Goal: Communication & Community: Answer question/provide support

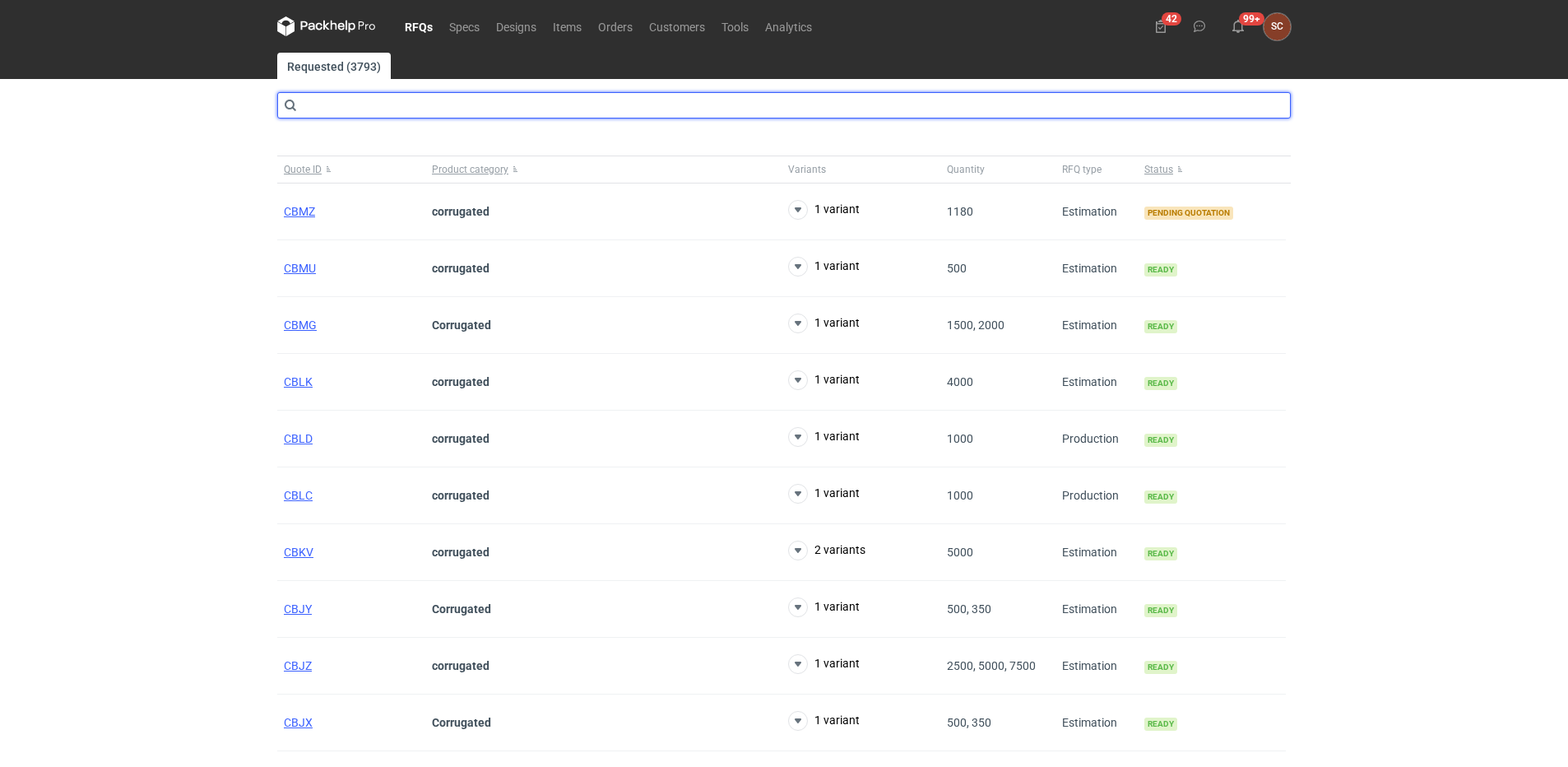
click at [360, 106] on input "text" at bounding box center [784, 105] width 1014 height 26
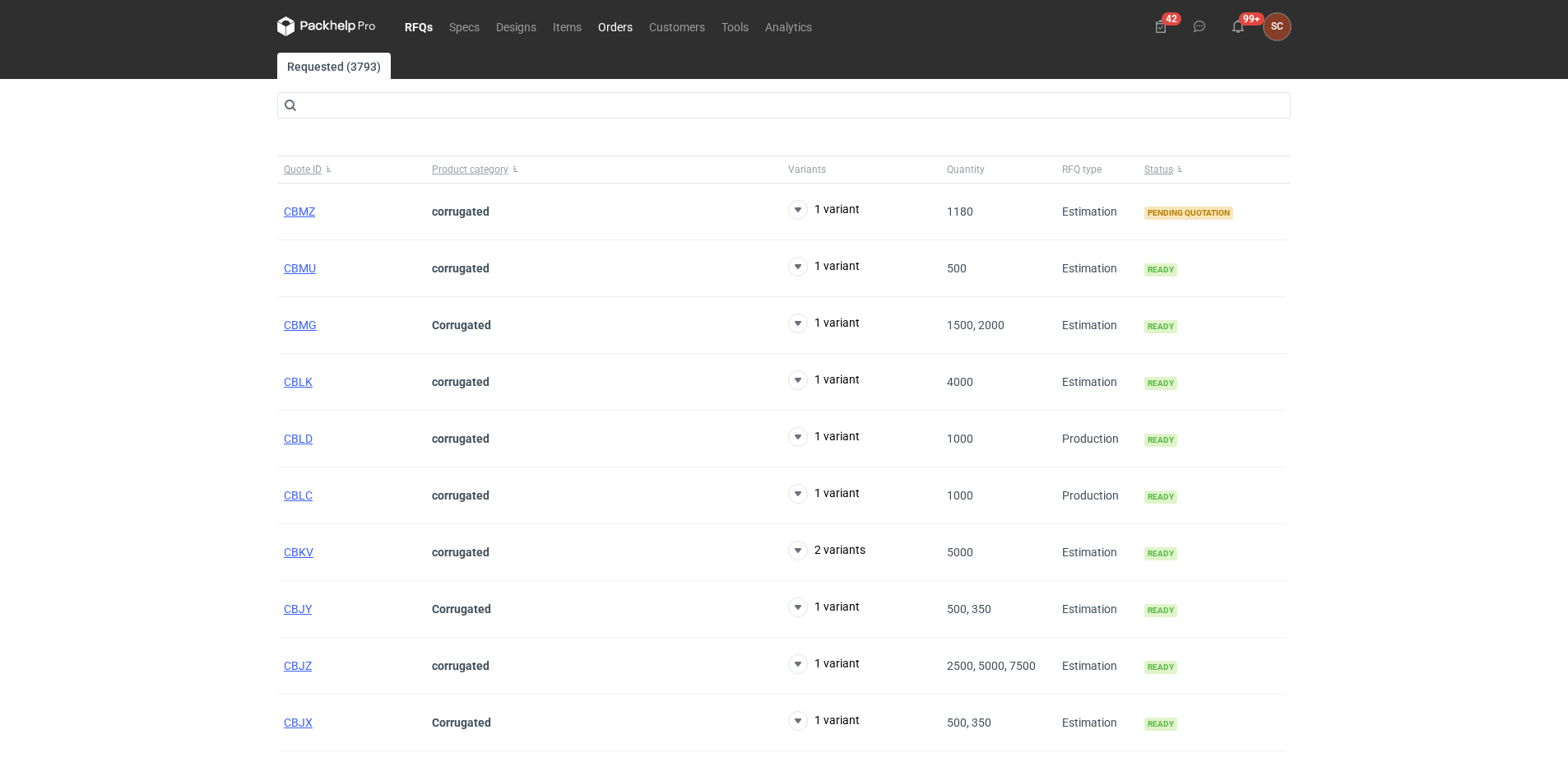
click at [609, 26] on link "Orders" at bounding box center [615, 26] width 51 height 20
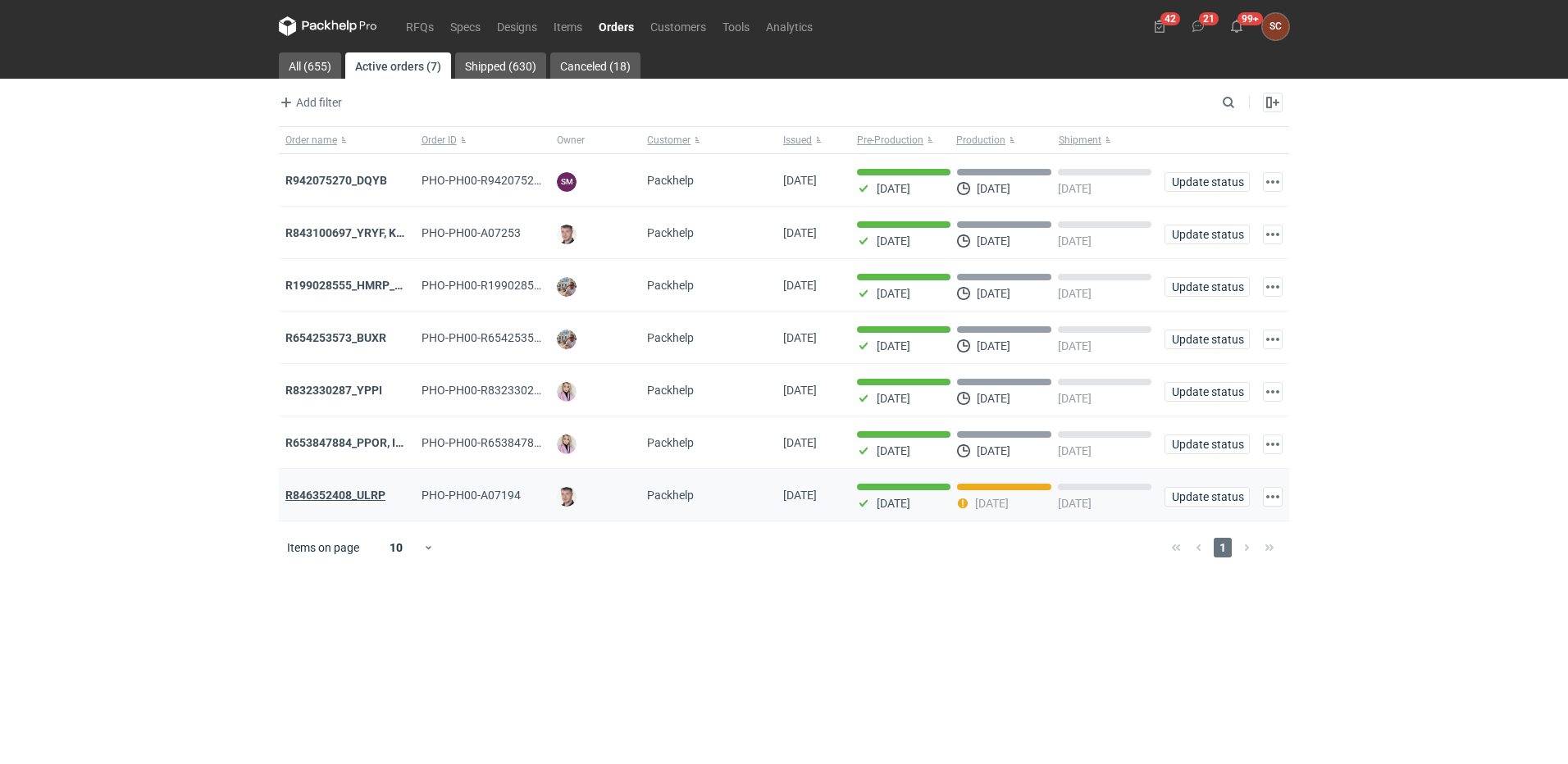
click at [363, 502] on strong "R846352408_ULRP" at bounding box center [335, 494] width 100 height 13
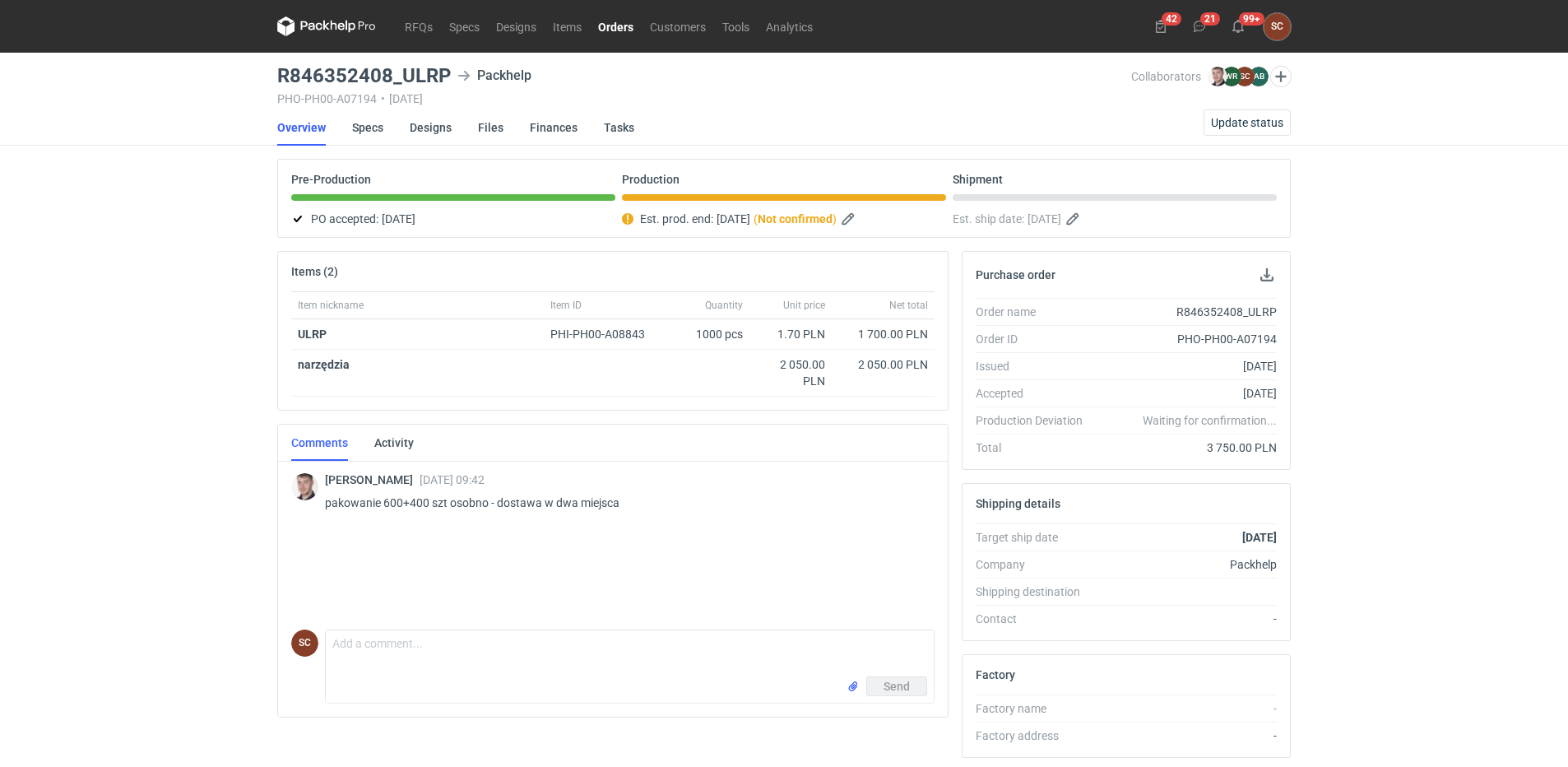
click at [611, 524] on div "Maciej Sikora 08 Sep 2025 09:42 pakowanie 600+400 szt osobno - dostawa w dwa mi…" at bounding box center [613, 493] width 644 height 71
click at [438, 122] on link "Designs" at bounding box center [430, 128] width 42 height 37
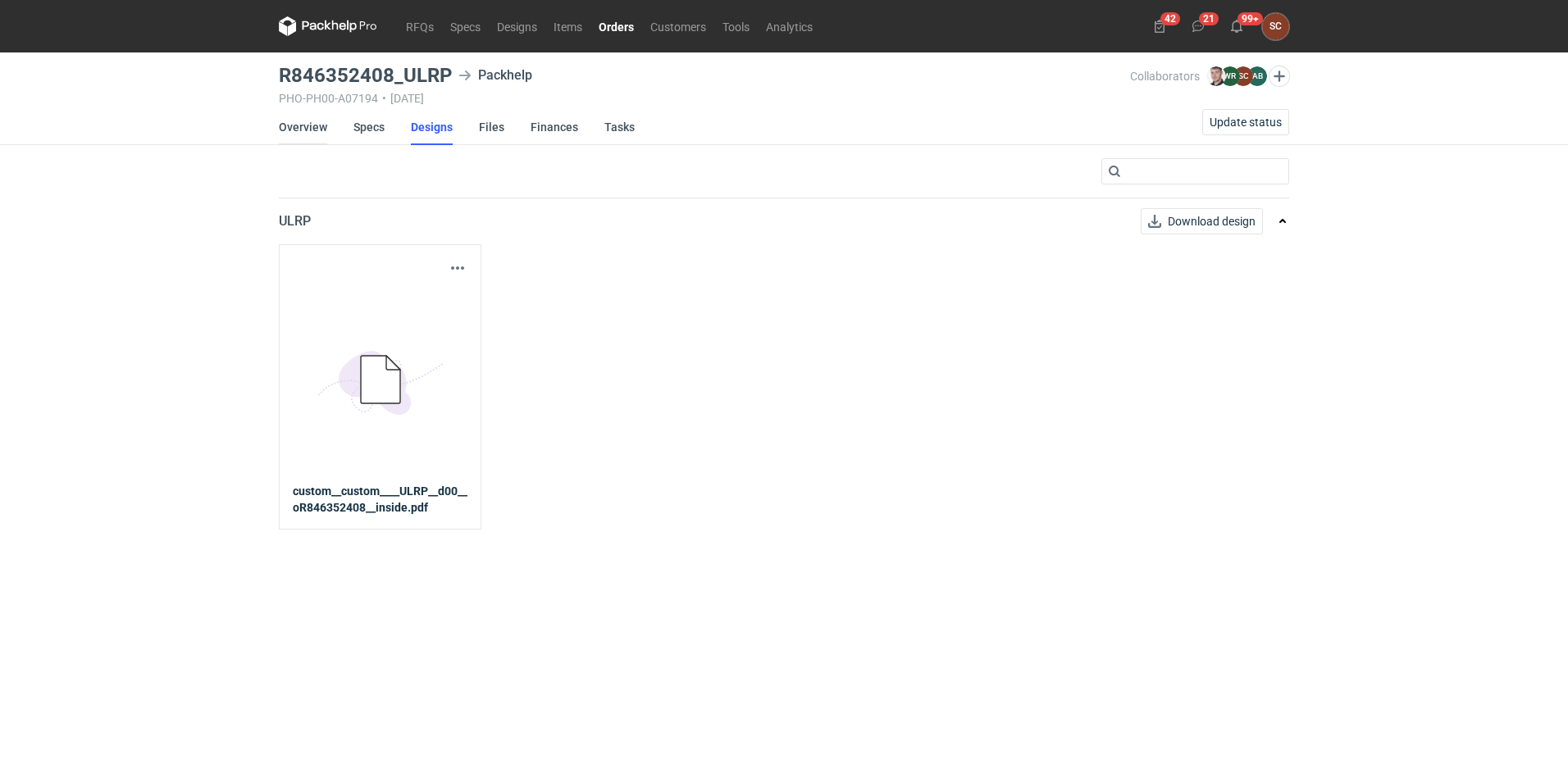
click at [288, 134] on link "Overview" at bounding box center [303, 127] width 48 height 36
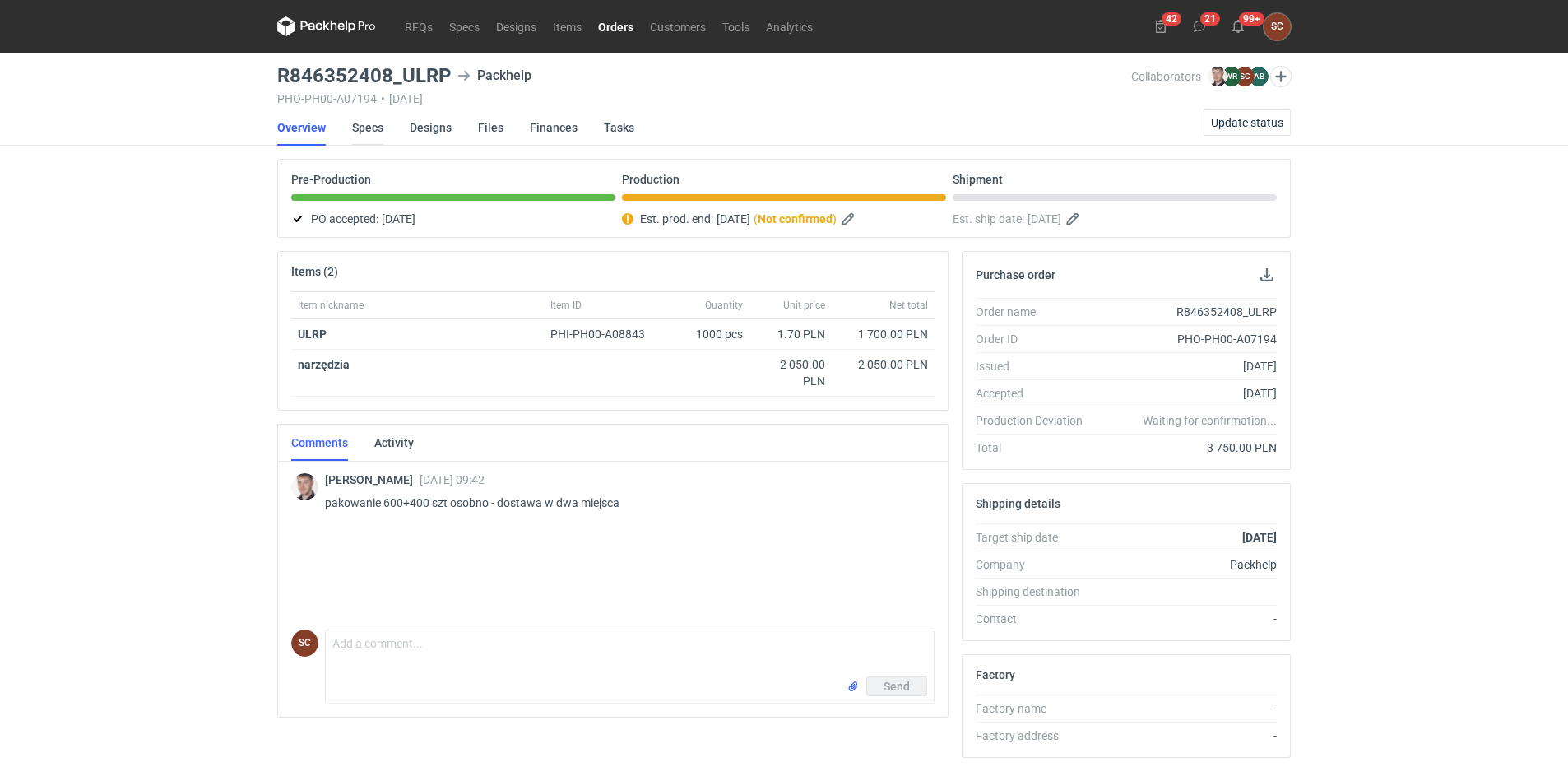
click at [379, 134] on link "Specs" at bounding box center [368, 128] width 31 height 37
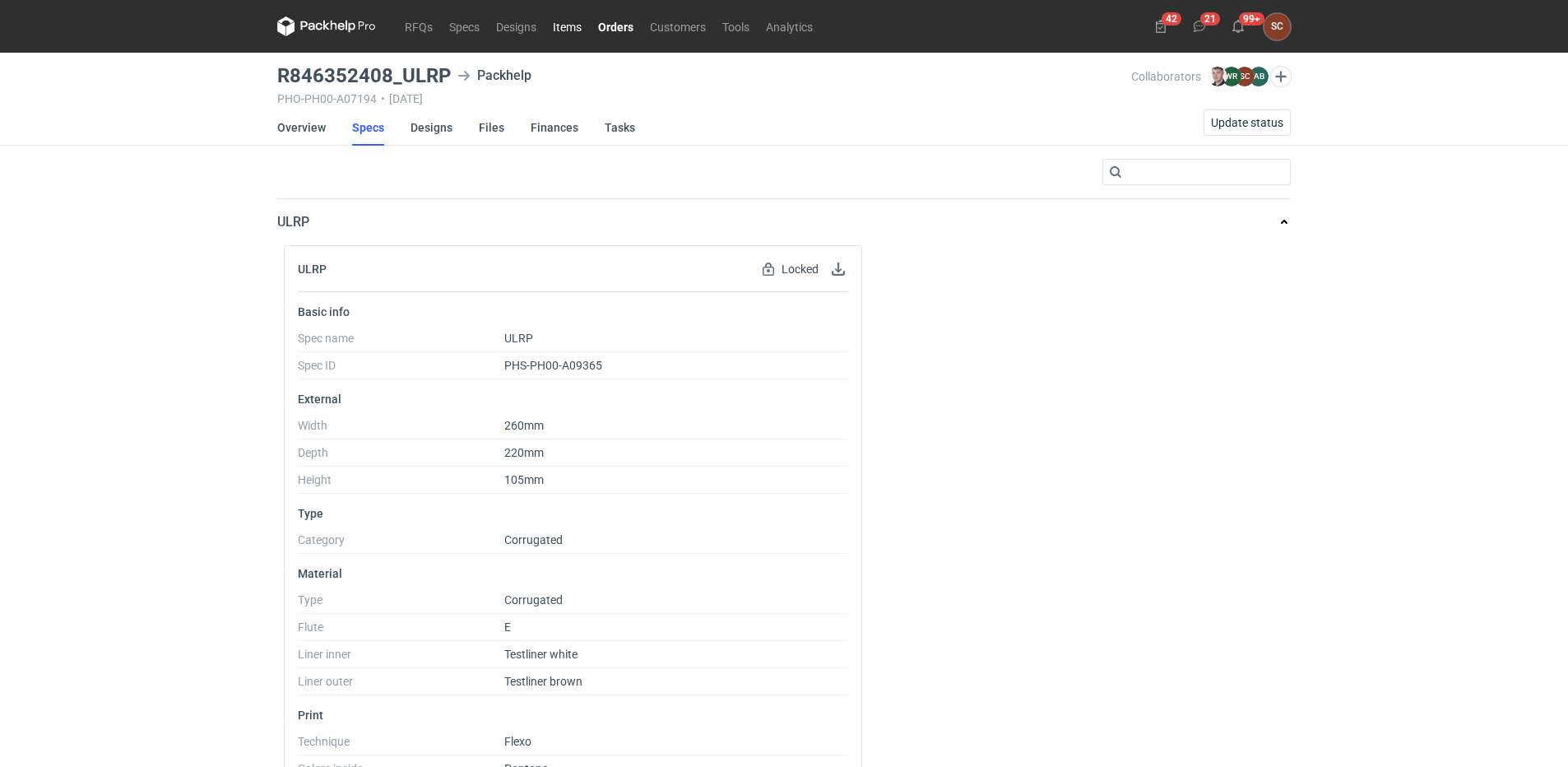
click at [578, 26] on link "Items" at bounding box center [567, 26] width 45 height 20
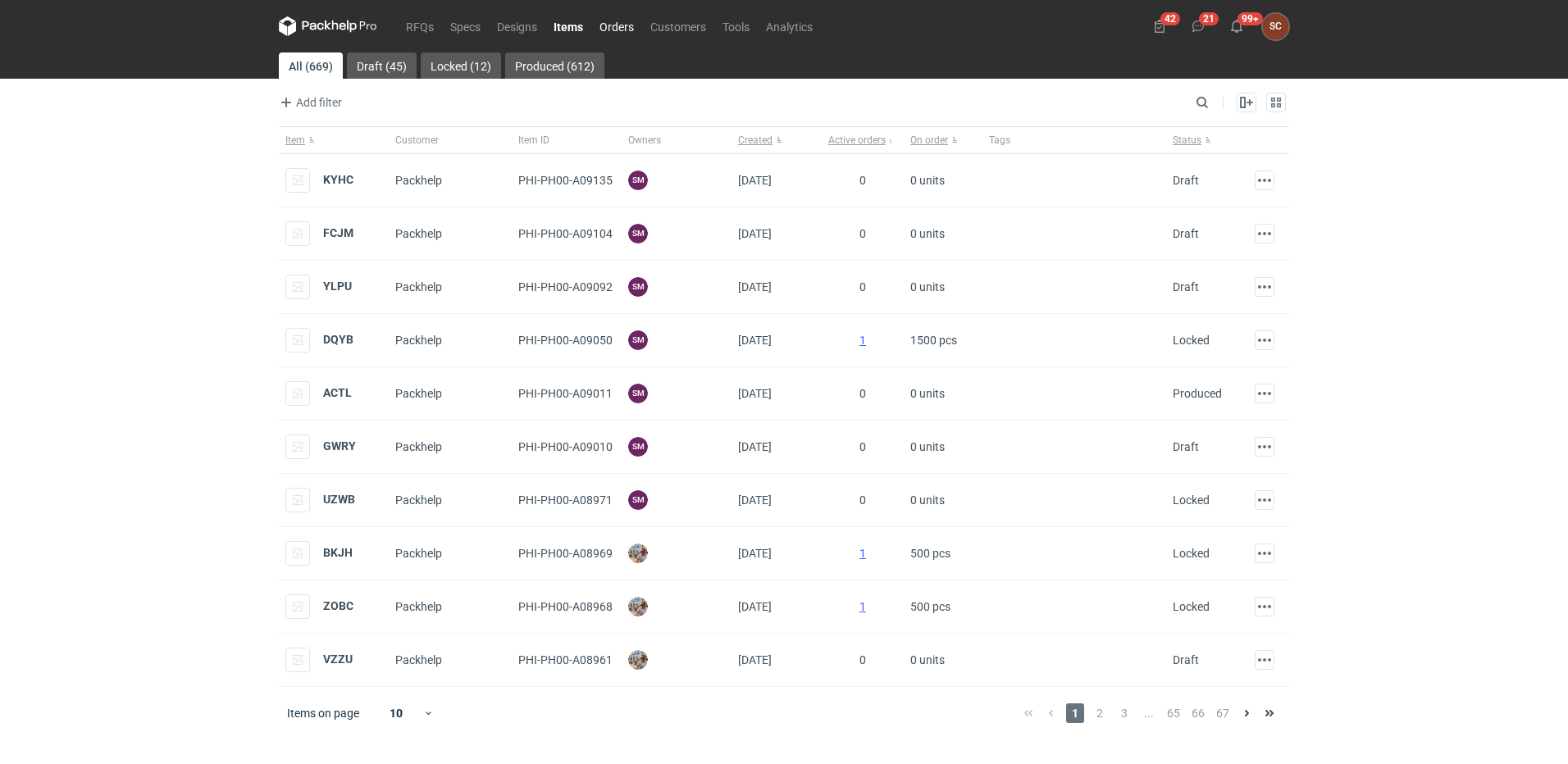
click at [604, 24] on link "Orders" at bounding box center [617, 25] width 51 height 20
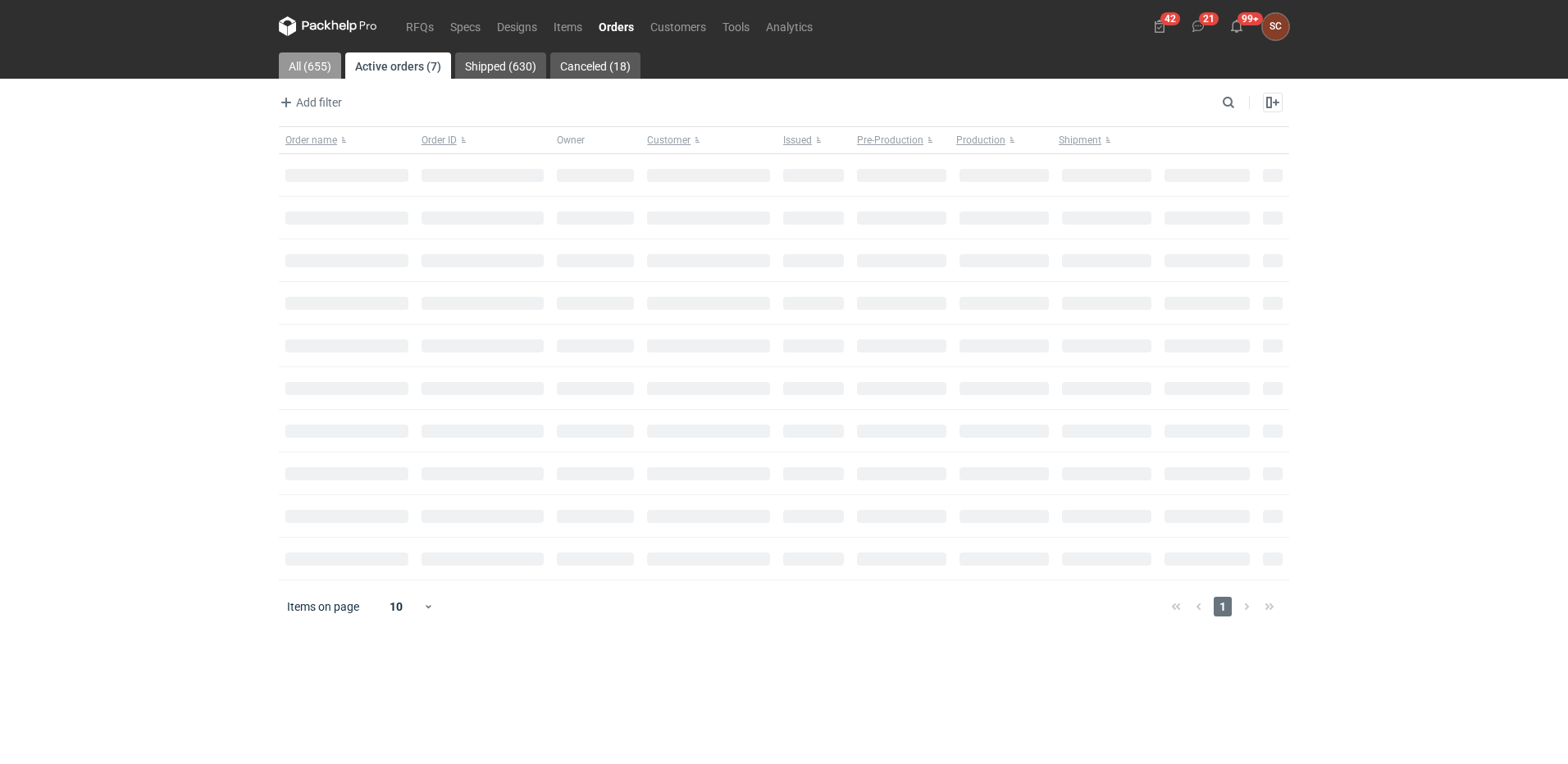
click at [293, 64] on link "All (655)" at bounding box center [310, 65] width 62 height 26
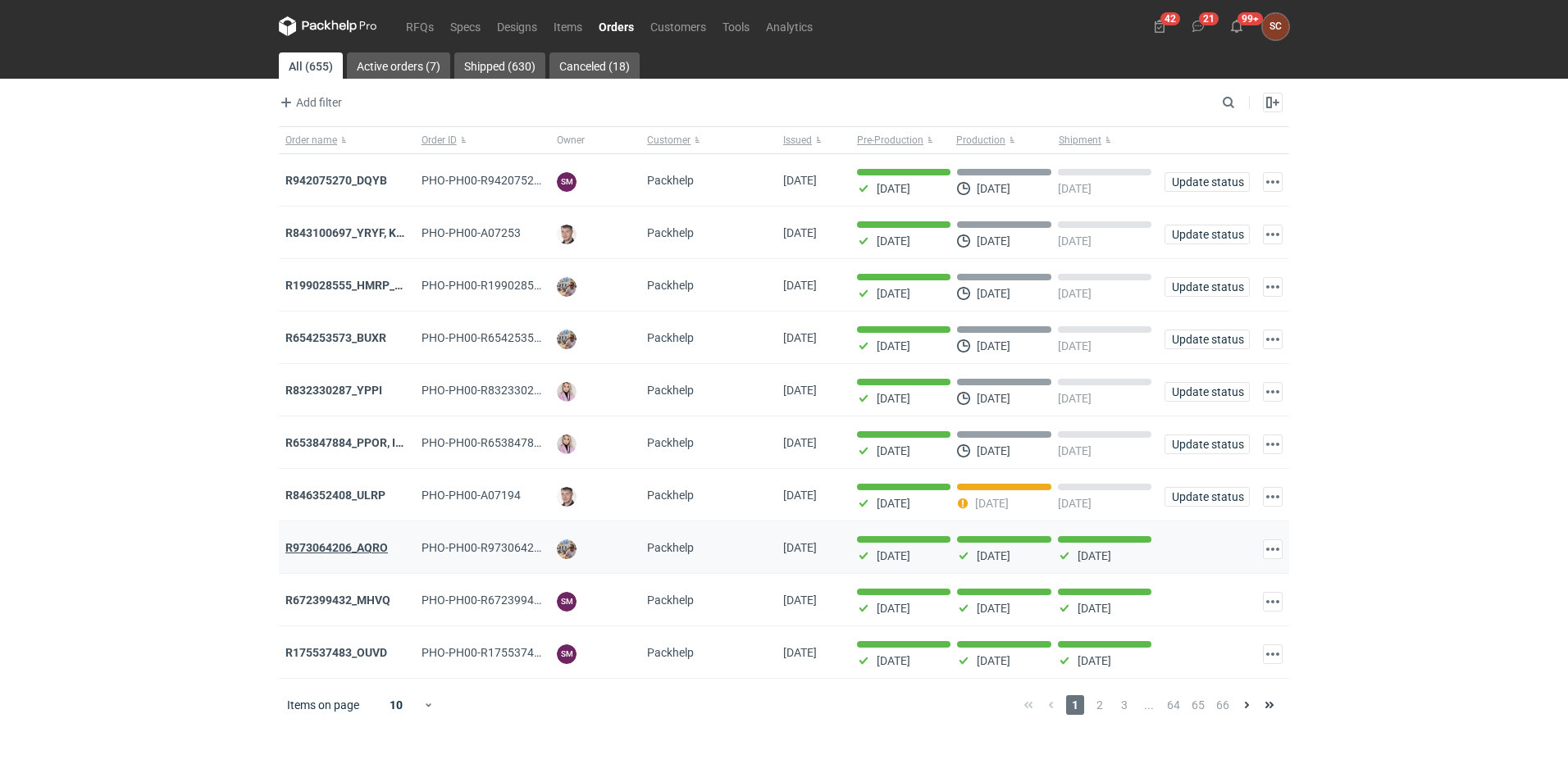
click at [365, 554] on strong "R973064206_AQRO" at bounding box center [336, 547] width 103 height 13
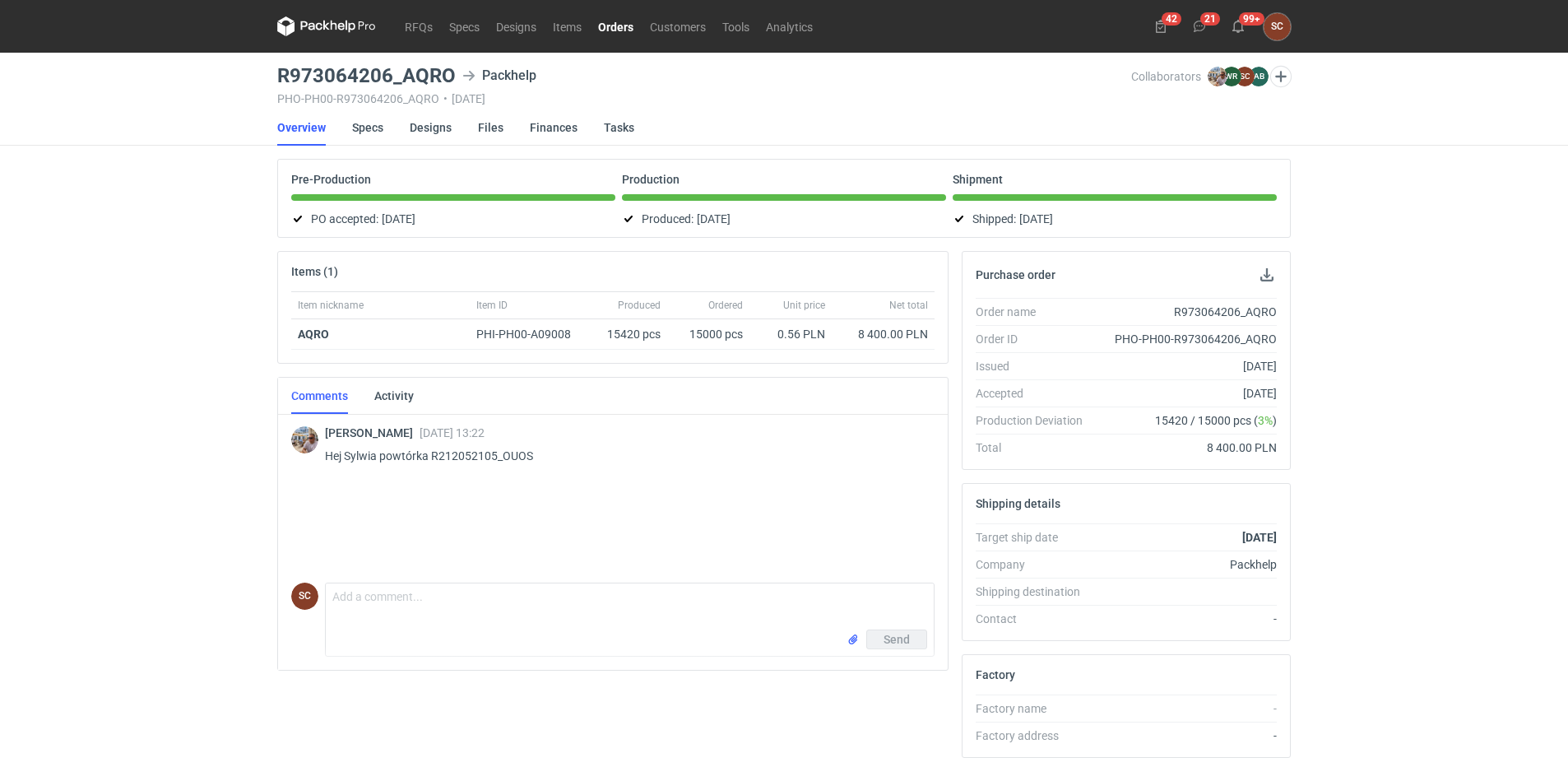
click at [615, 25] on link "Orders" at bounding box center [615, 26] width 52 height 20
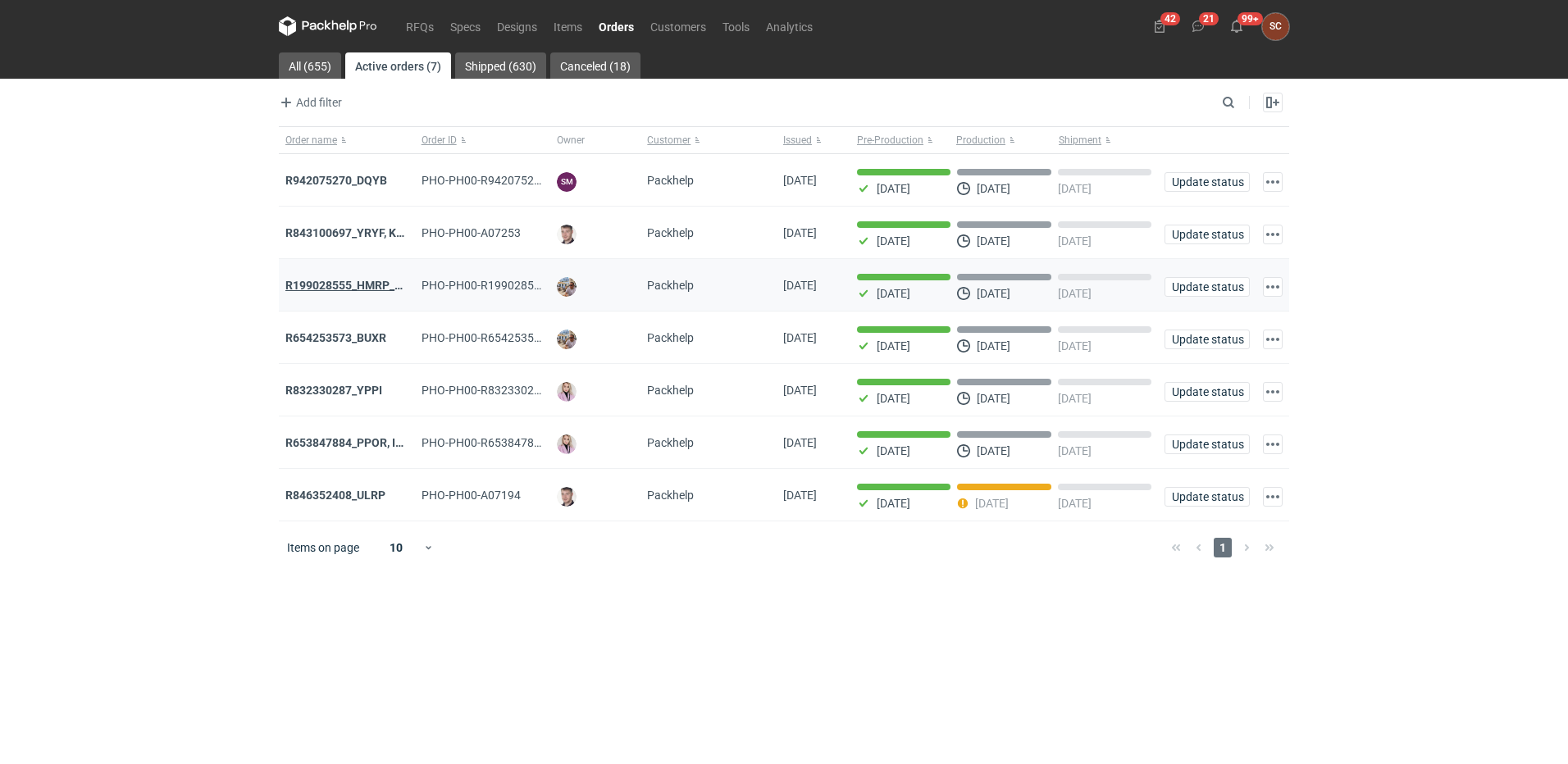
click at [352, 282] on strong "R199028555_HMRP_BKJH_VHKJ_ZOBC" at bounding box center [389, 285] width 209 height 13
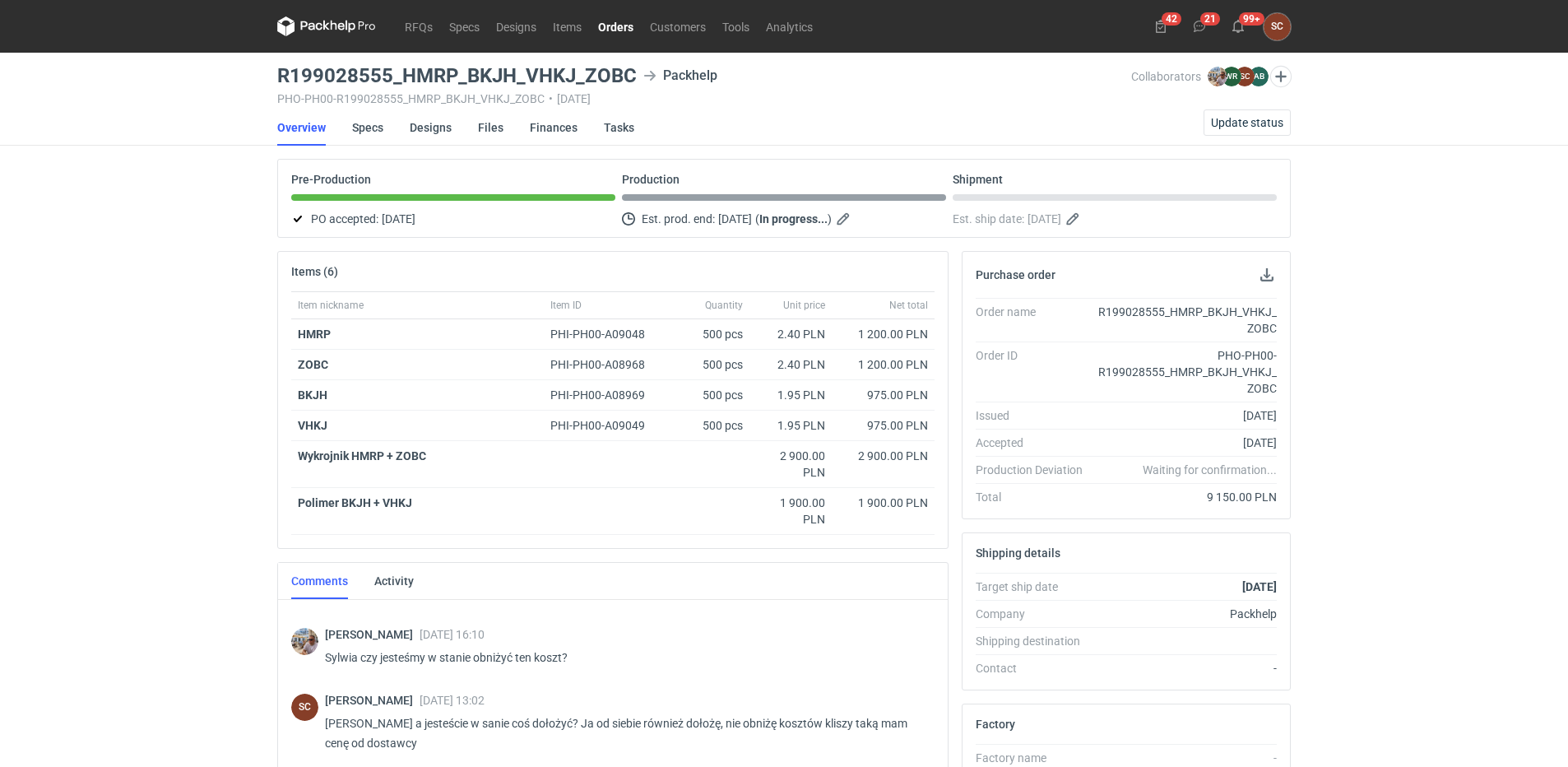
click at [609, 23] on link "Orders" at bounding box center [615, 26] width 52 height 20
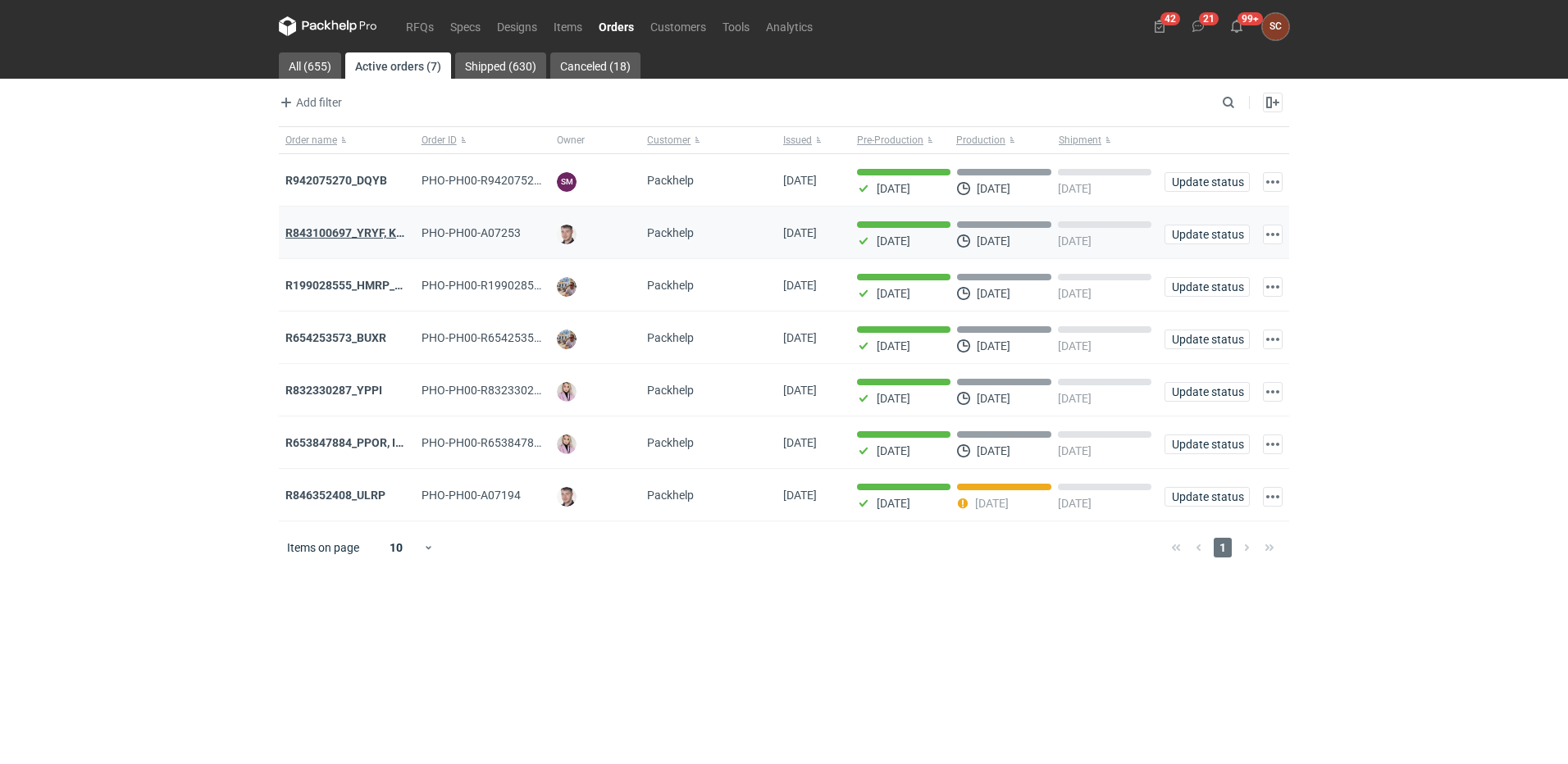
click at [350, 229] on strong "R843100697_YRYF, KUZP" at bounding box center [351, 232] width 133 height 13
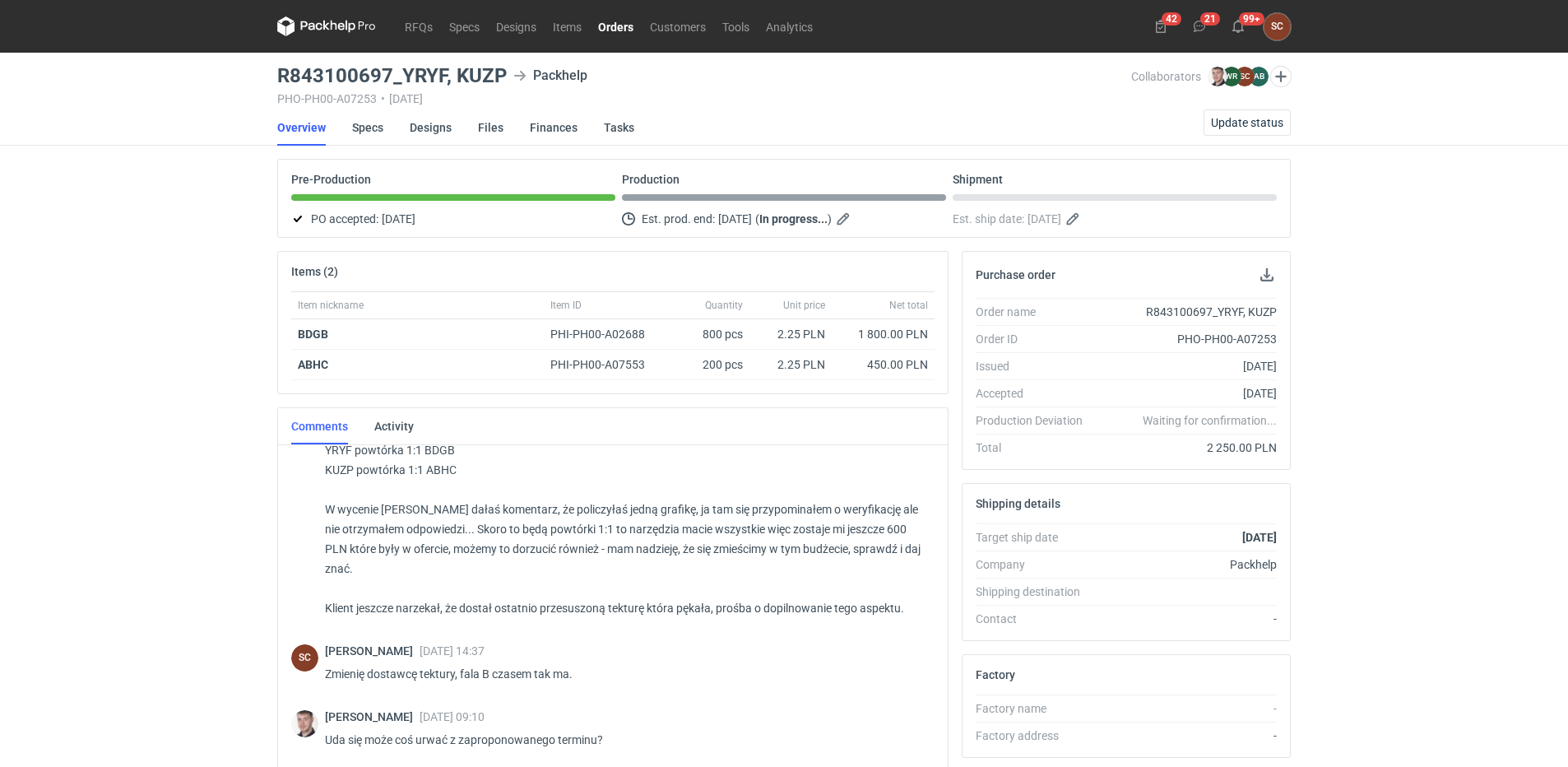
click at [618, 30] on link "Orders" at bounding box center [615, 26] width 52 height 20
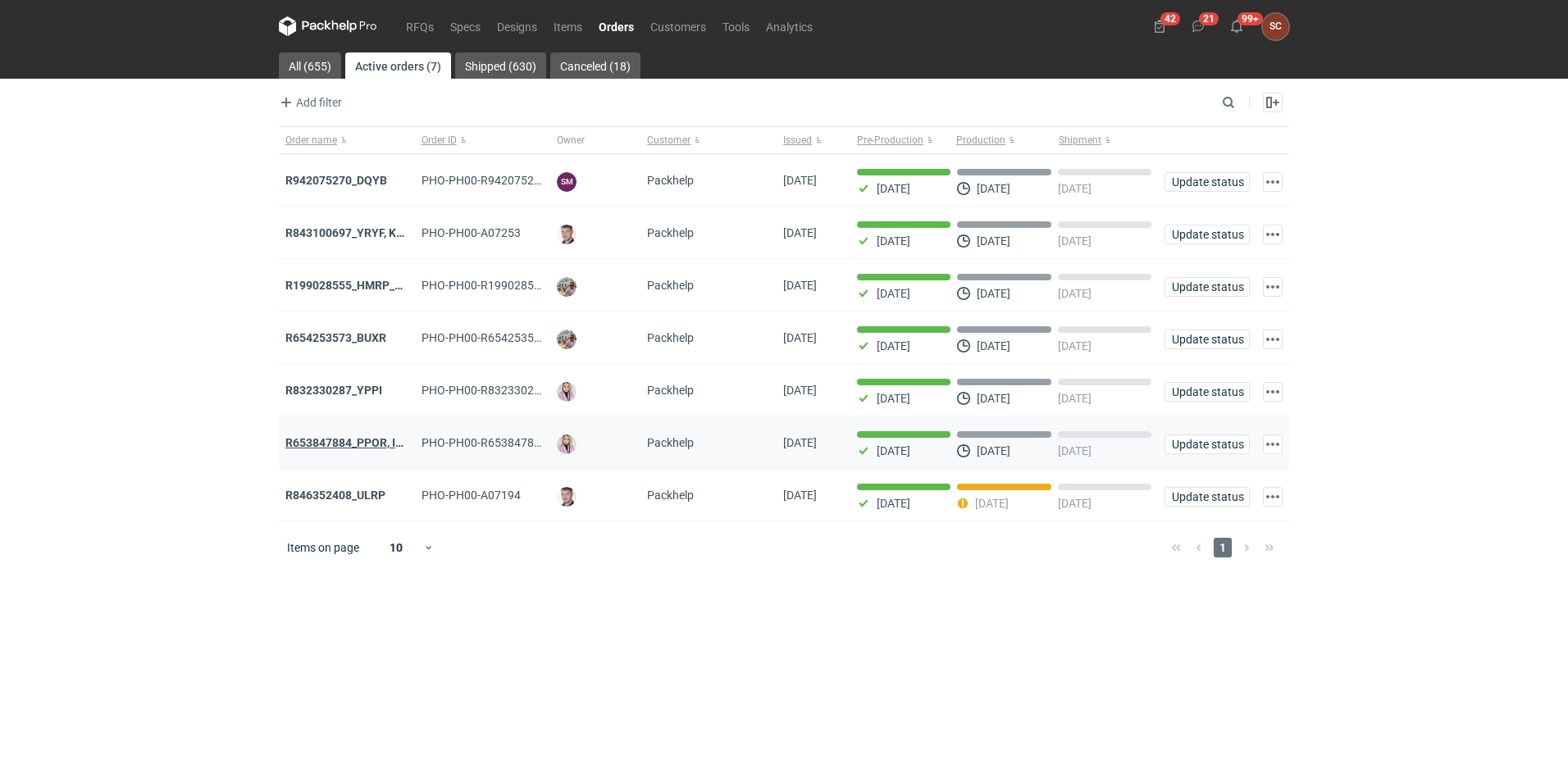
click at [371, 444] on strong "R653847884_PPOR, IDRT, RRRT" at bounding box center [367, 442] width 165 height 13
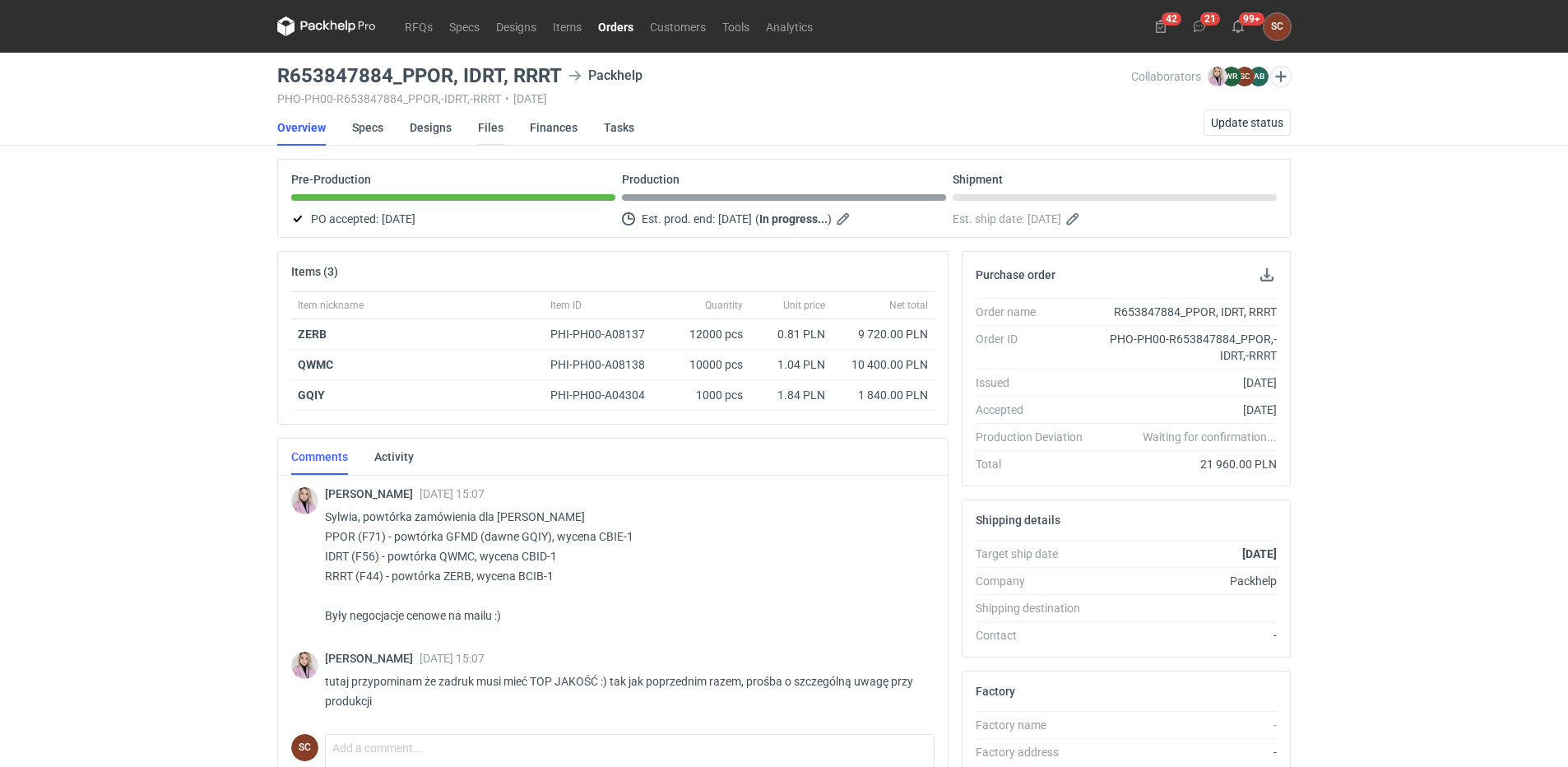
click at [478, 129] on link "Files" at bounding box center [491, 128] width 26 height 37
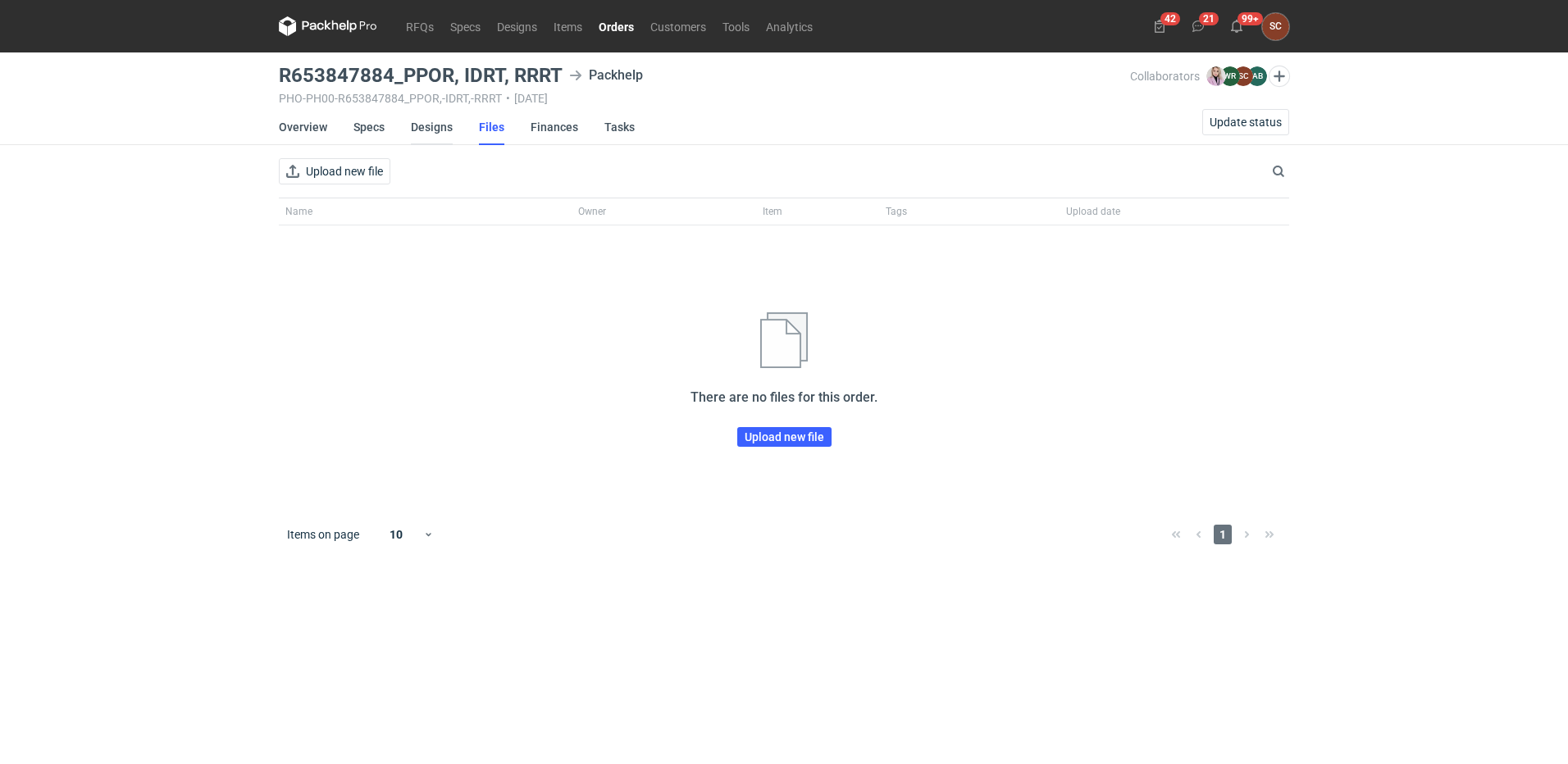
click at [433, 123] on link "Designs" at bounding box center [431, 127] width 42 height 36
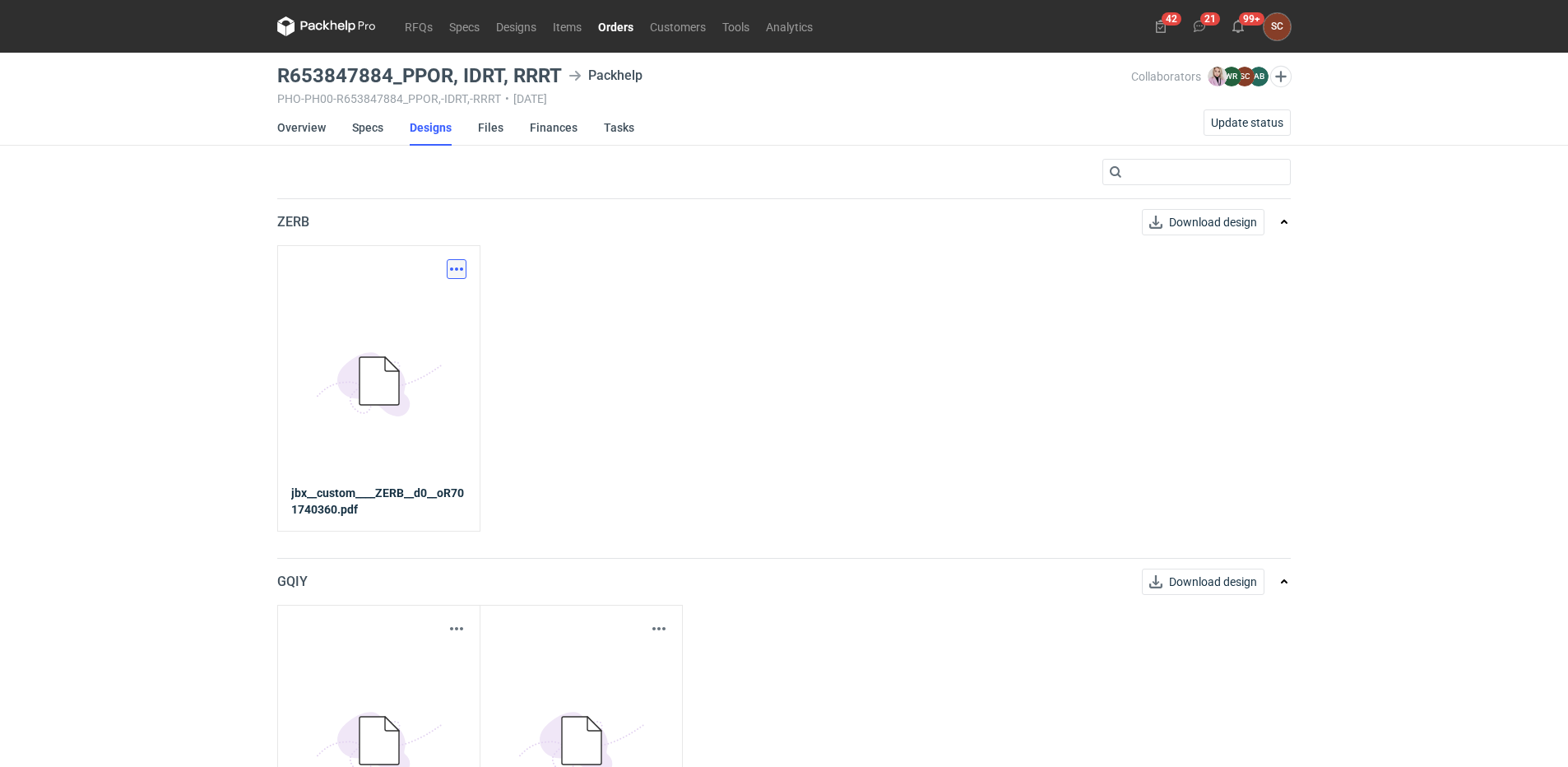
click at [456, 268] on button "button" at bounding box center [456, 268] width 20 height 20
click at [417, 303] on link "Download design part" at bounding box center [384, 305] width 152 height 26
click at [369, 133] on link "Specs" at bounding box center [368, 128] width 31 height 37
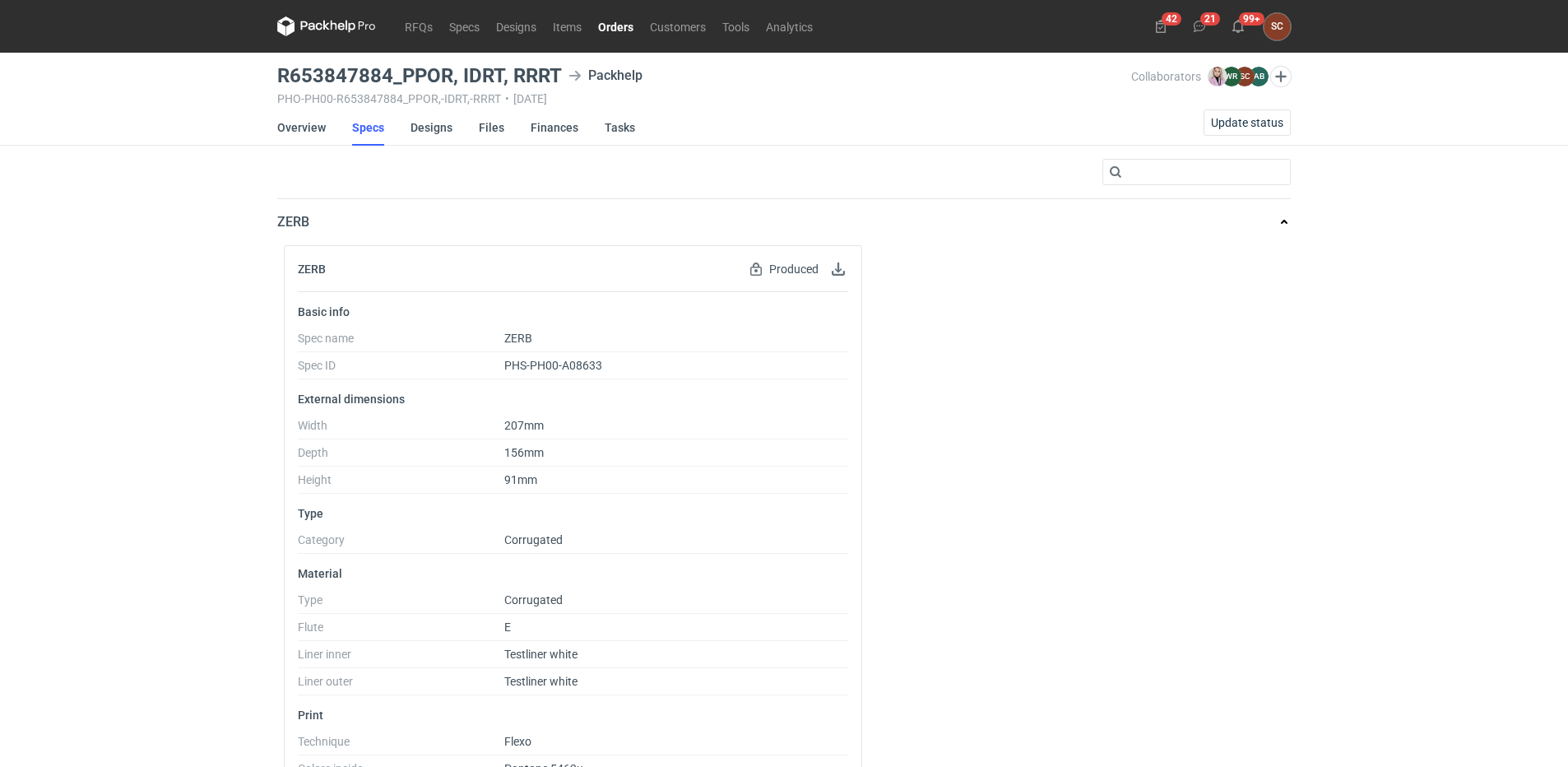
click at [209, 248] on div "RFQs Specs Designs Items Orders Customers Tools Analytics 42 21 99+ SC Sylwia C…" at bounding box center [784, 383] width 1568 height 767
click at [294, 121] on link "Overview" at bounding box center [301, 128] width 49 height 37
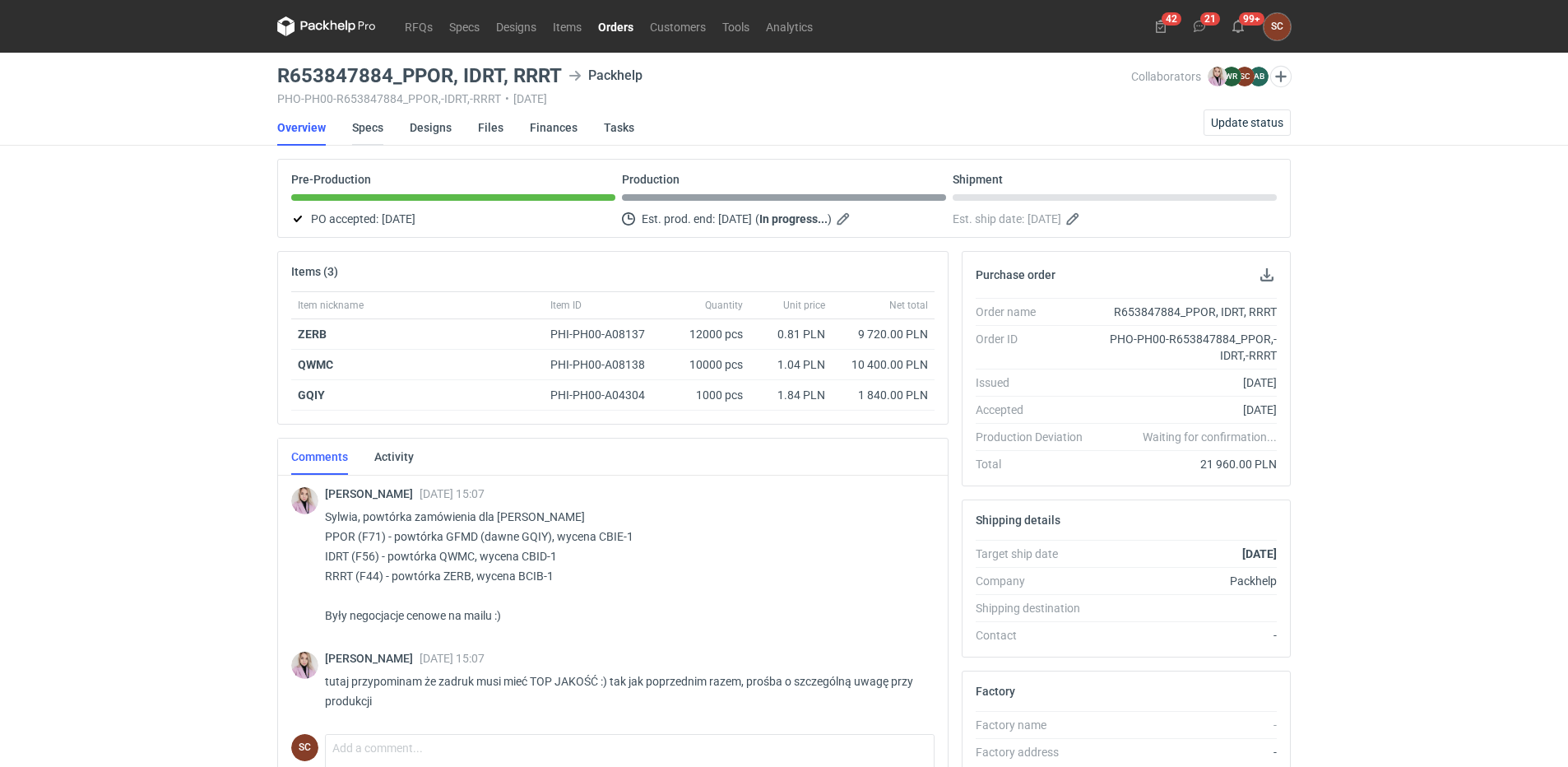
drag, startPoint x: 376, startPoint y: 124, endPoint x: 735, endPoint y: 311, distance: 404.8
click at [376, 124] on link "Specs" at bounding box center [368, 128] width 31 height 37
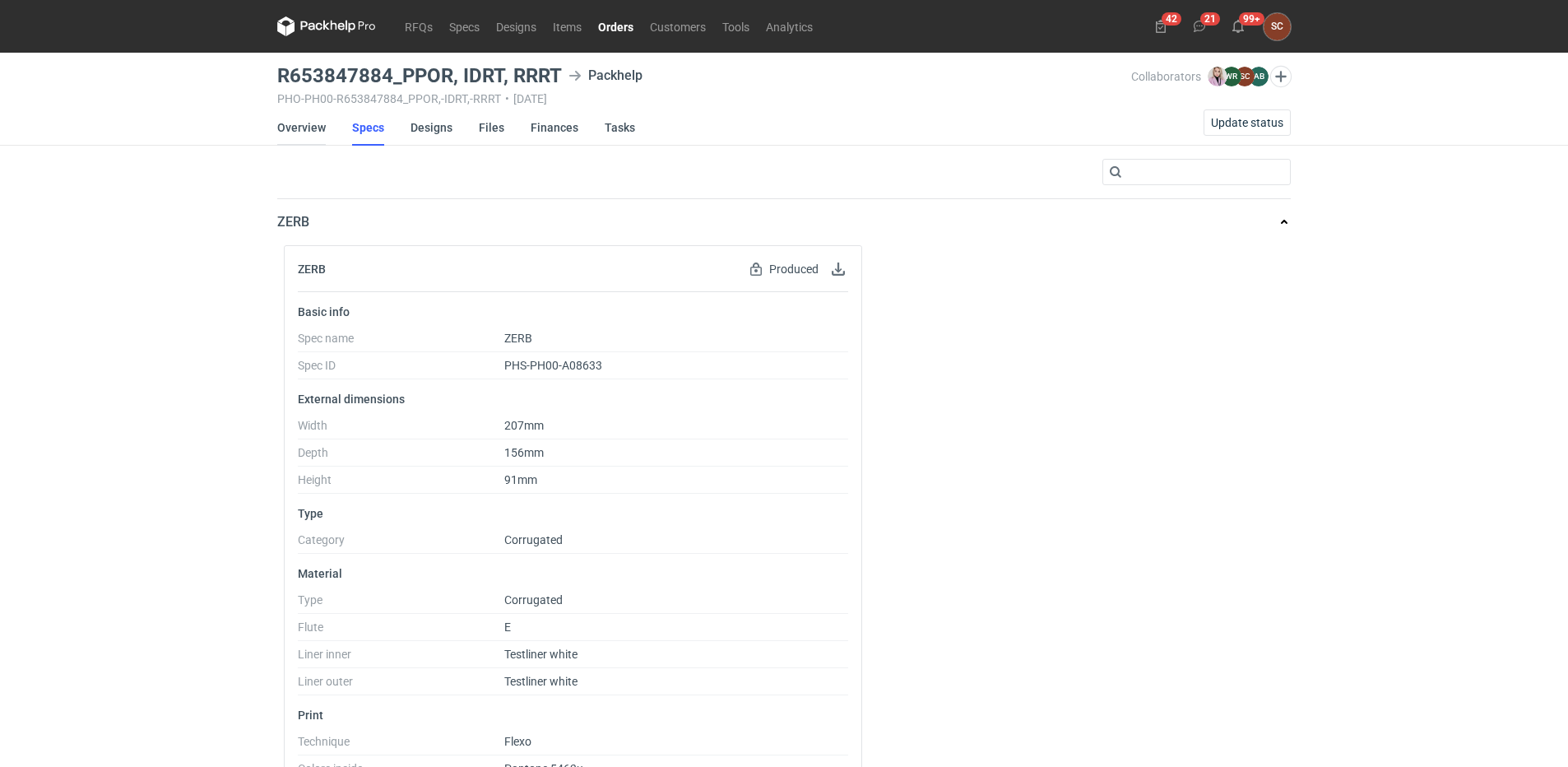
click at [299, 125] on link "Overview" at bounding box center [301, 128] width 49 height 37
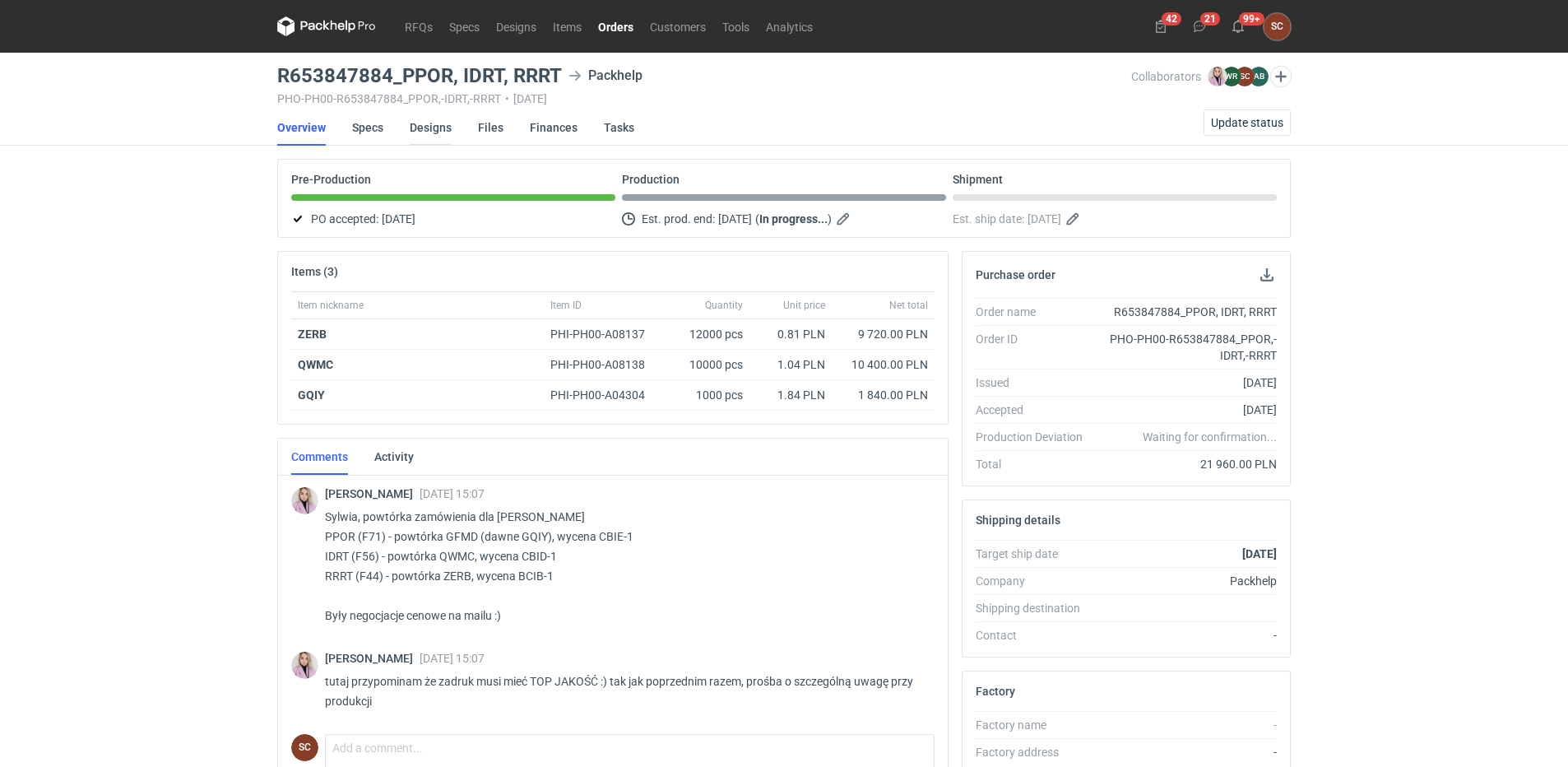
click at [418, 133] on link "Designs" at bounding box center [430, 128] width 42 height 37
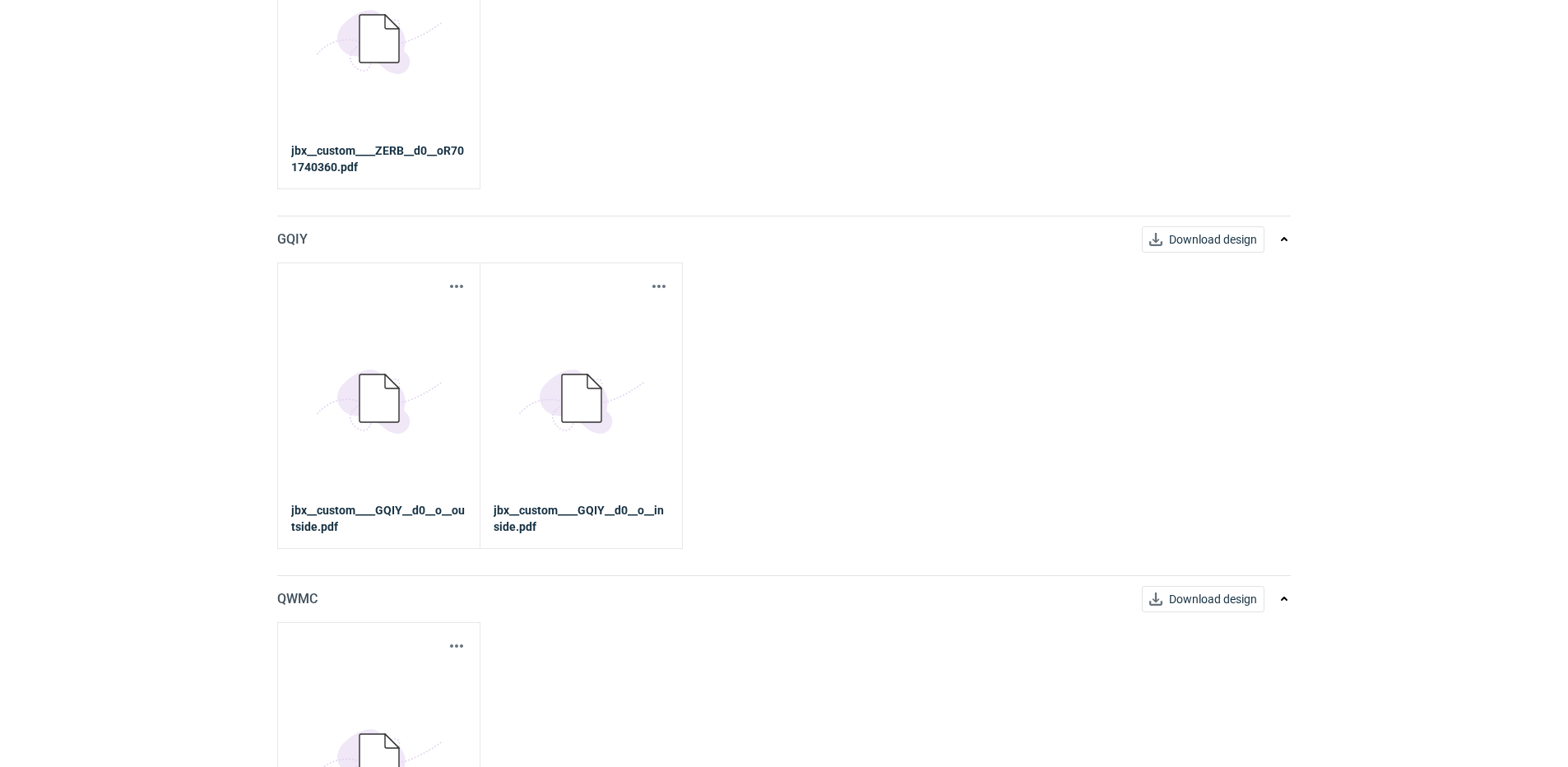
scroll to position [484, 0]
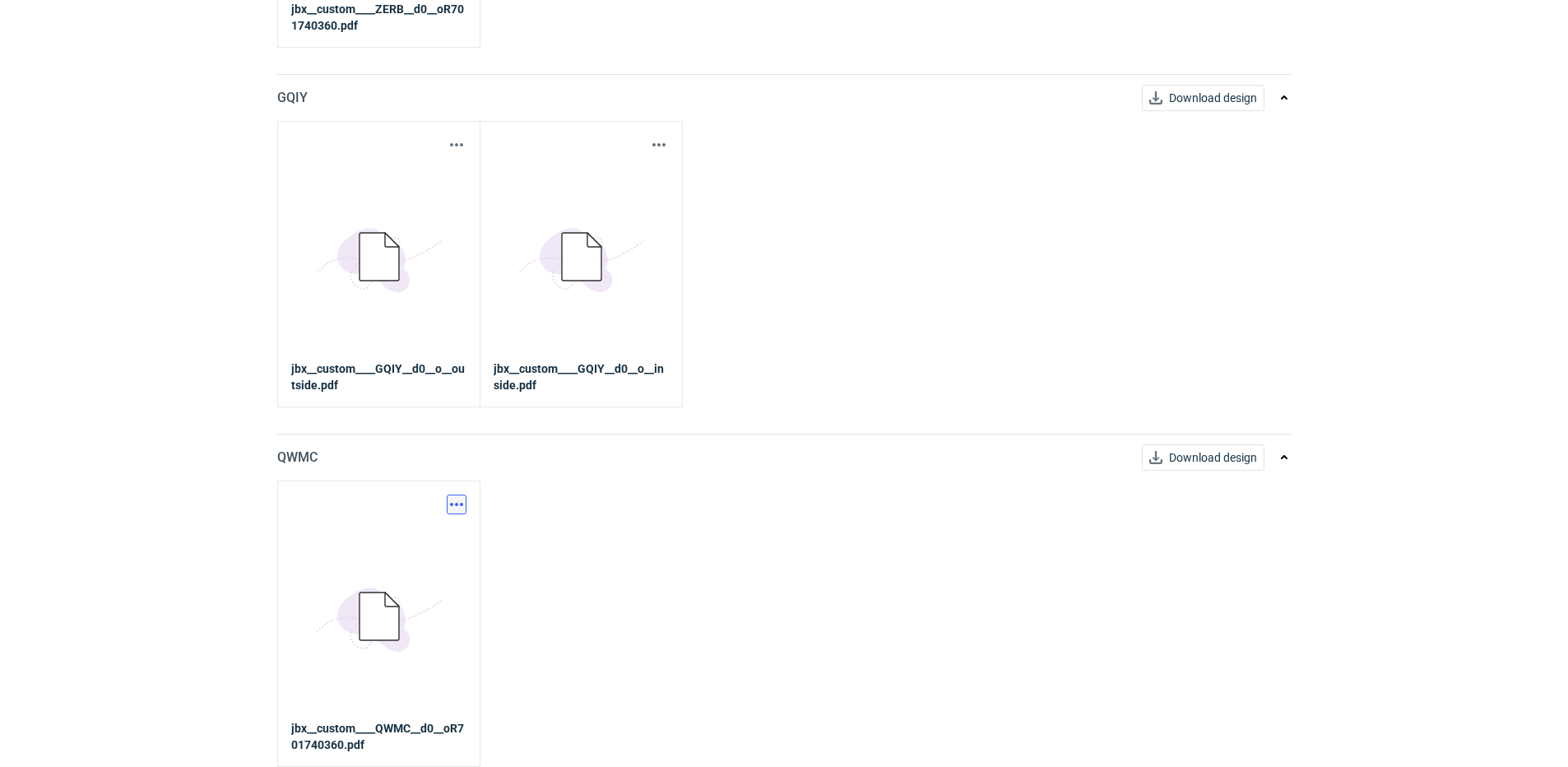
click at [456, 501] on button "button" at bounding box center [456, 504] width 20 height 20
click at [438, 543] on link "Download design part" at bounding box center [384, 541] width 152 height 26
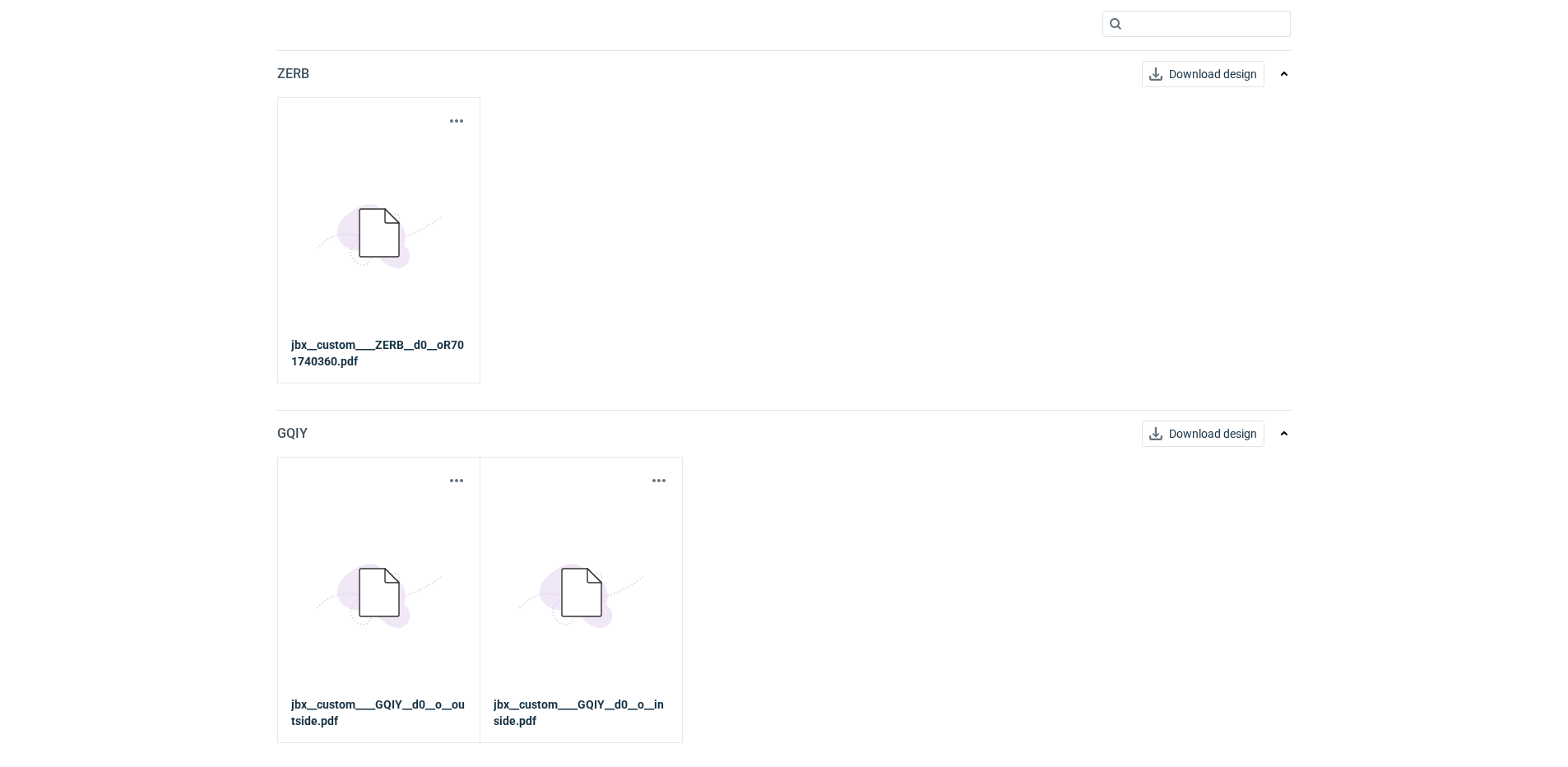
scroll to position [0, 0]
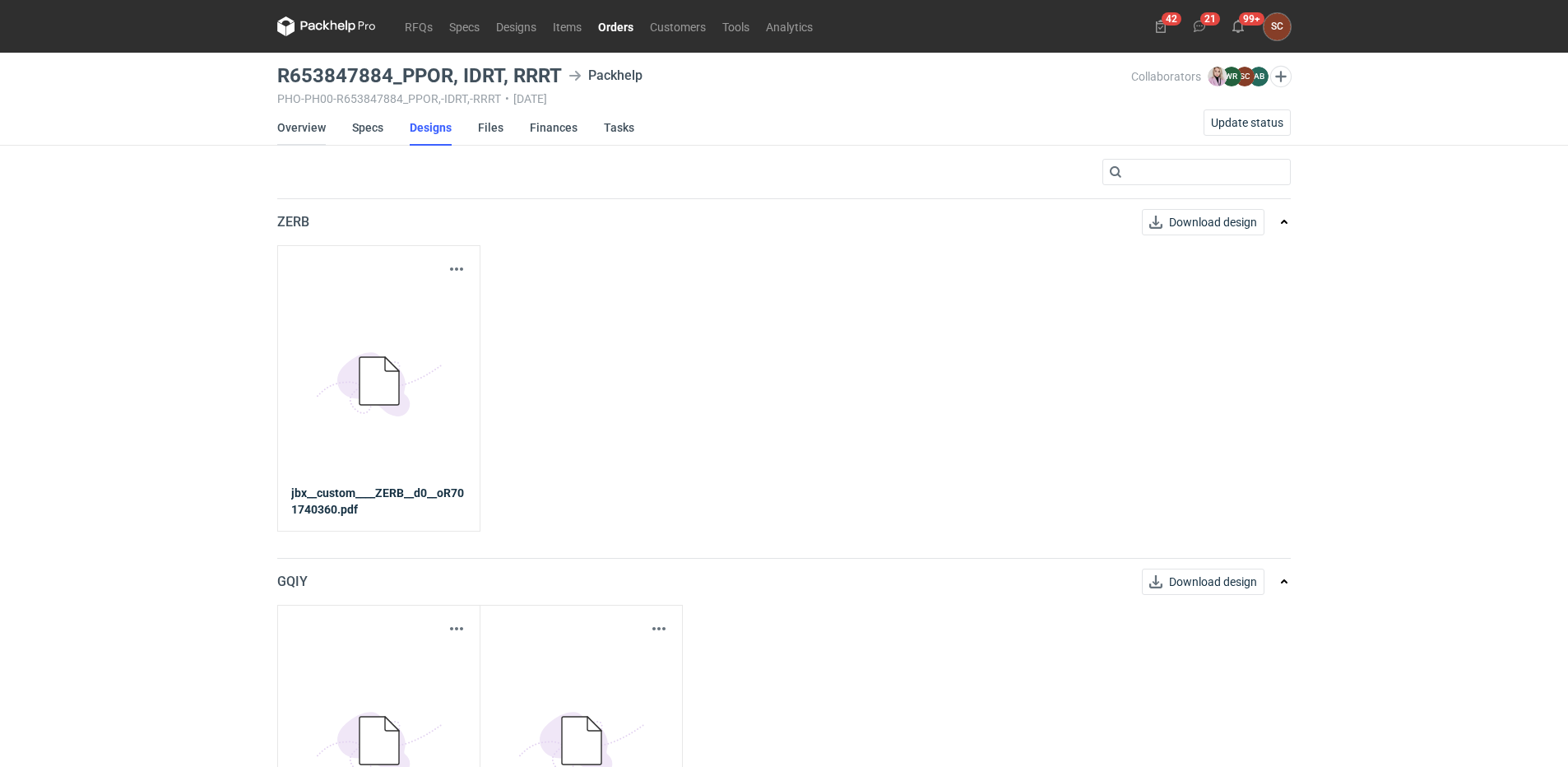
click at [316, 127] on link "Overview" at bounding box center [301, 128] width 49 height 37
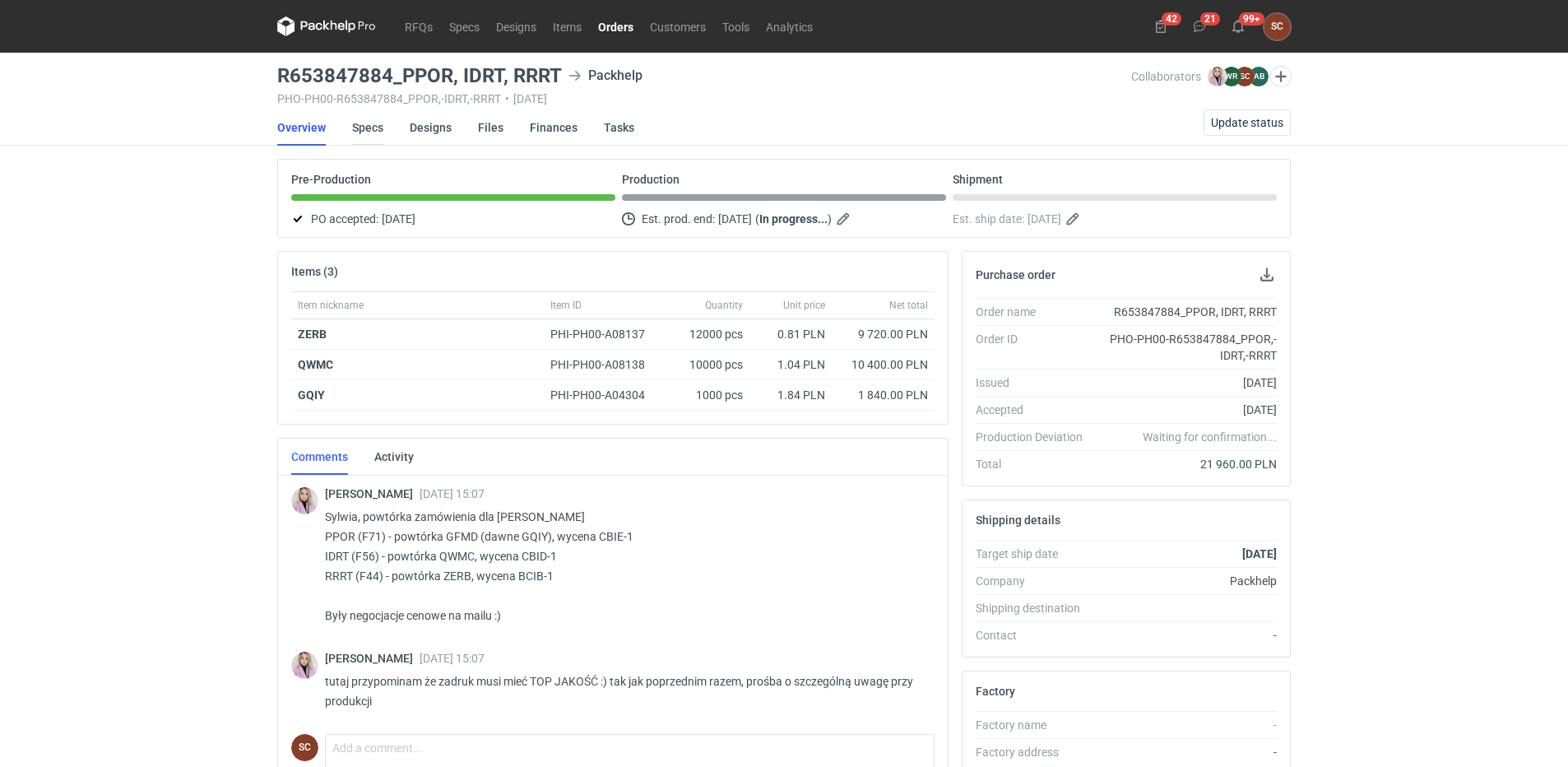
click at [363, 119] on link "Specs" at bounding box center [368, 128] width 31 height 37
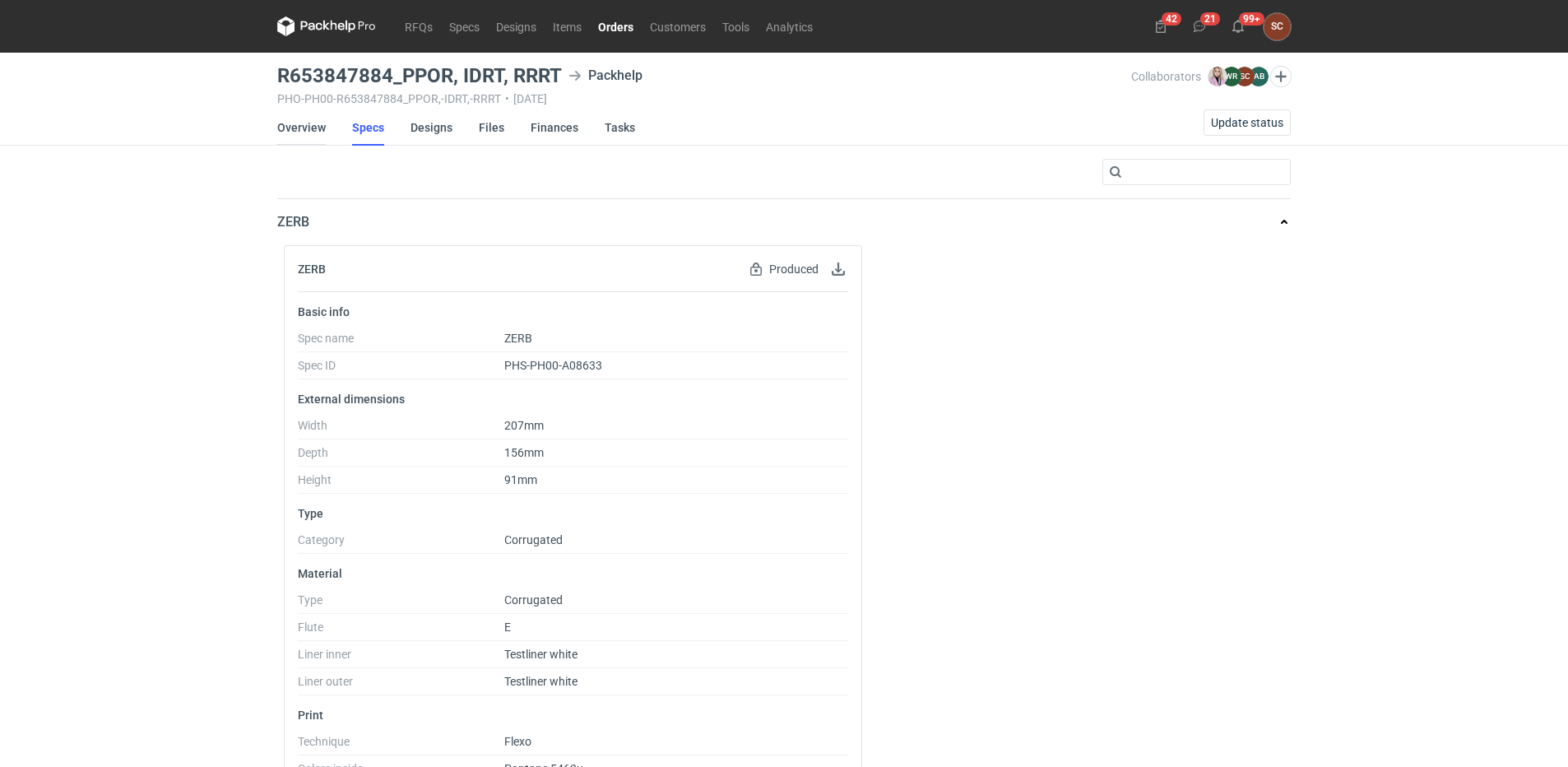
click at [307, 129] on link "Overview" at bounding box center [301, 128] width 49 height 37
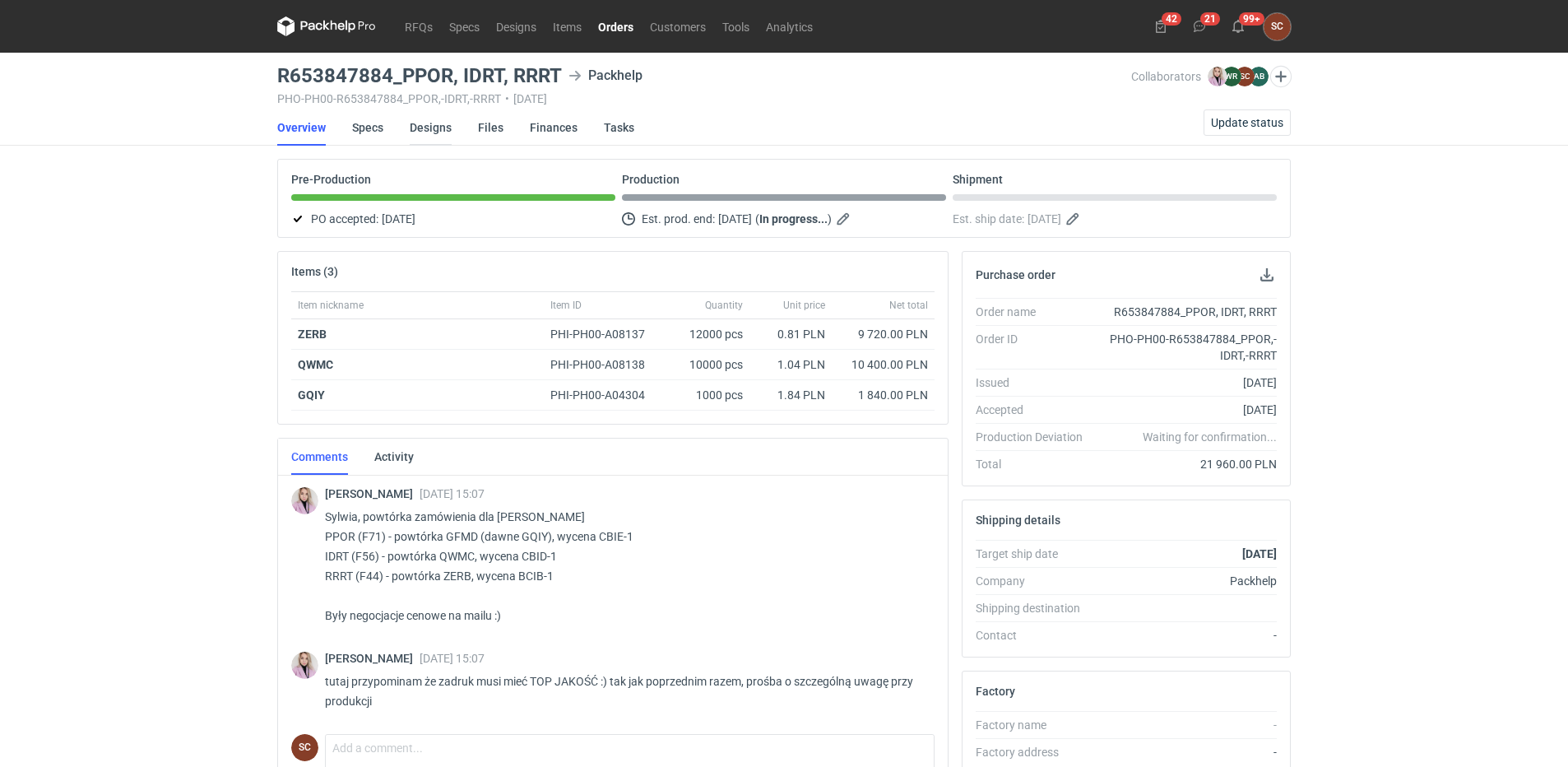
click at [433, 125] on link "Designs" at bounding box center [430, 128] width 42 height 37
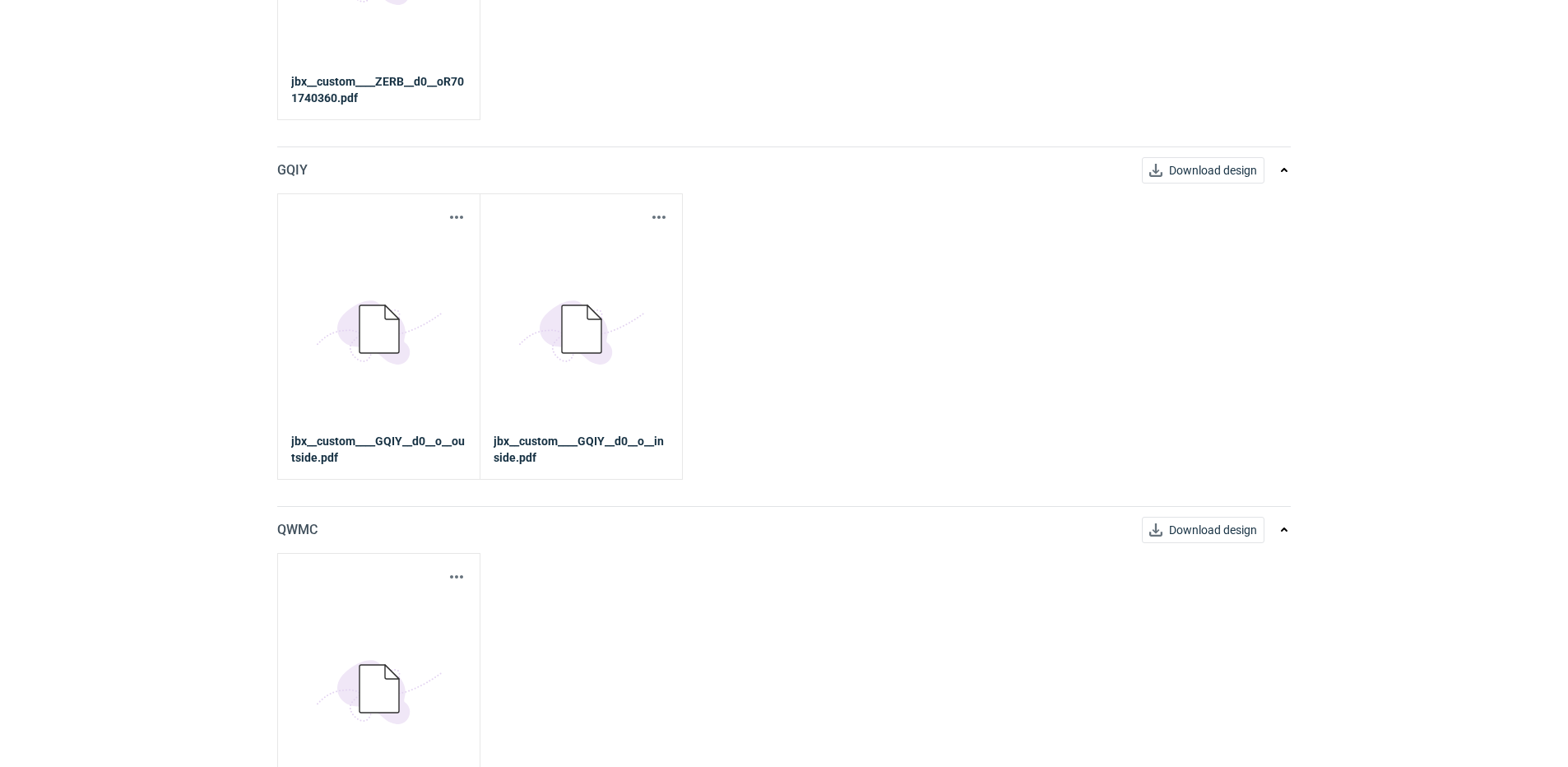
scroll to position [484, 0]
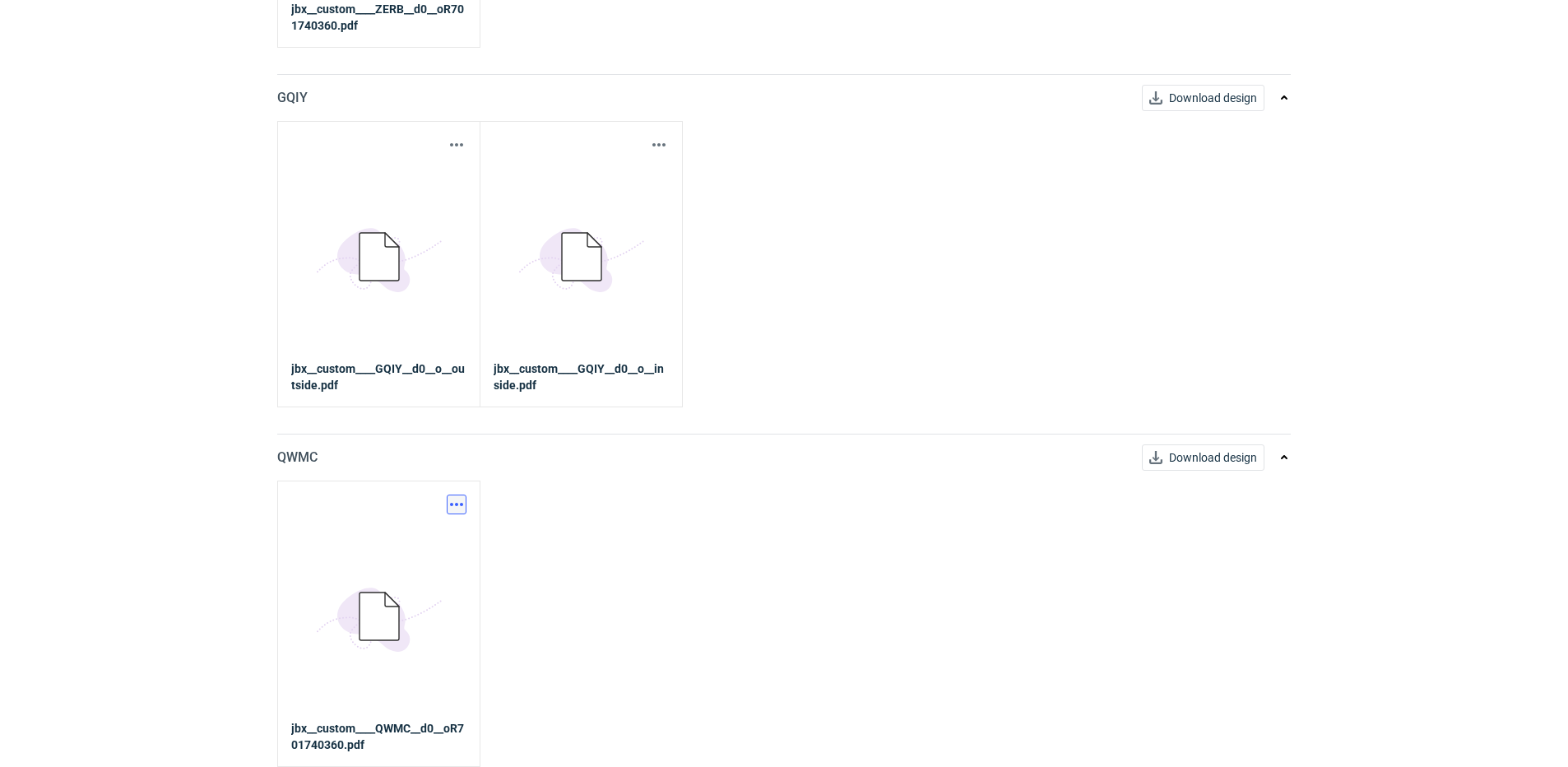
click at [458, 501] on button "button" at bounding box center [456, 504] width 20 height 20
click at [413, 545] on link "Download design part" at bounding box center [384, 541] width 152 height 26
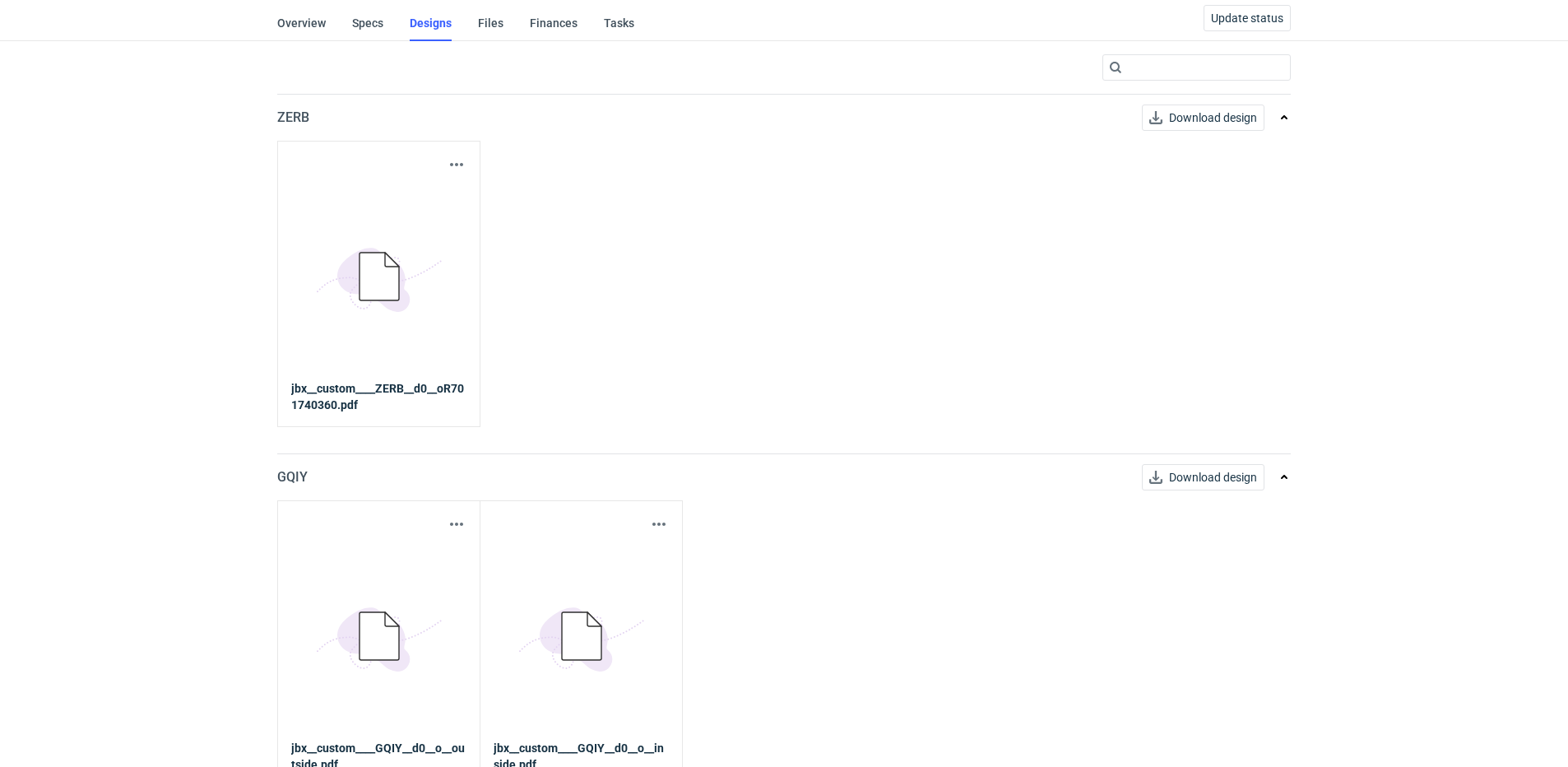
scroll to position [0, 0]
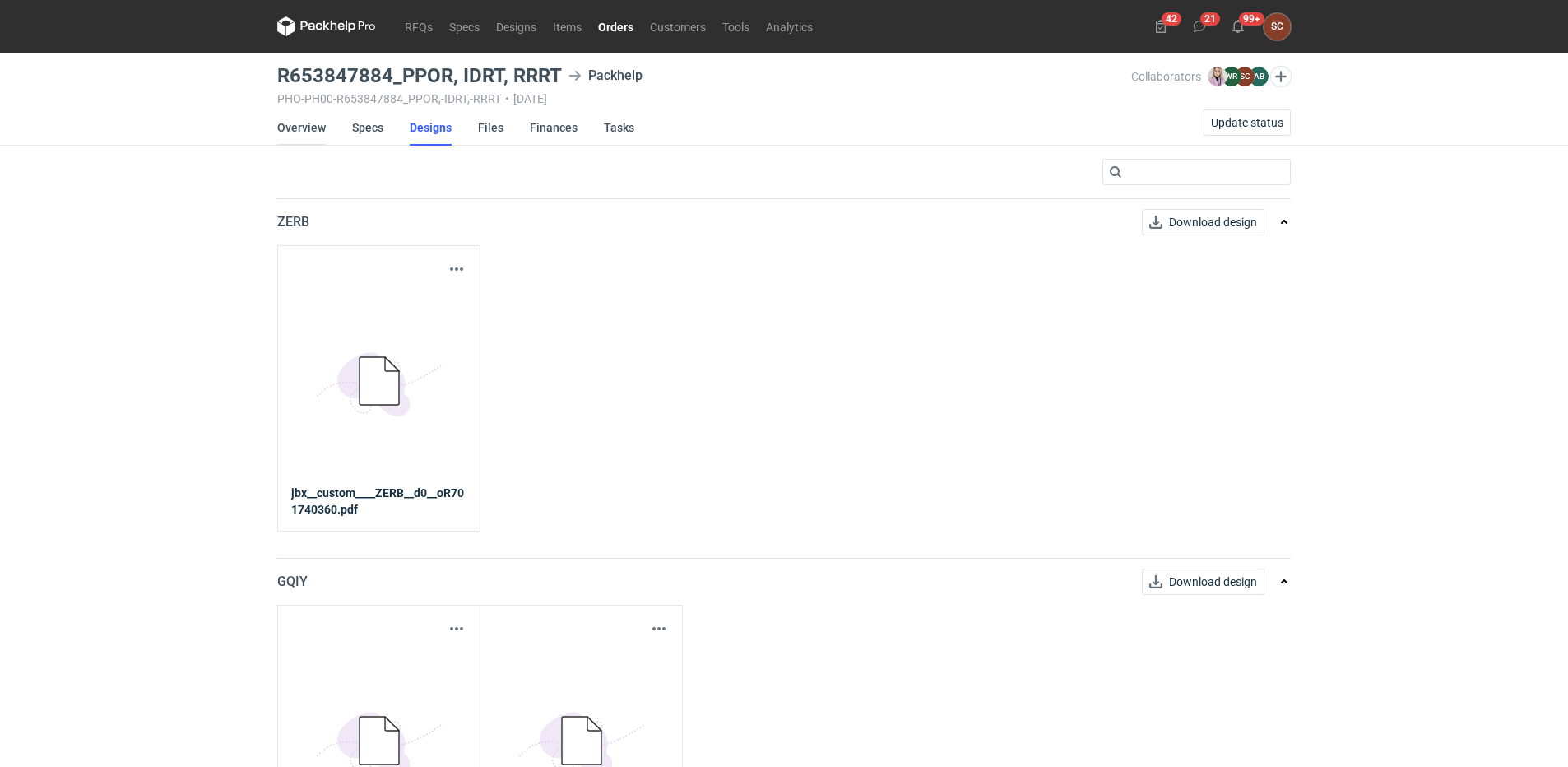
click at [289, 130] on link "Overview" at bounding box center [301, 128] width 49 height 37
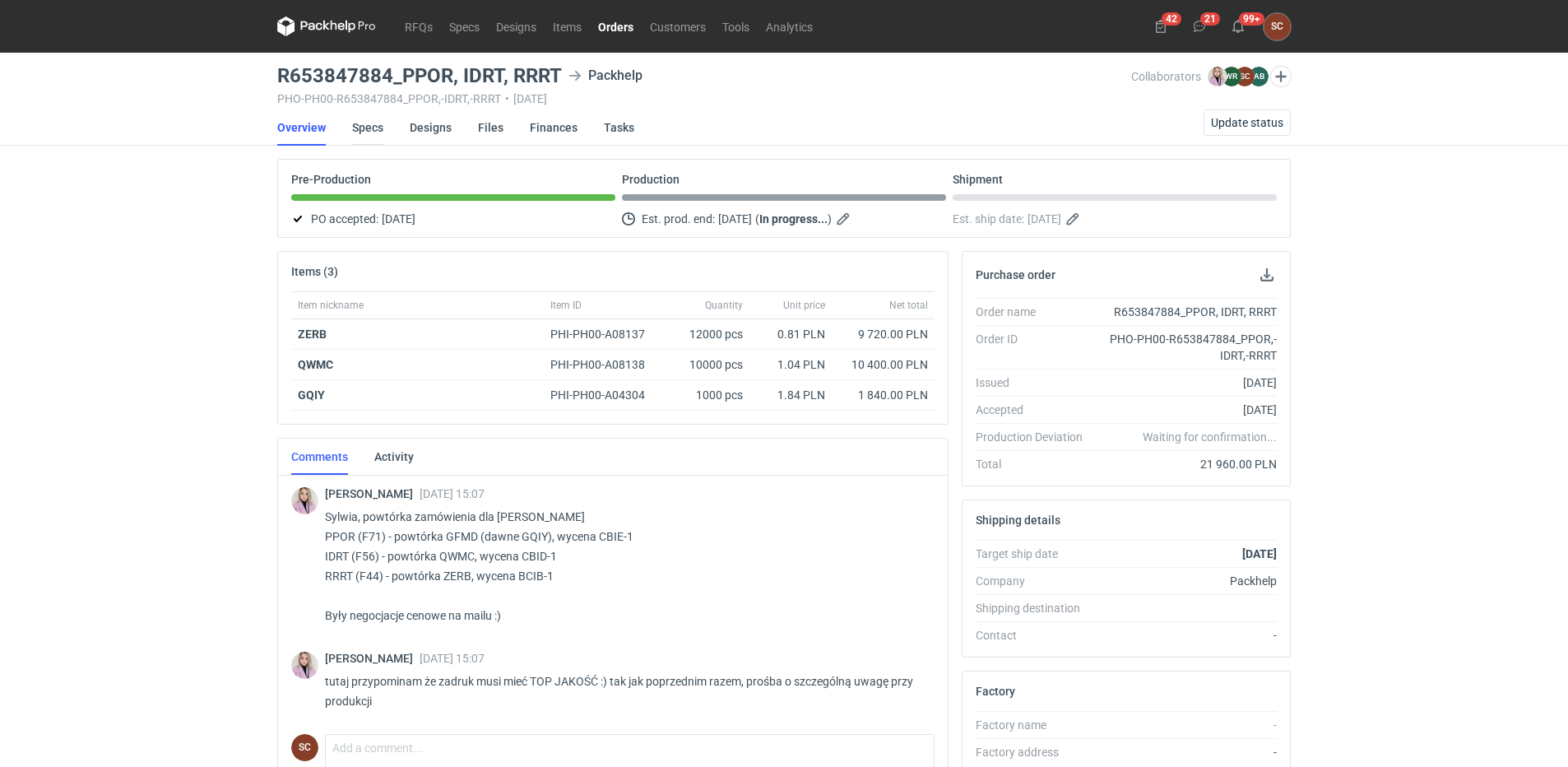
click at [360, 126] on link "Specs" at bounding box center [368, 128] width 31 height 37
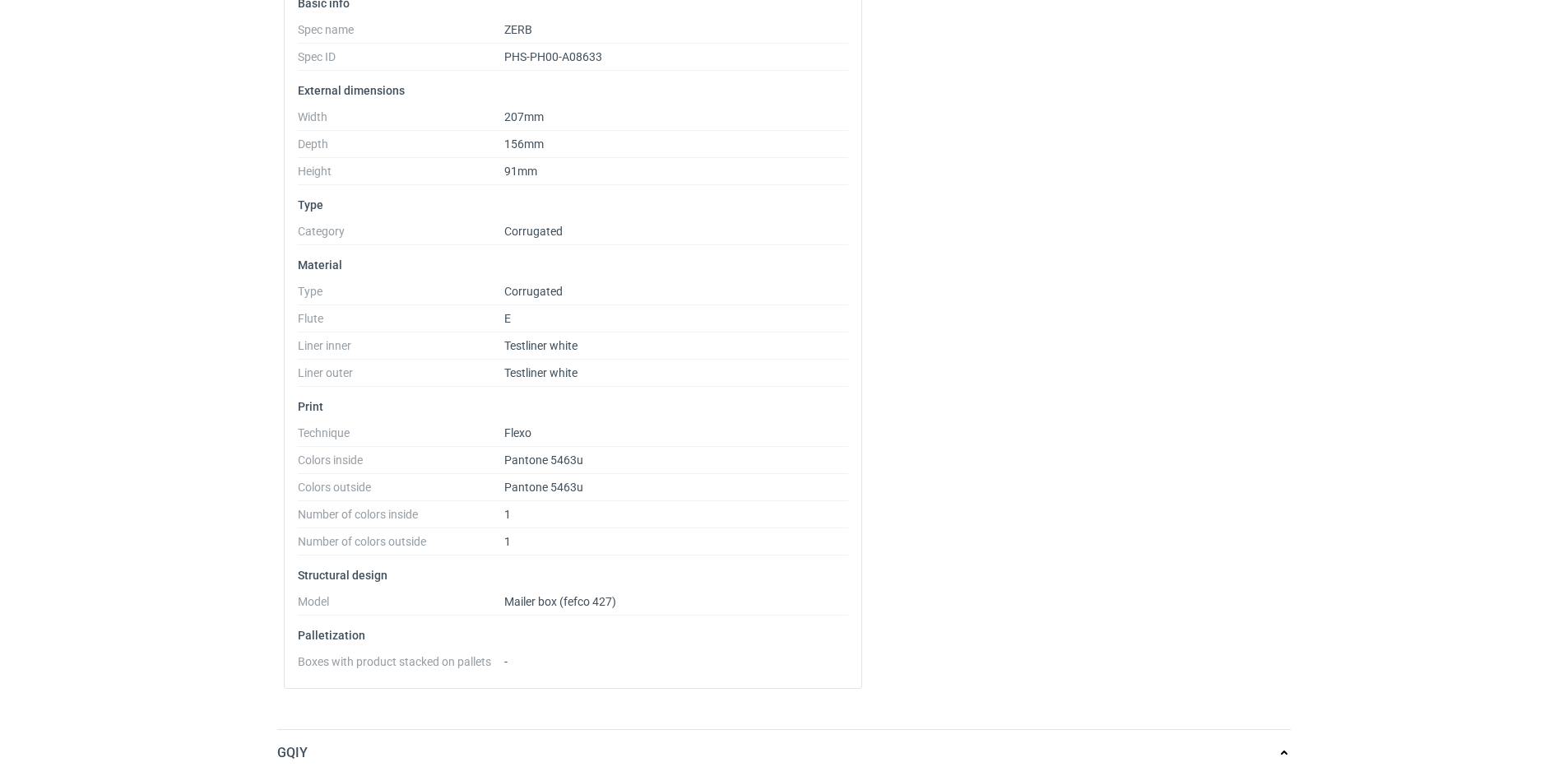
scroll to position [125, 0]
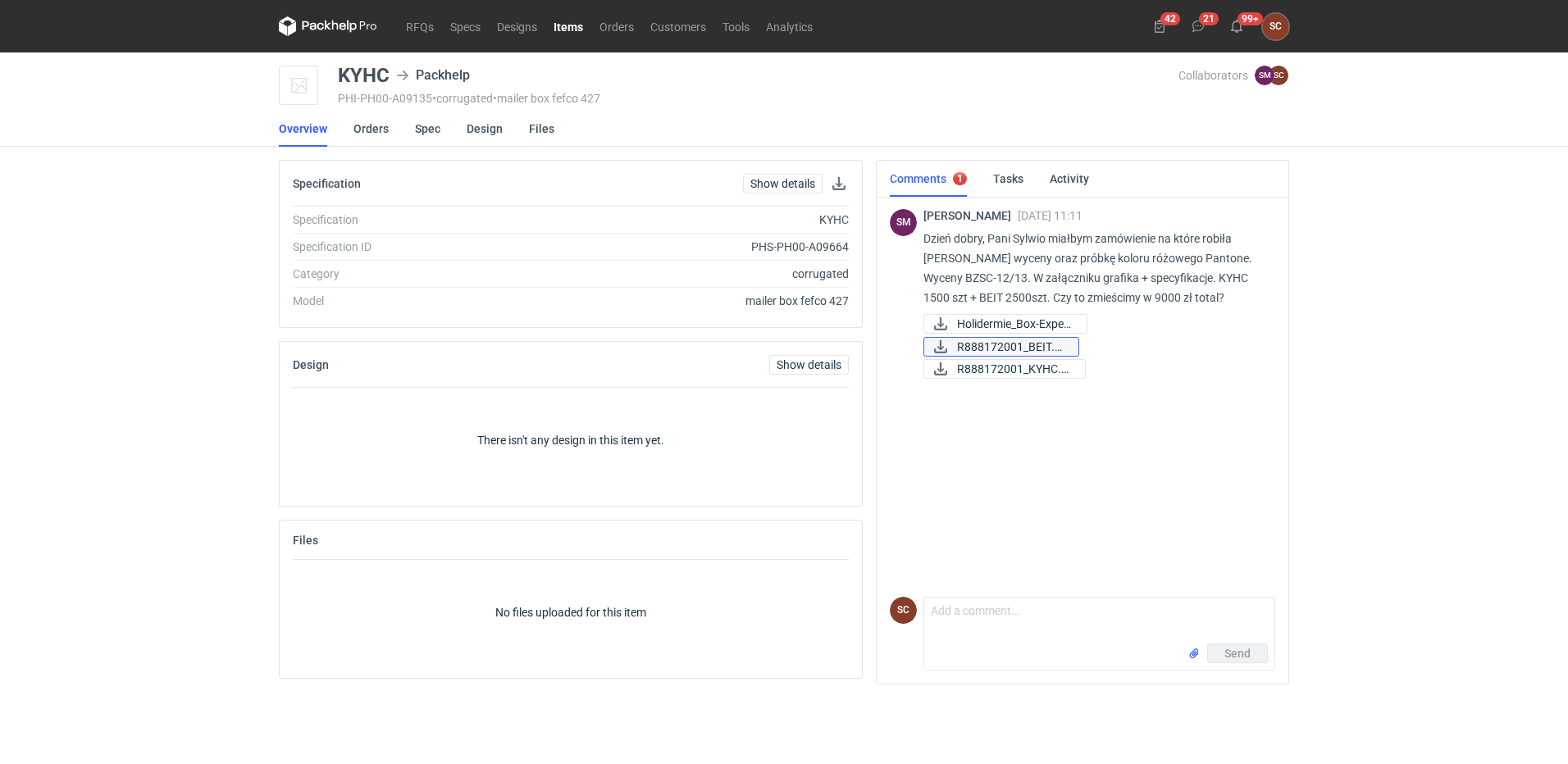
click at [996, 349] on span "R888172001_BEIT.pdf" at bounding box center [1011, 346] width 109 height 18
click at [1014, 329] on span "Holidermie_Box-Exped..." at bounding box center [1015, 323] width 116 height 18
click at [1020, 360] on link "R888172001_KYHC.pdf" at bounding box center [1004, 368] width 162 height 20
click at [1032, 611] on textarea "Comment message" at bounding box center [1099, 621] width 350 height 46
type textarea "Tak, spróbuje zmieścić się w budżecie 9000zł"
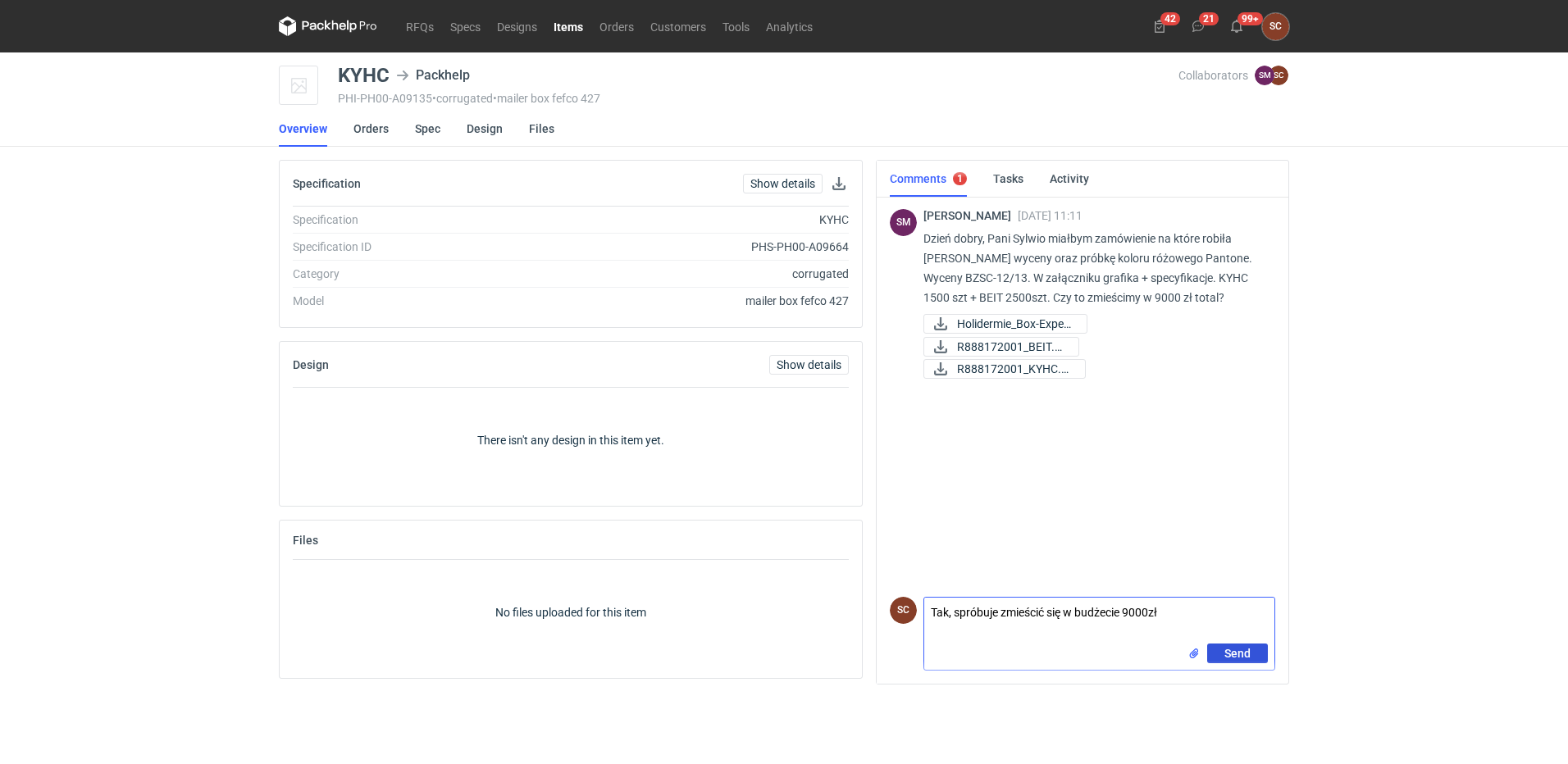
click at [1234, 648] on span "Send" at bounding box center [1237, 654] width 26 height 12
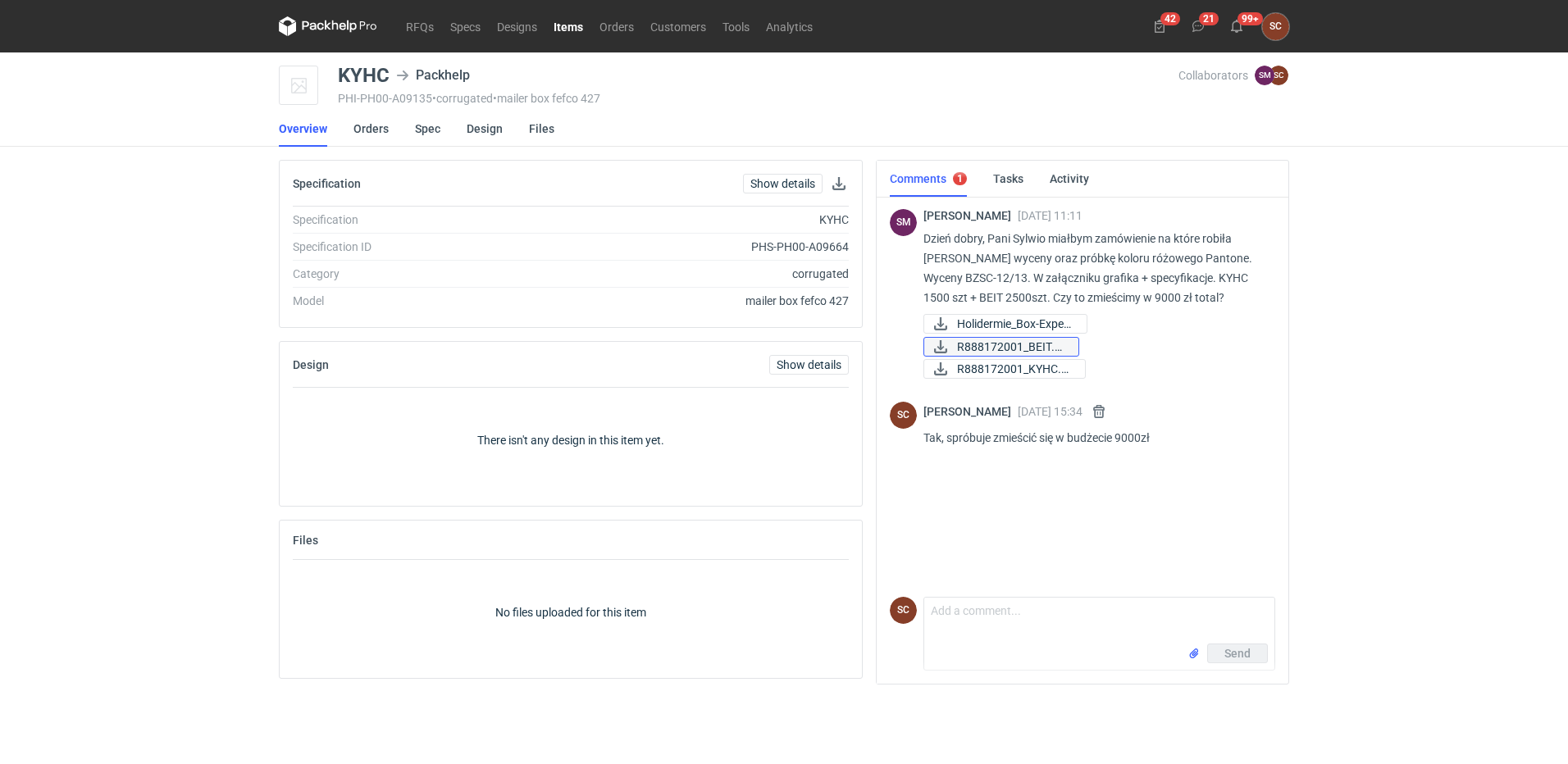
click at [1044, 349] on span "R888172001_BEIT.pdf" at bounding box center [1011, 346] width 109 height 18
click at [1040, 367] on span "R888172001_KYHC.pdf" at bounding box center [1014, 368] width 115 height 18
click at [1196, 25] on icon at bounding box center [1198, 25] width 13 height 13
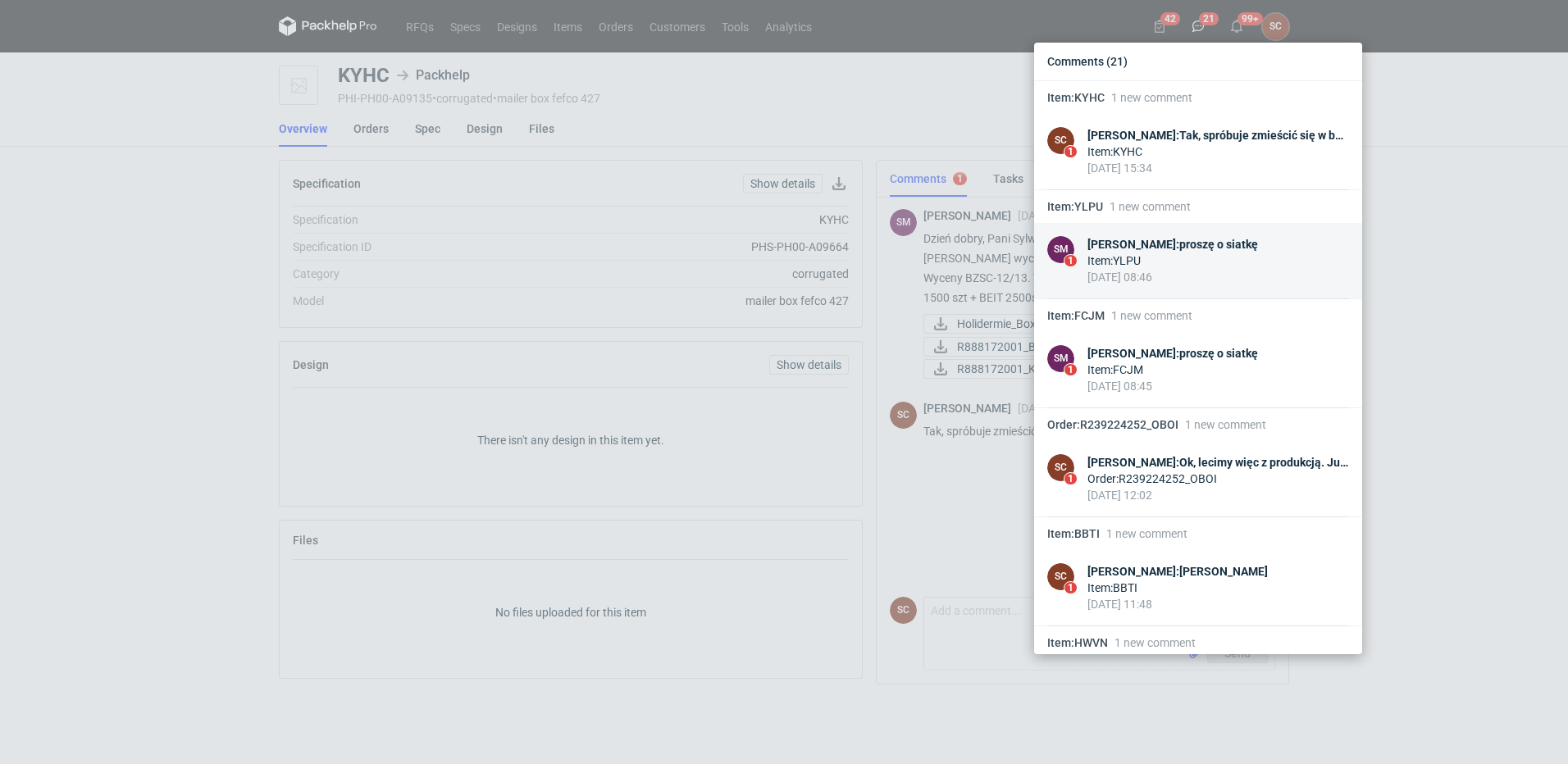
click at [1241, 235] on link "SM 1 [PERSON_NAME] : proszę o siatkę Item : YLPU [DATE] 08:46" at bounding box center [1198, 261] width 328 height 76
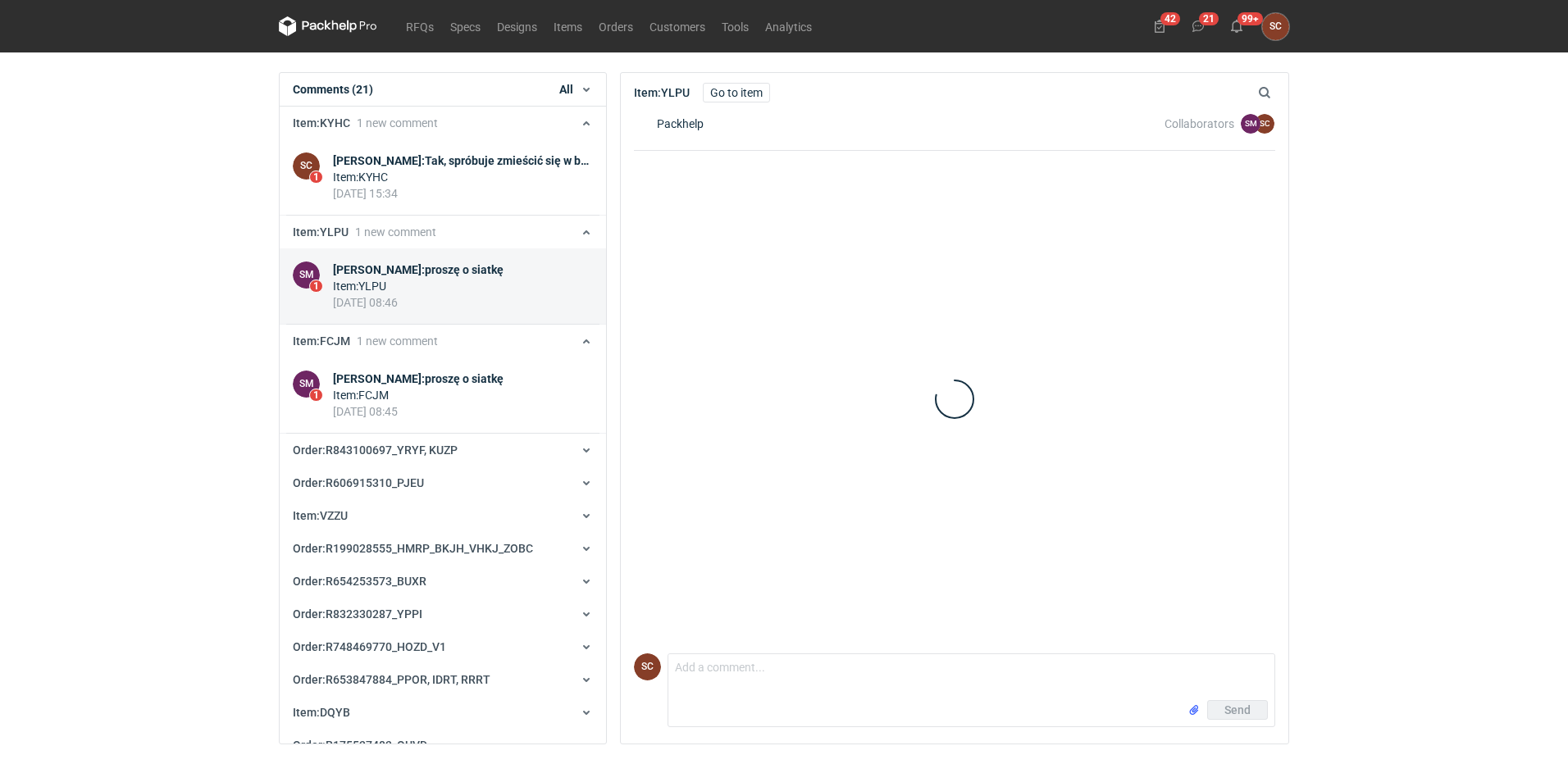
scroll to position [142, 0]
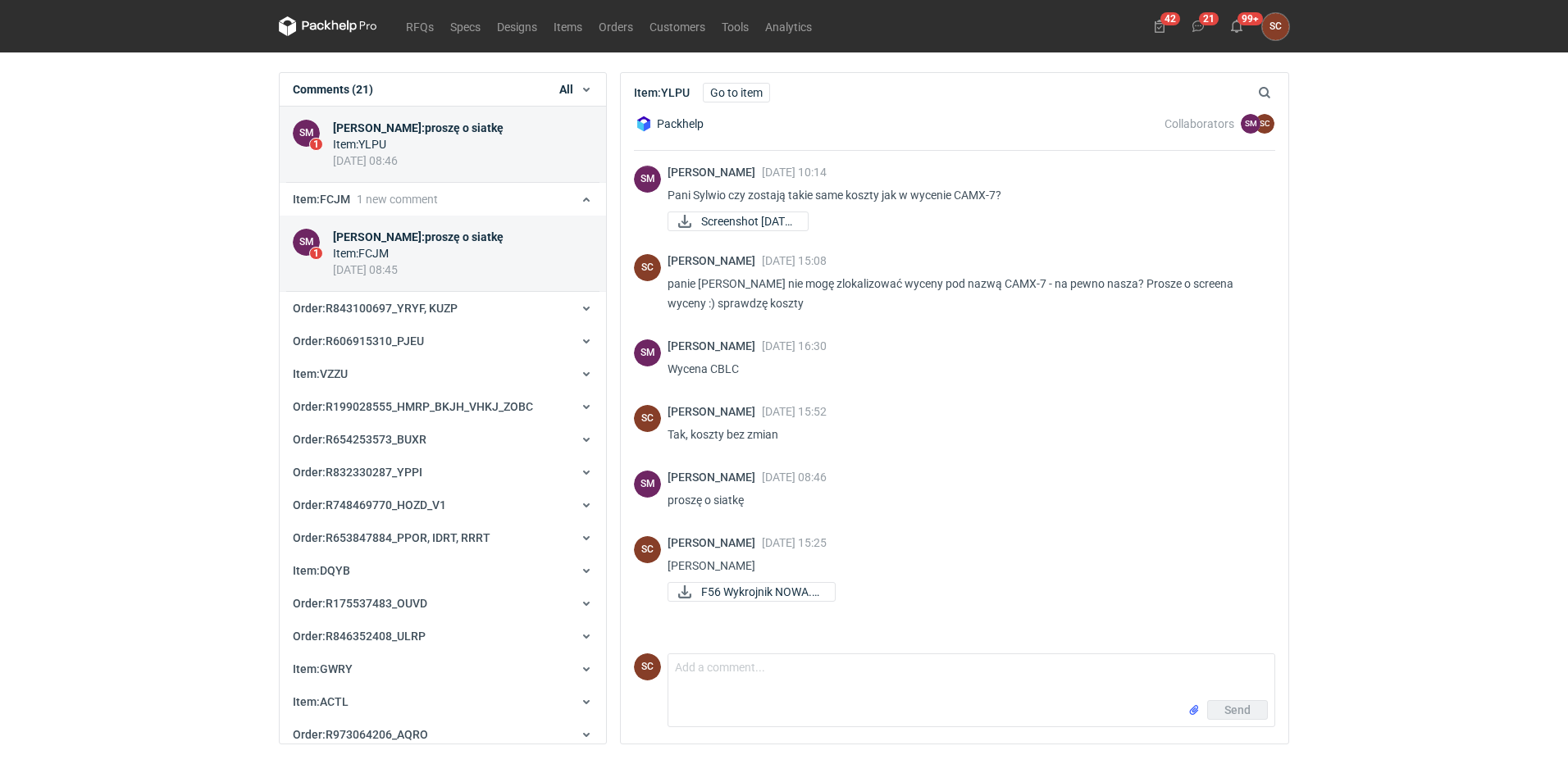
click at [427, 245] on div "Item : FCJM" at bounding box center [417, 253] width 171 height 16
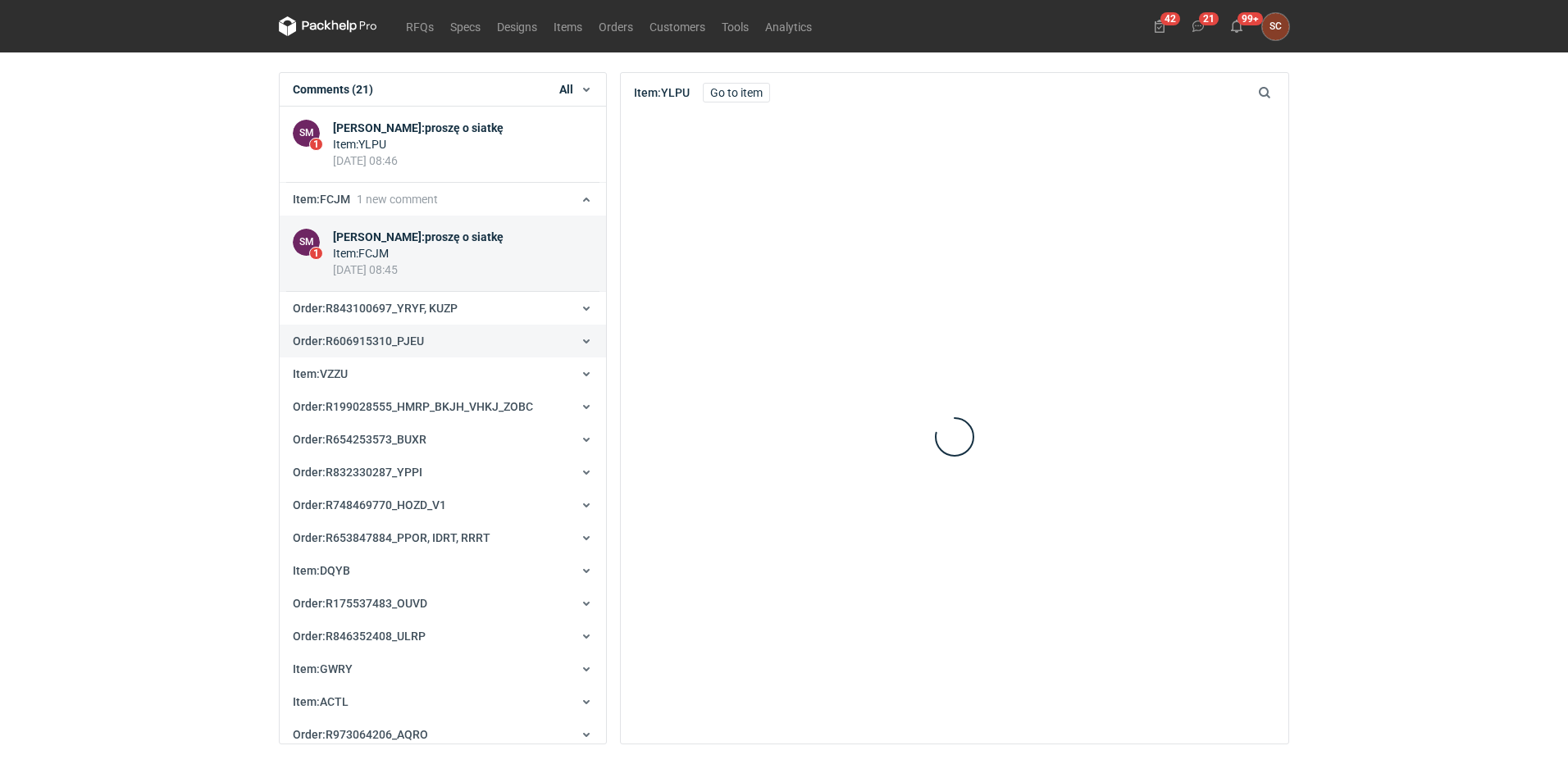
scroll to position [251, 0]
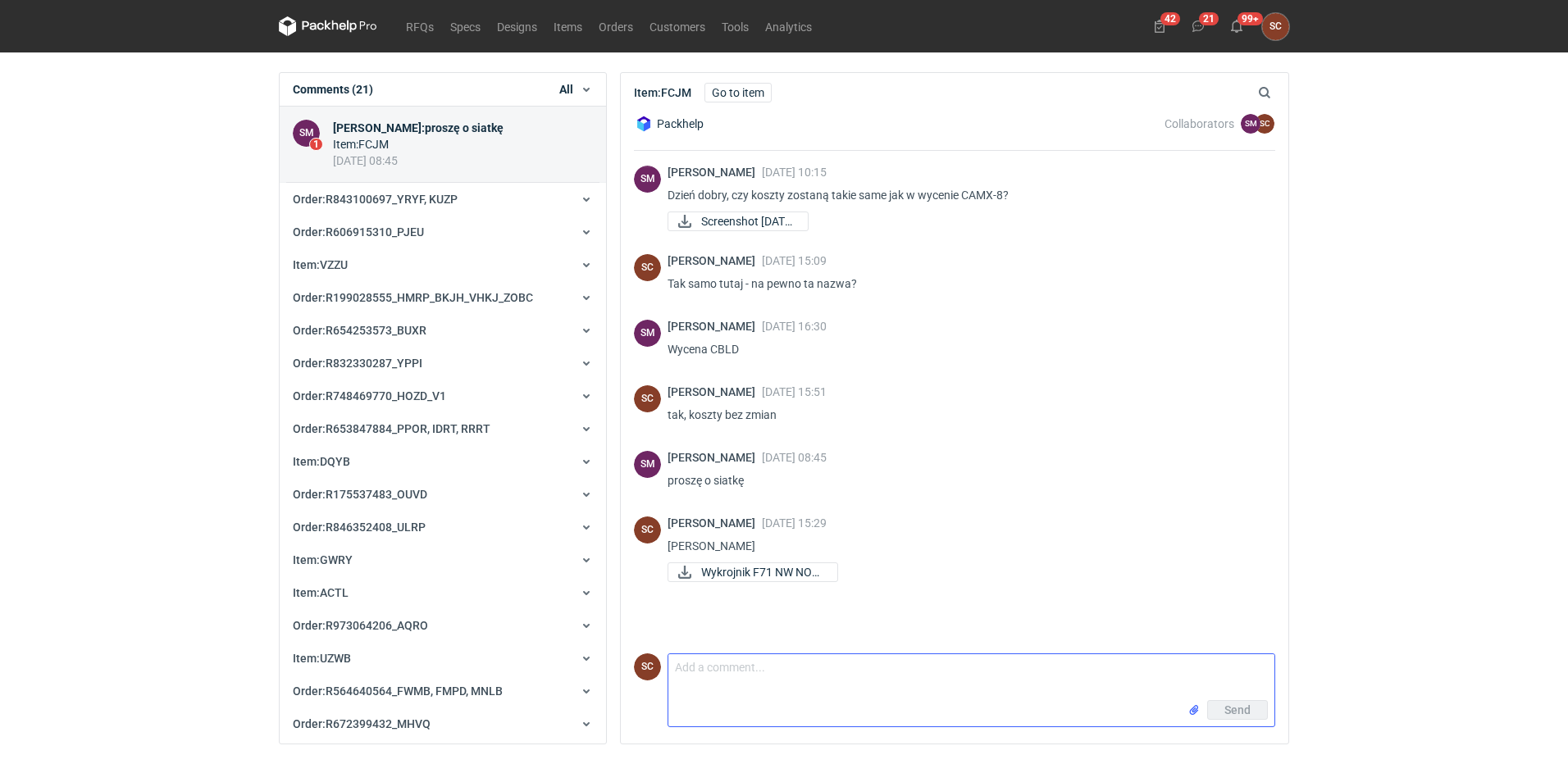
click at [813, 658] on textarea "Comment message" at bounding box center [972, 677] width 606 height 46
click at [1212, 17] on div "42 21 99+ SC Sylwia Cichórz sylwia.cichorz@janbox.pl Company profile Personal s…" at bounding box center [1218, 26] width 143 height 27
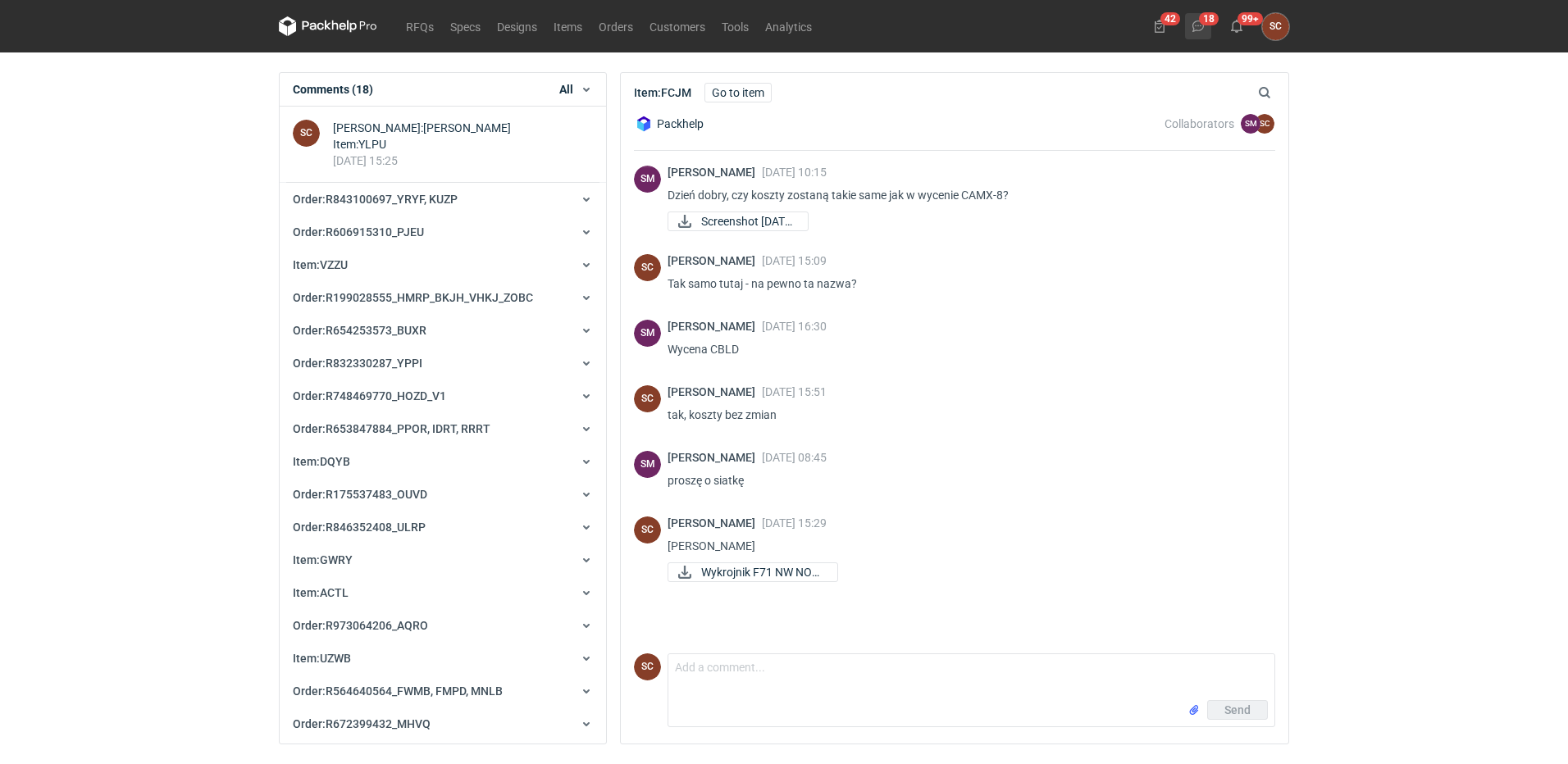
scroll to position [142, 0]
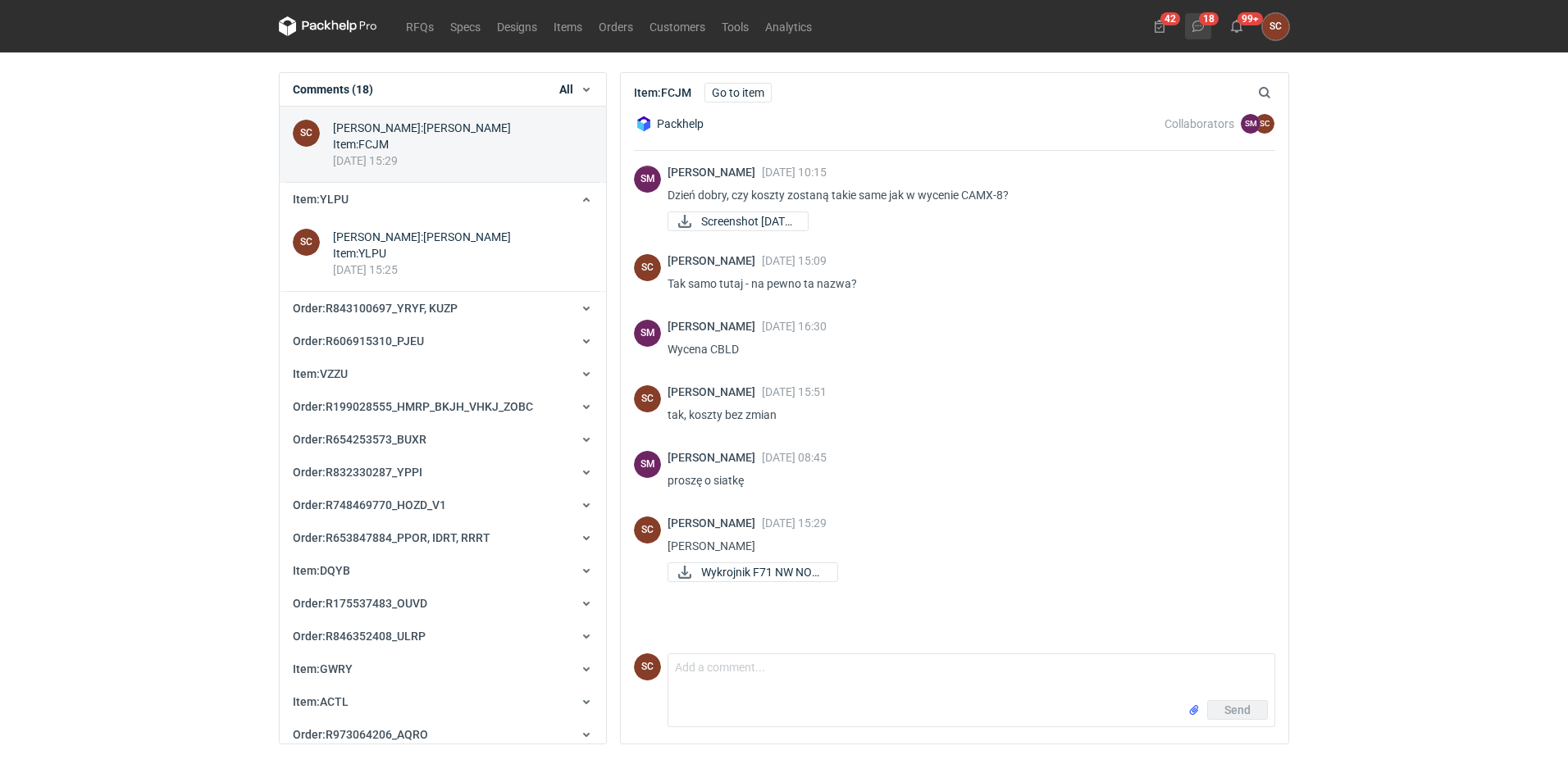
click at [1191, 25] on button "18" at bounding box center [1198, 25] width 26 height 26
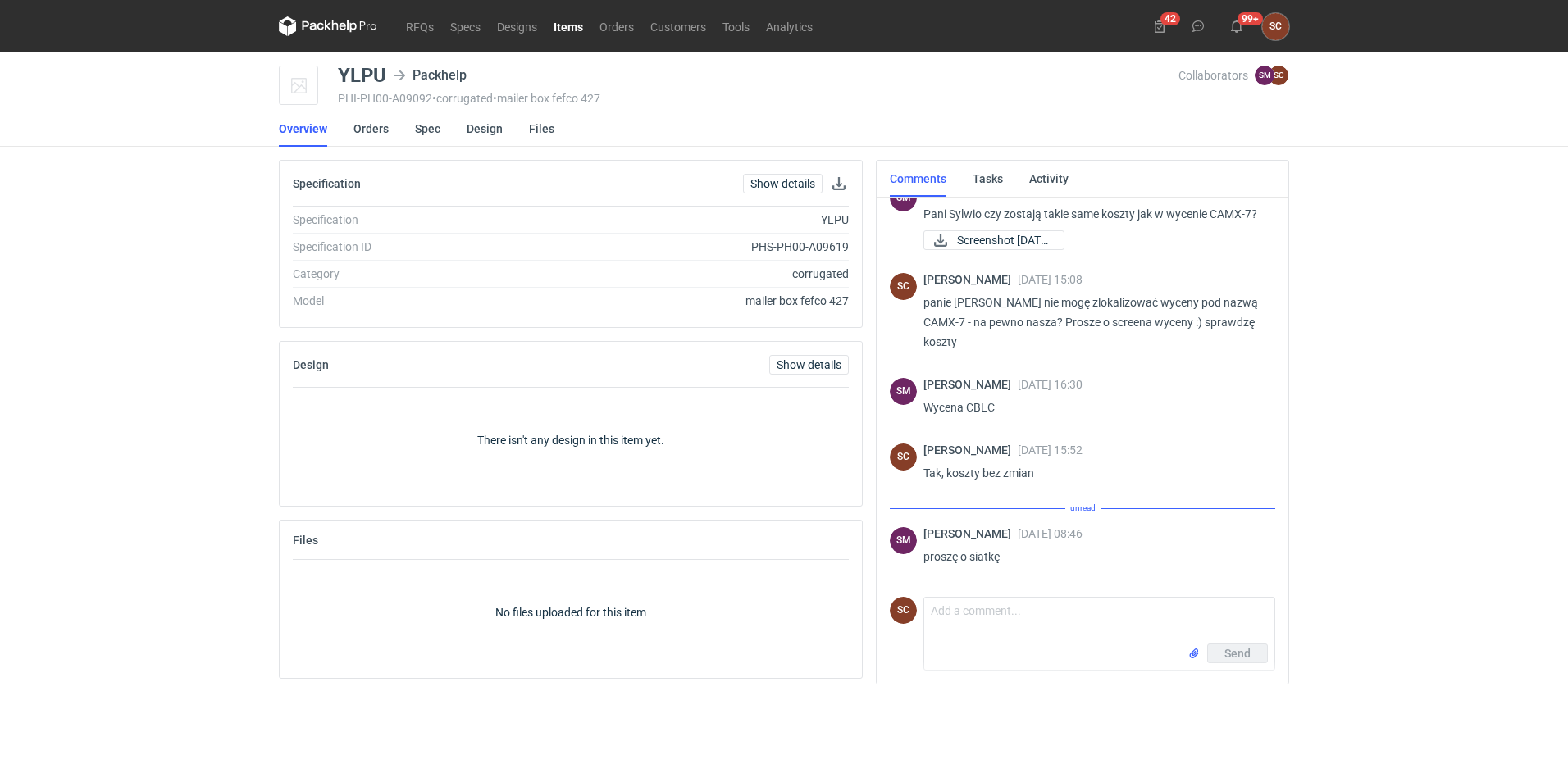
scroll to position [26, 0]
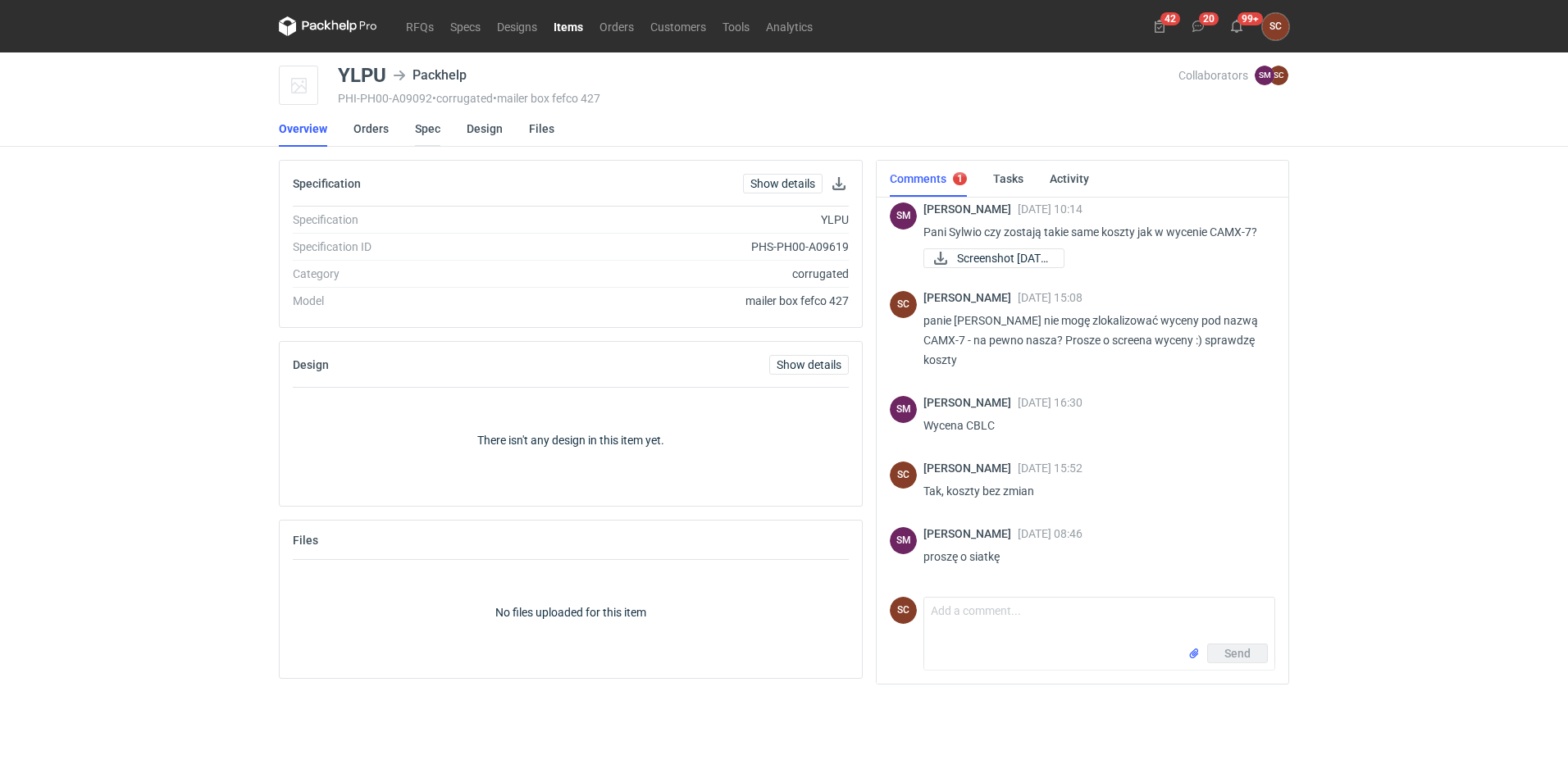
click at [420, 125] on link "Spec" at bounding box center [428, 128] width 25 height 36
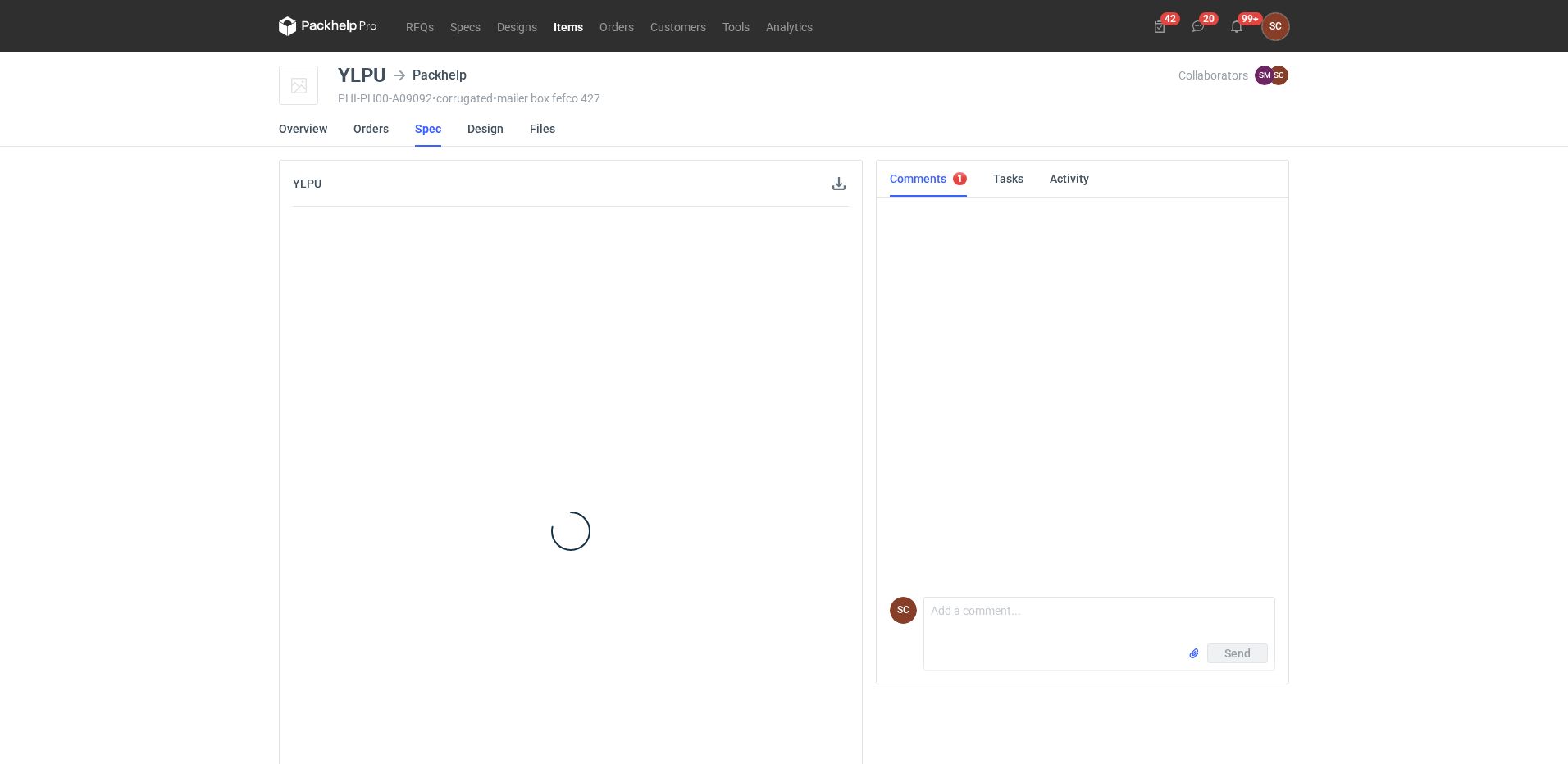
scroll to position [26, 0]
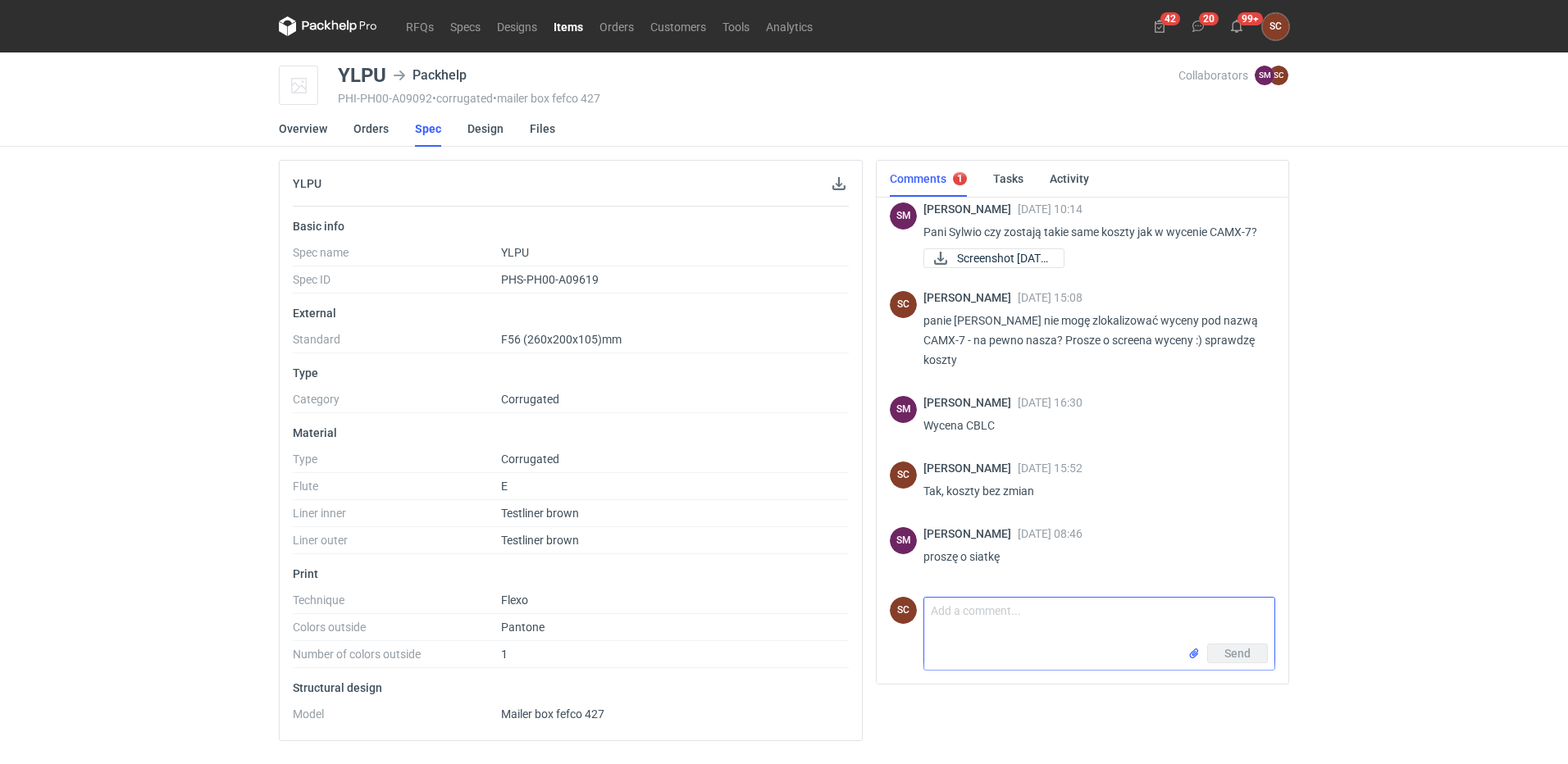
click at [1043, 630] on textarea "Comment message" at bounding box center [1099, 621] width 350 height 46
type textarea "[PERSON_NAME]"
click at [1195, 658] on input "file" at bounding box center [1194, 654] width 13 height 17
click at [1209, 680] on button "Send" at bounding box center [1238, 682] width 61 height 20
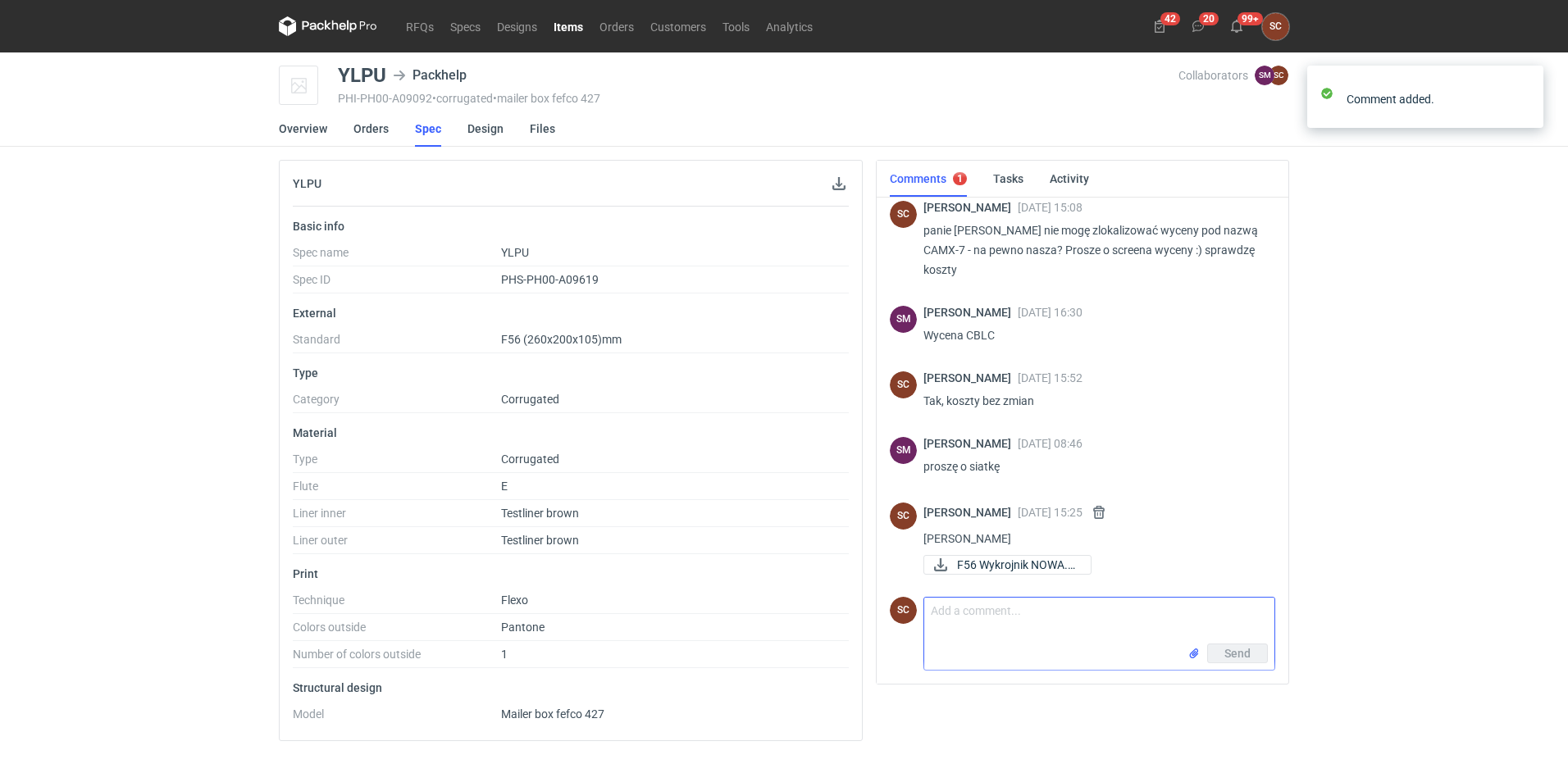
scroll to position [120, 0]
click at [562, 26] on link "Items" at bounding box center [568, 25] width 46 height 20
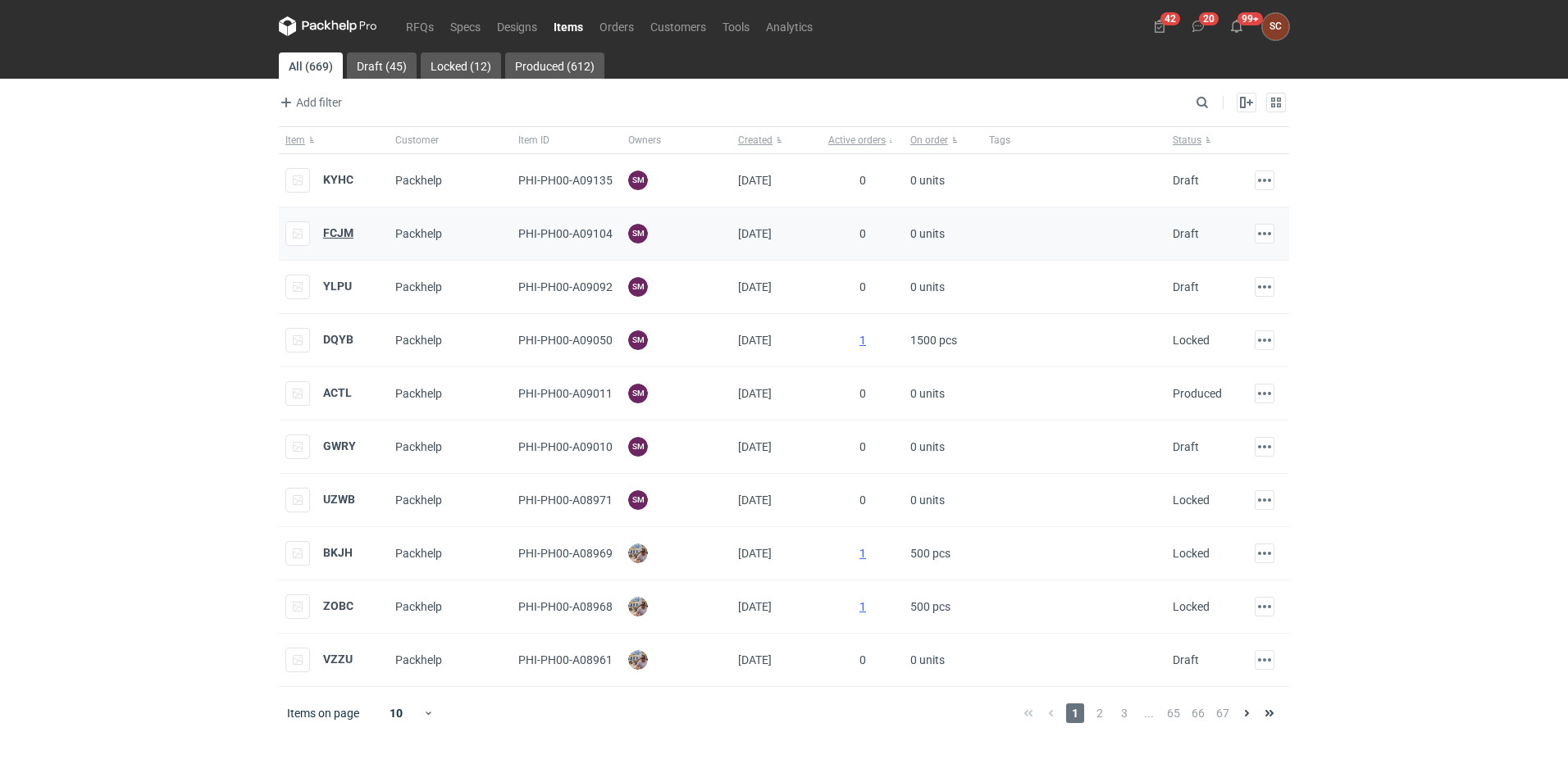
click at [339, 233] on strong "FCJM" at bounding box center [339, 232] width 31 height 13
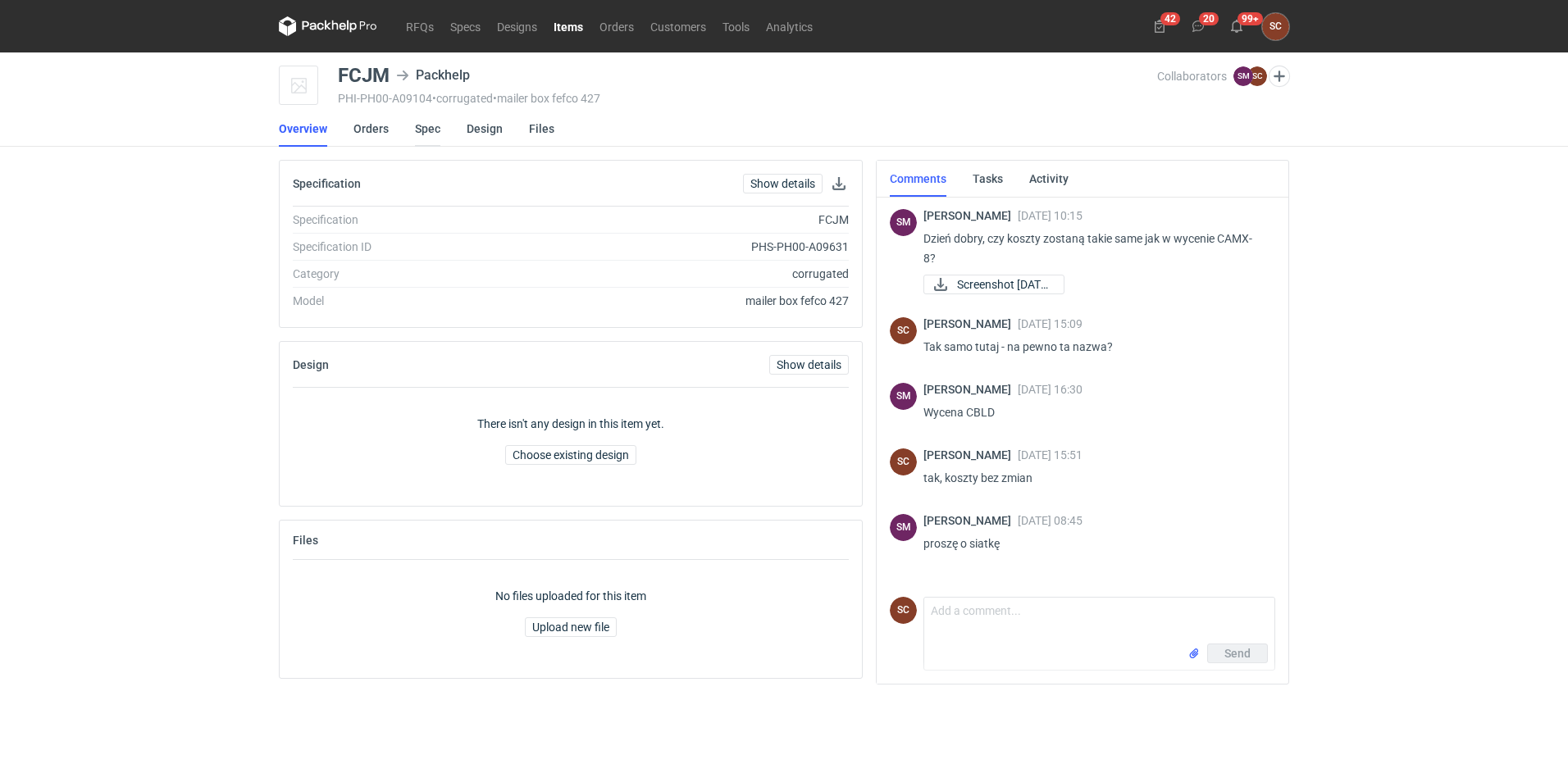
click at [426, 126] on link "Spec" at bounding box center [428, 128] width 25 height 36
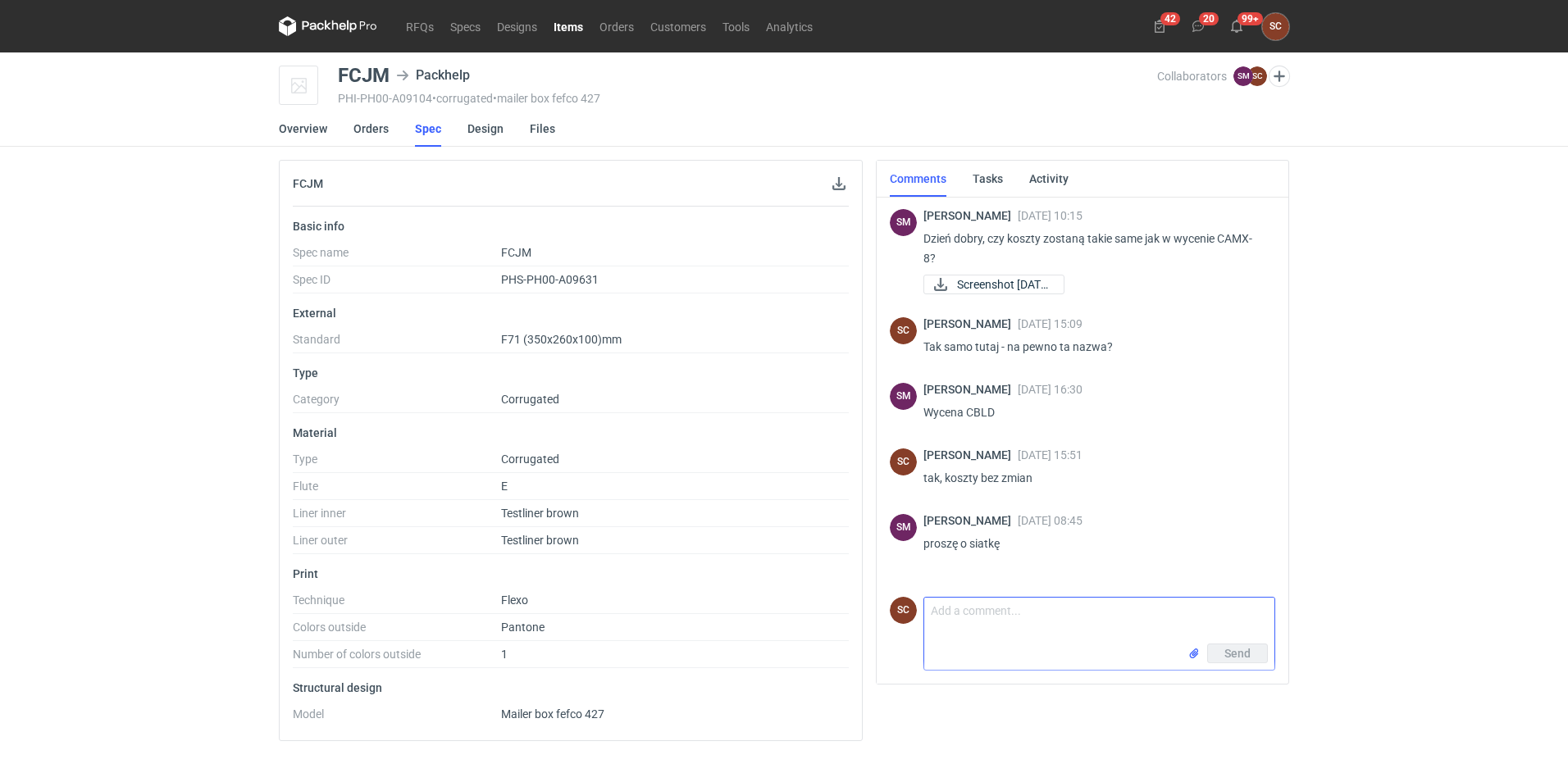
click at [993, 612] on textarea "Comment message" at bounding box center [1099, 621] width 350 height 46
type textarea "[PERSON_NAME]"
click at [1195, 654] on input "file" at bounding box center [1194, 654] width 13 height 17
click at [1235, 671] on span "Send" at bounding box center [1237, 668] width 26 height 12
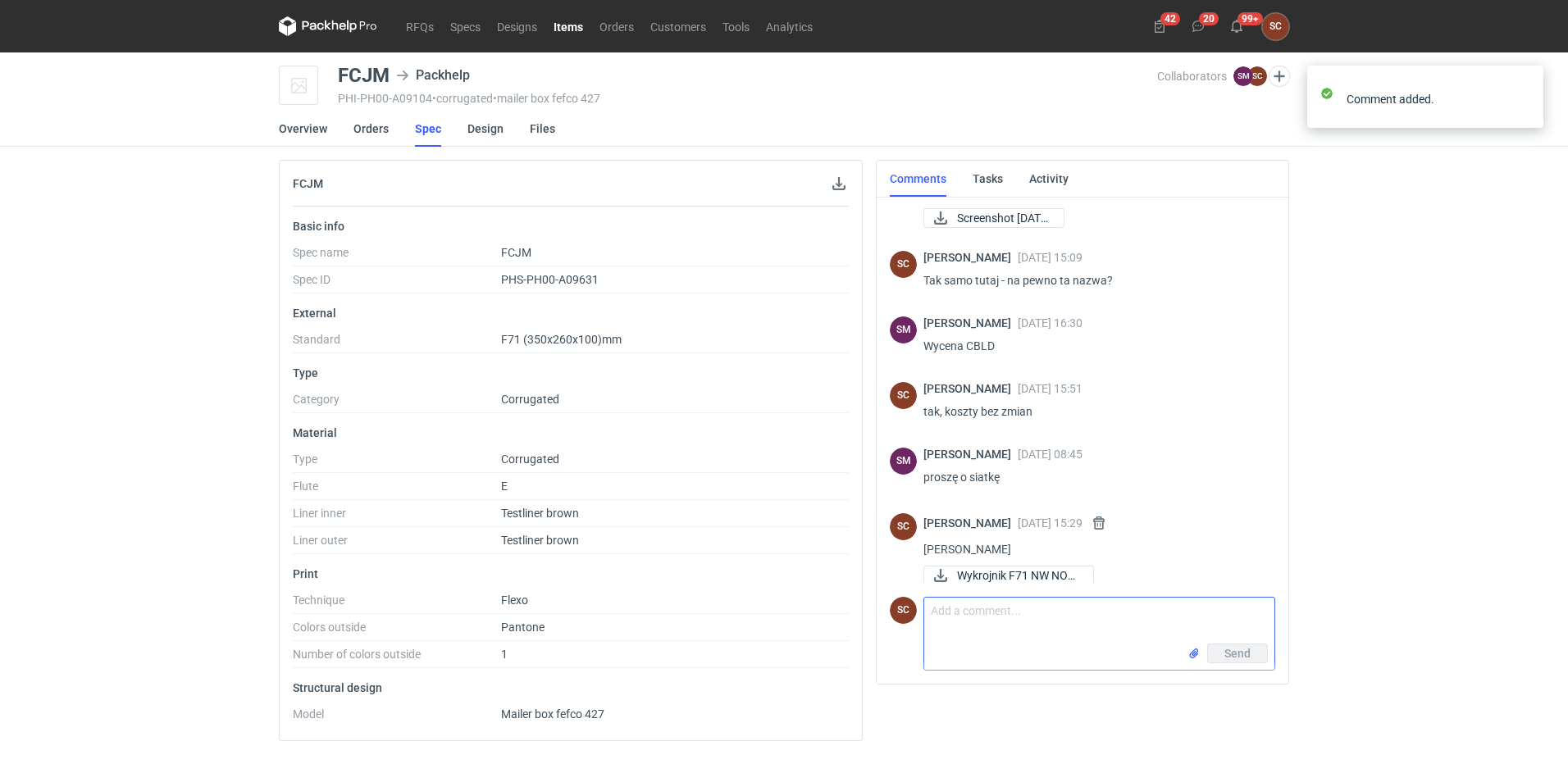
scroll to position [81, 0]
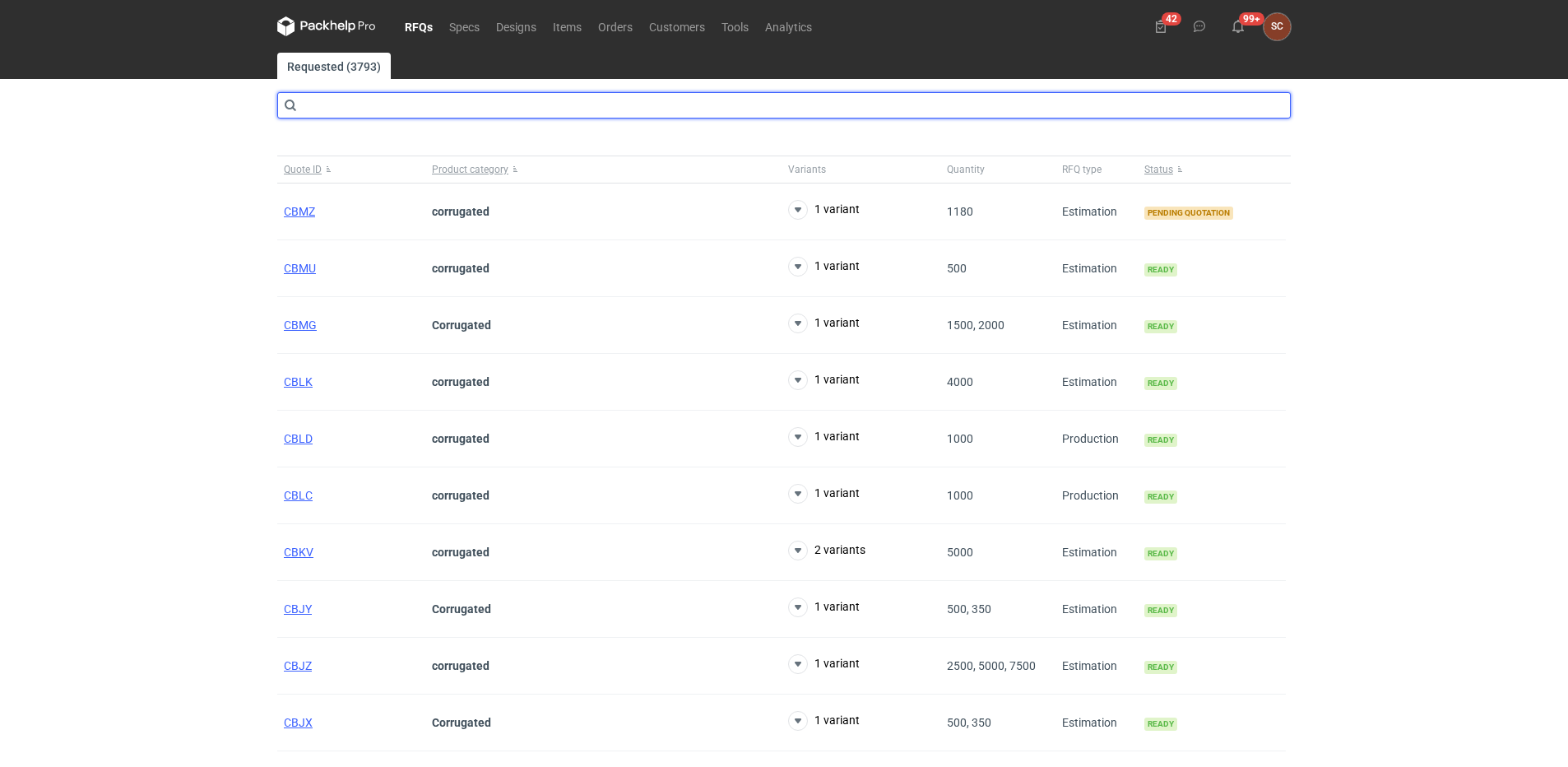
click at [363, 112] on input "text" at bounding box center [784, 105] width 1014 height 26
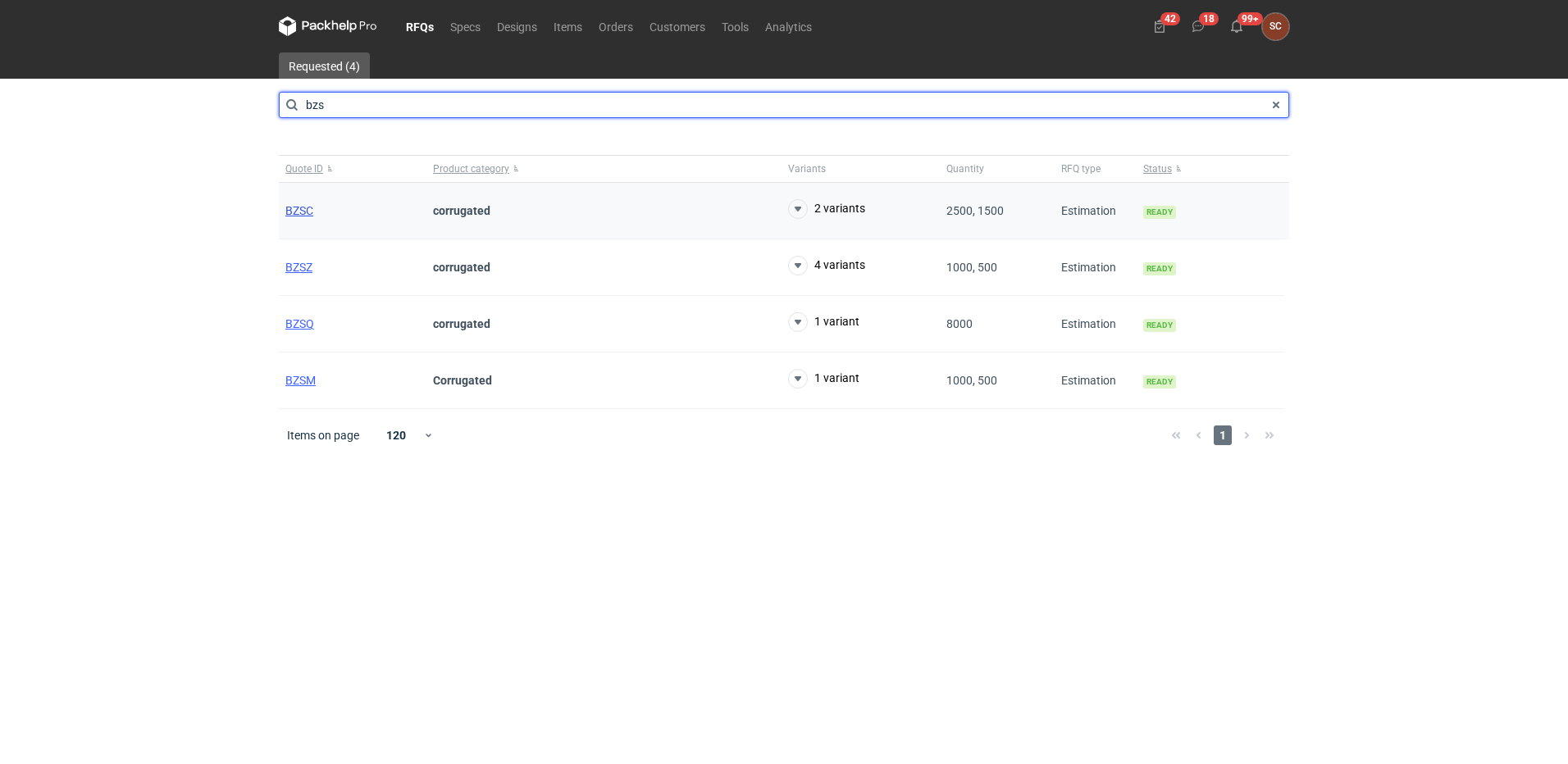
type input "bzs"
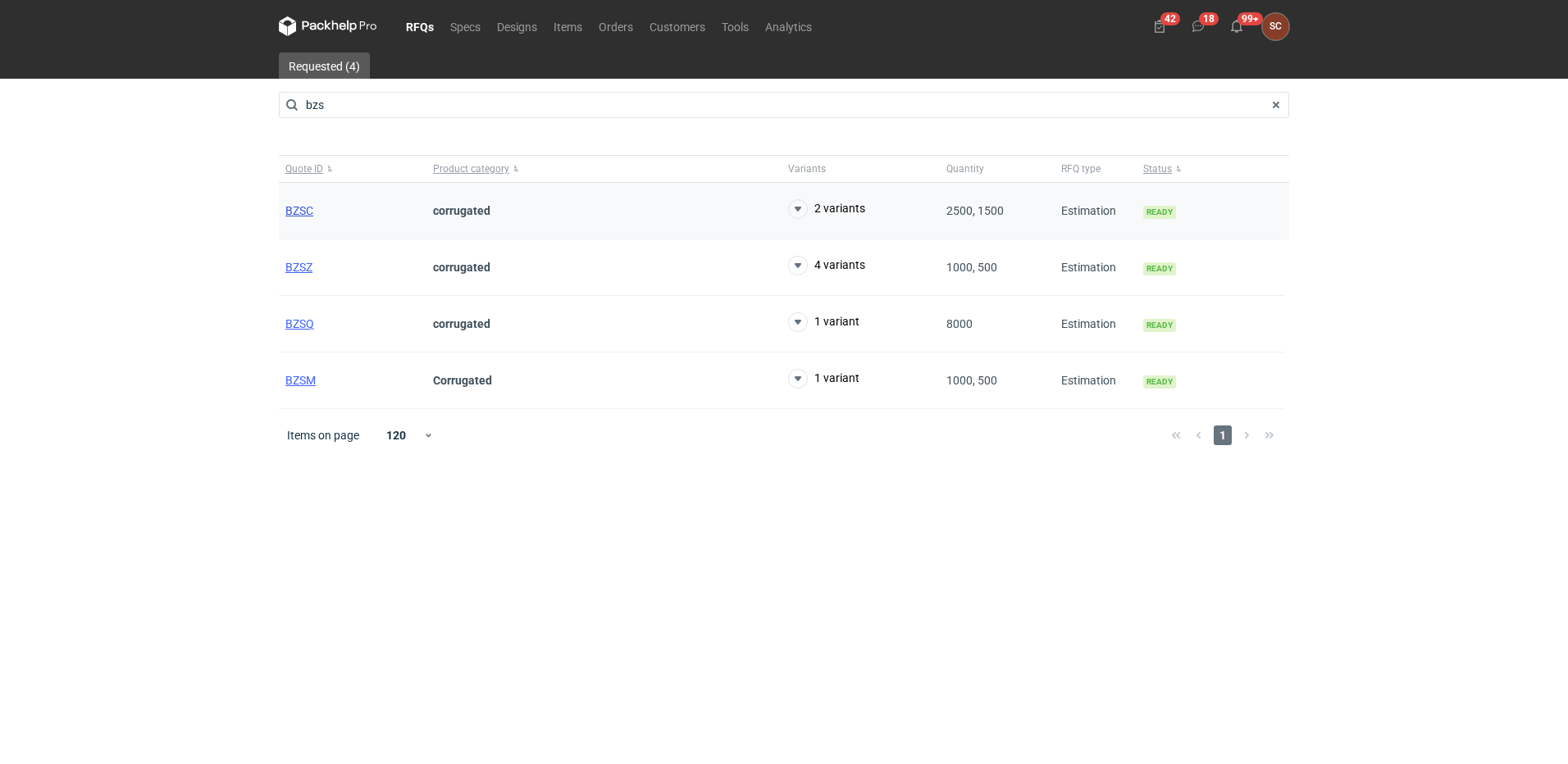
click at [304, 205] on span "BZSC" at bounding box center [299, 210] width 28 height 13
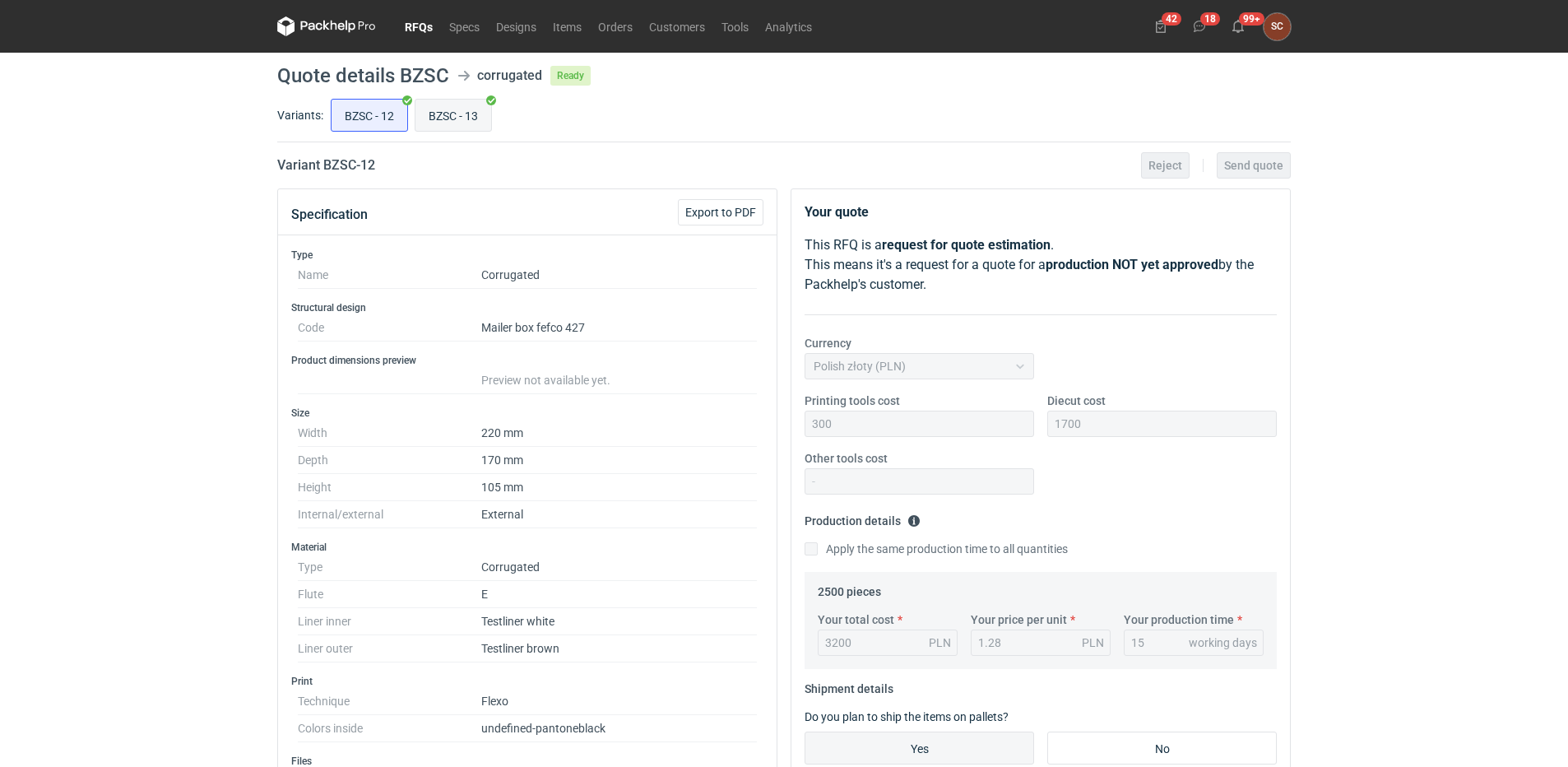
click at [465, 115] on input "BZSC - 13" at bounding box center [453, 115] width 76 height 31
radio input "true"
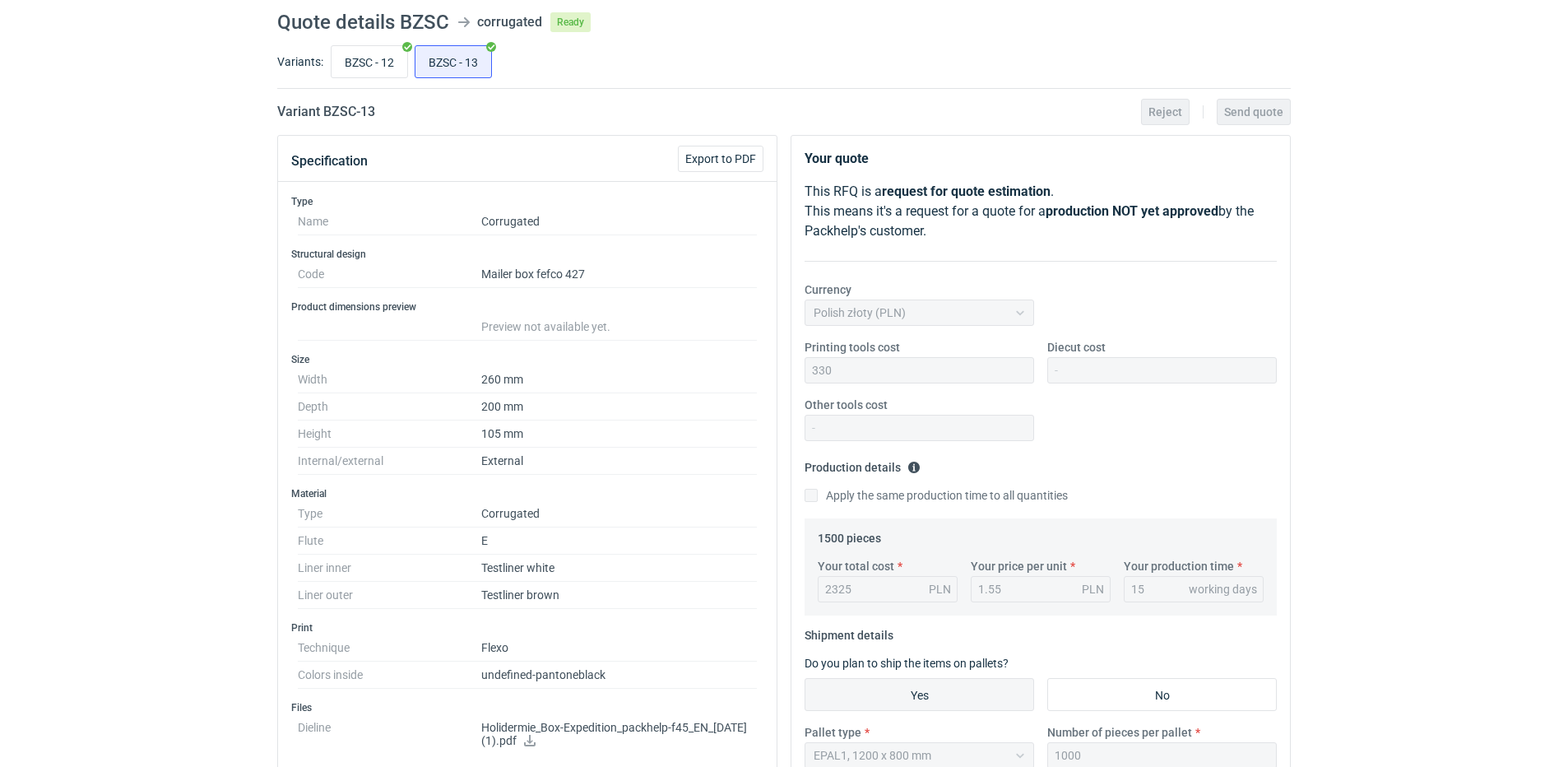
scroll to position [39, 0]
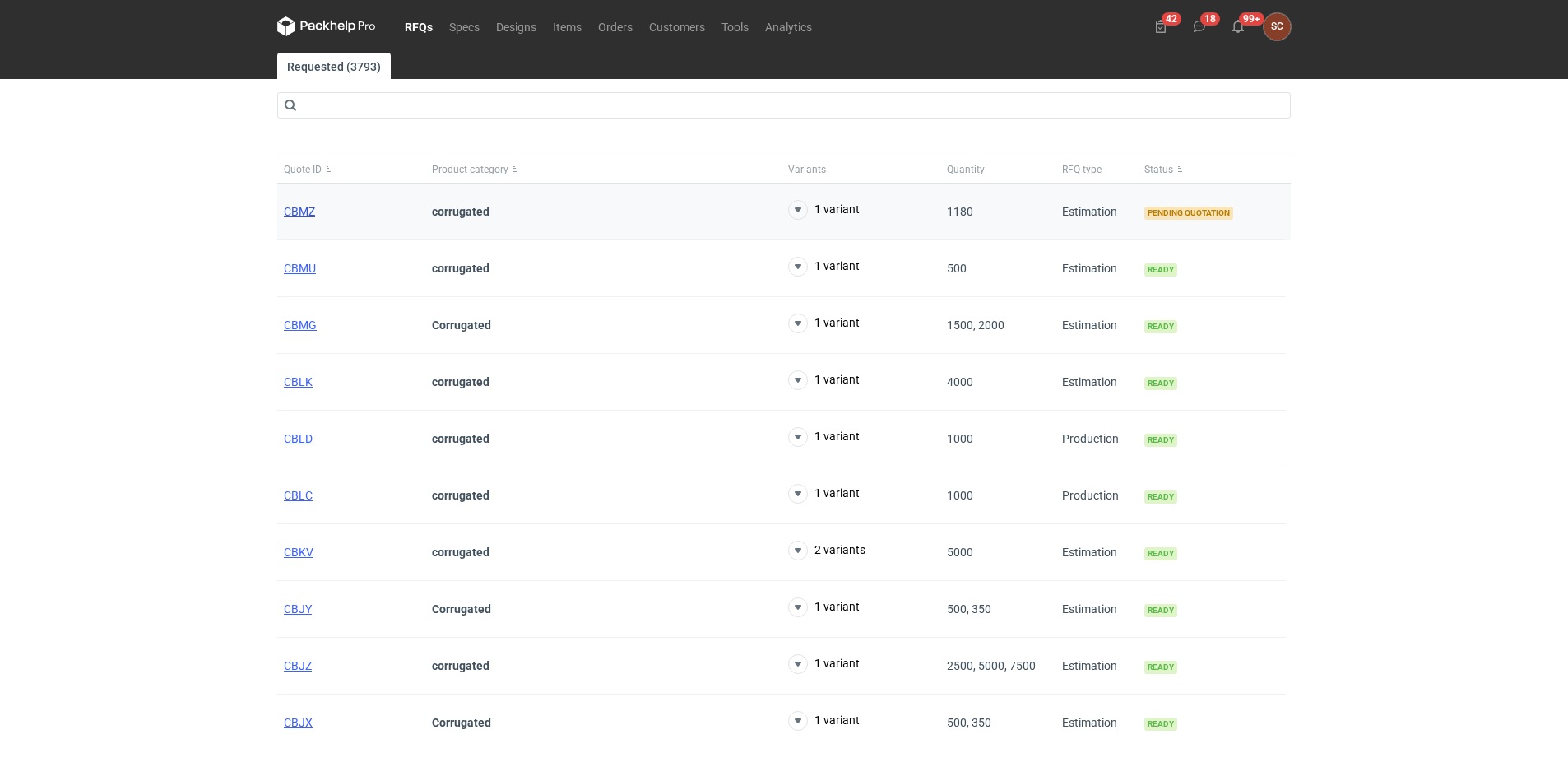
click at [308, 209] on span "CBMZ" at bounding box center [299, 211] width 31 height 13
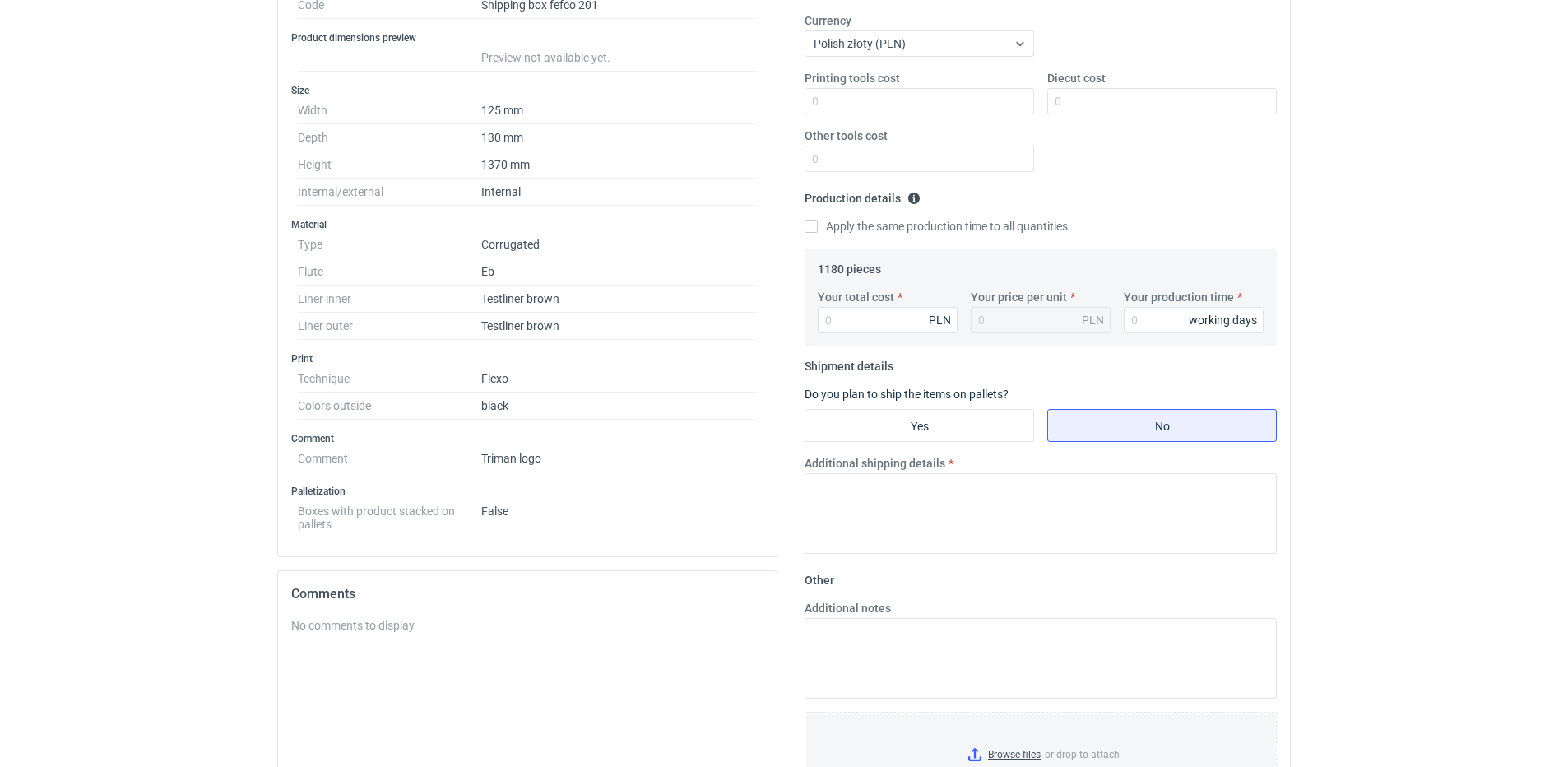
scroll to position [329, 0]
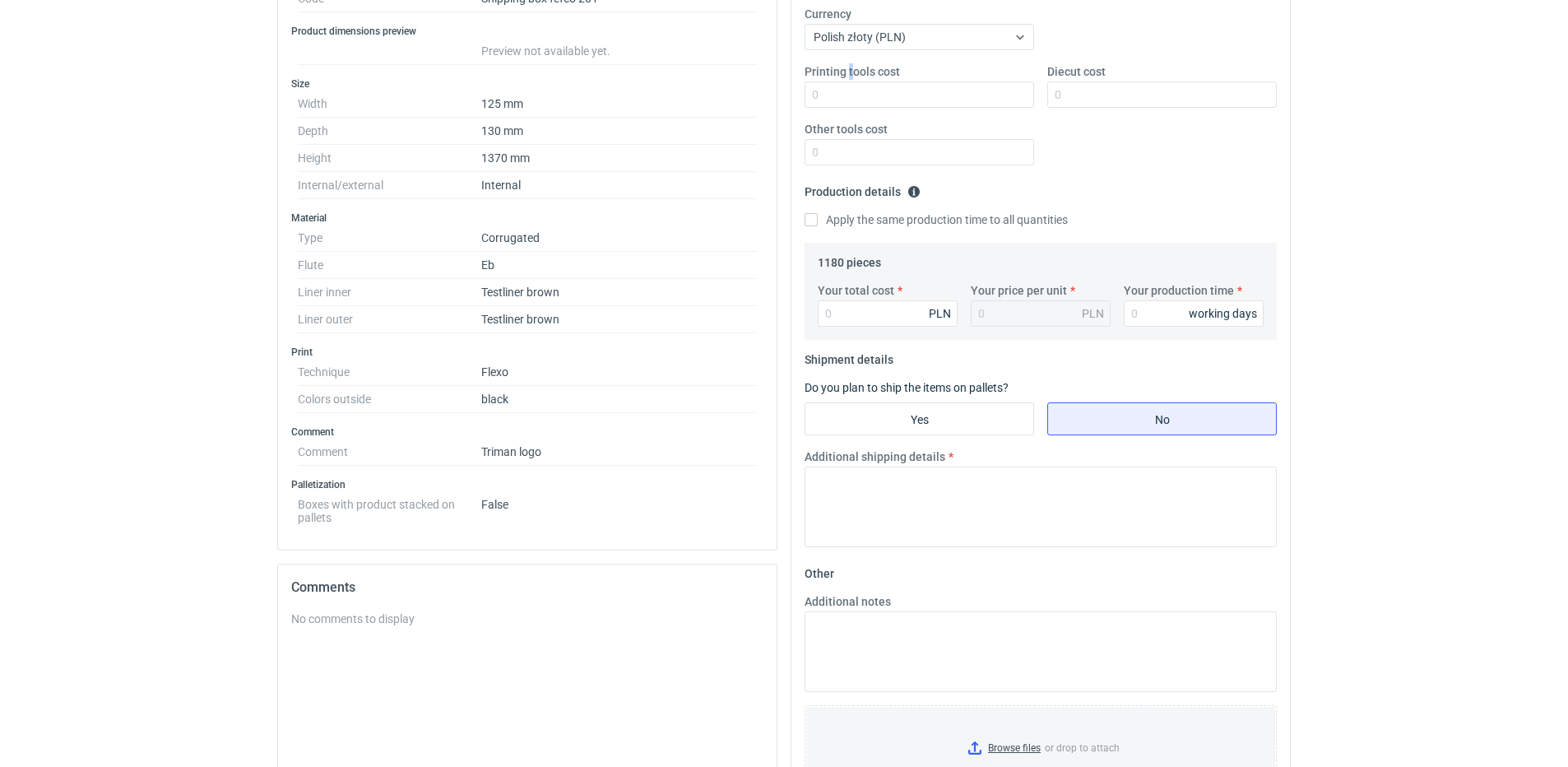
click at [850, 77] on label "Printing tools cost" at bounding box center [852, 71] width 95 height 16
drag, startPoint x: 850, startPoint y: 77, endPoint x: 839, endPoint y: 99, distance: 24.6
click at [827, 94] on input "Printing tools cost" at bounding box center [919, 94] width 230 height 26
drag, startPoint x: 936, startPoint y: 94, endPoint x: 741, endPoint y: 111, distance: 195.7
click at [744, 110] on div "Specification Export to PDF Type Name Corrugated Structural design Code Shippin…" at bounding box center [784, 409] width 1027 height 1099
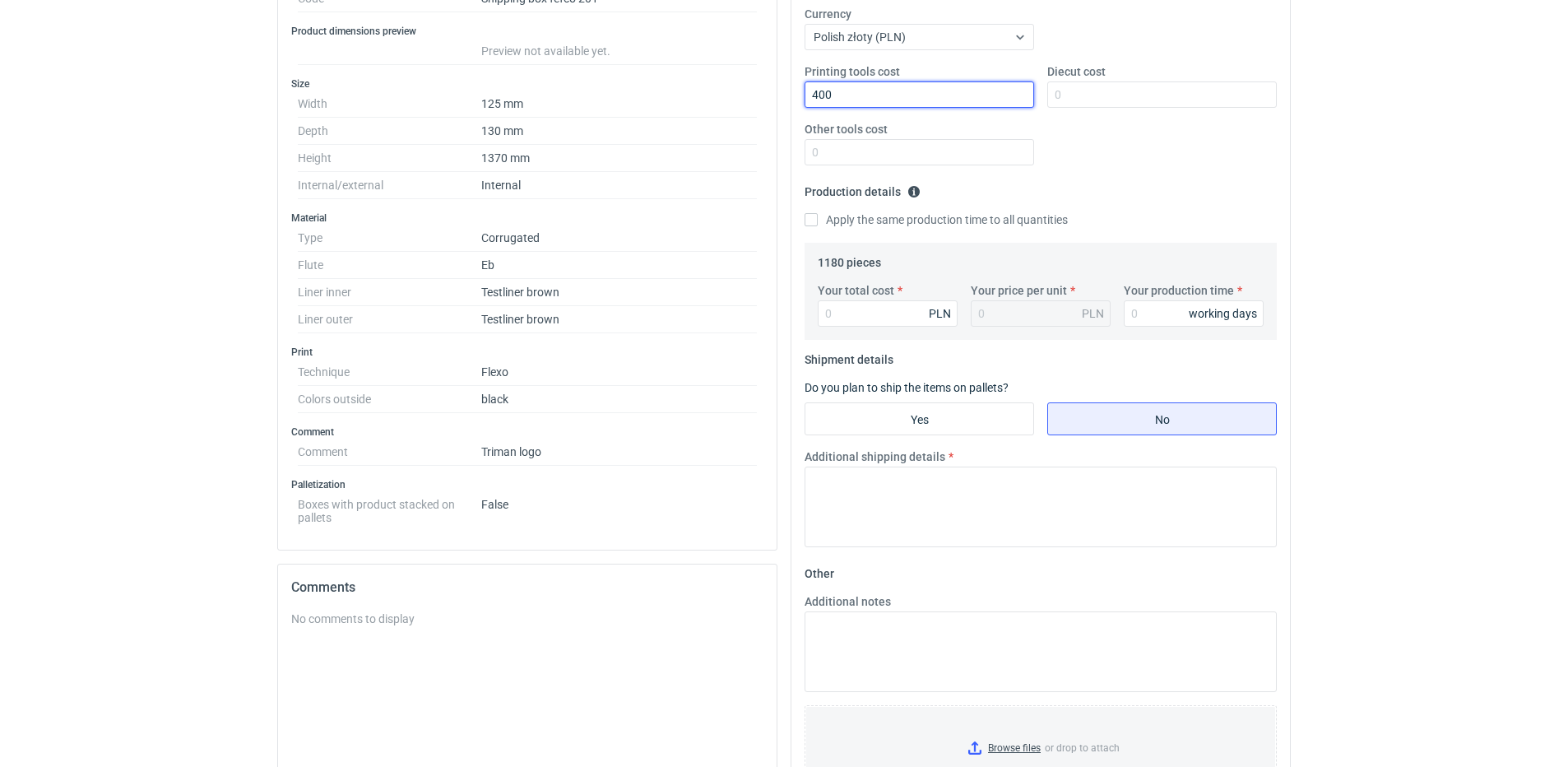
type input "400"
click at [1172, 171] on div "Printing tools cost 400 Diecut cost Other tools cost" at bounding box center [1041, 120] width 485 height 115
click at [873, 317] on input "Your total cost" at bounding box center [888, 313] width 140 height 26
click at [853, 318] on input "Your total cost" at bounding box center [888, 313] width 140 height 26
type input "2600"
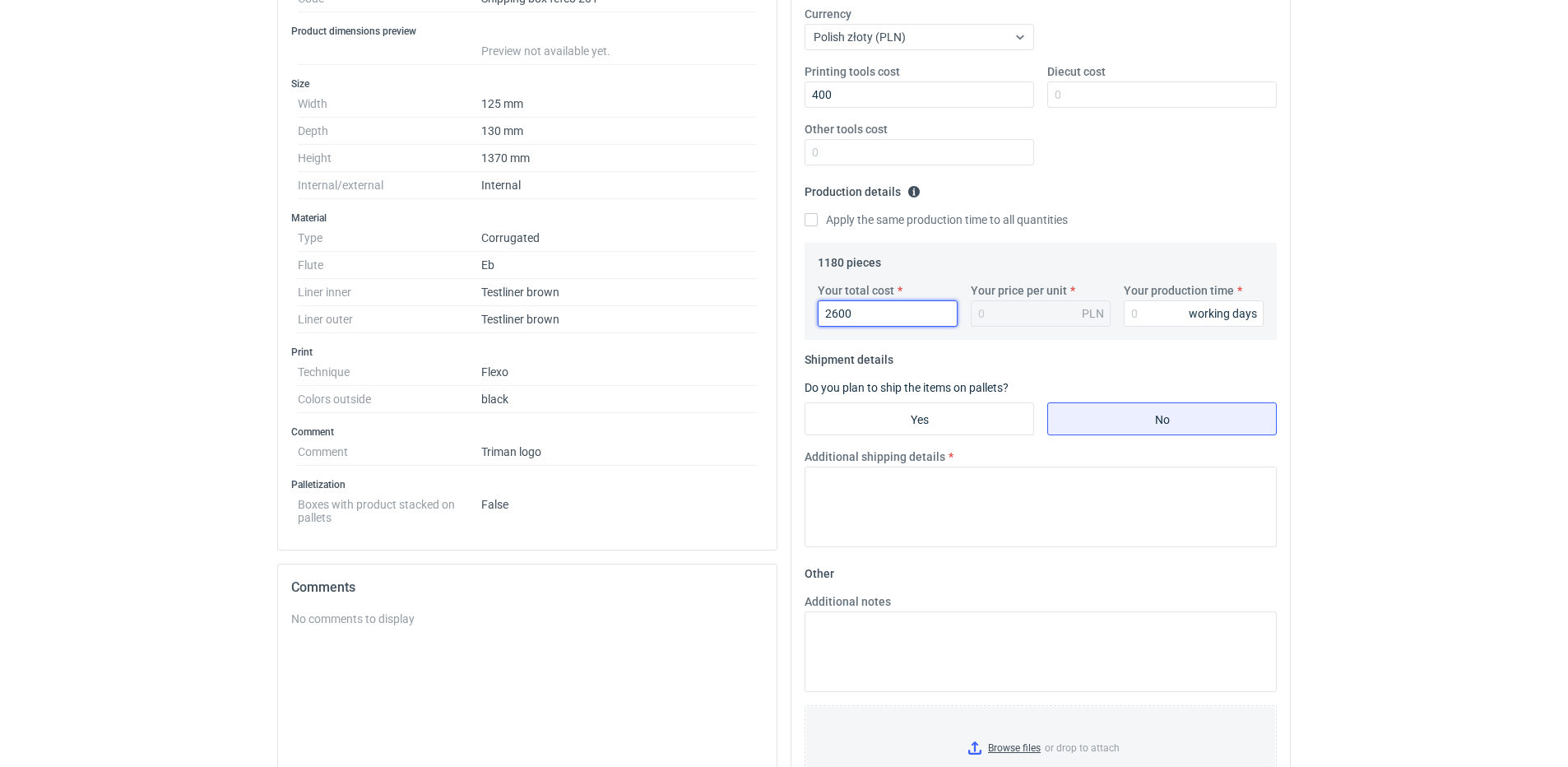
type input "2.2"
type input "2600"
click at [1114, 209] on fieldset "Production details Please provide the expected time of production in working da…" at bounding box center [1040, 210] width 472 height 64
click at [1147, 314] on input "Your production time" at bounding box center [1193, 313] width 140 height 26
type input "15"
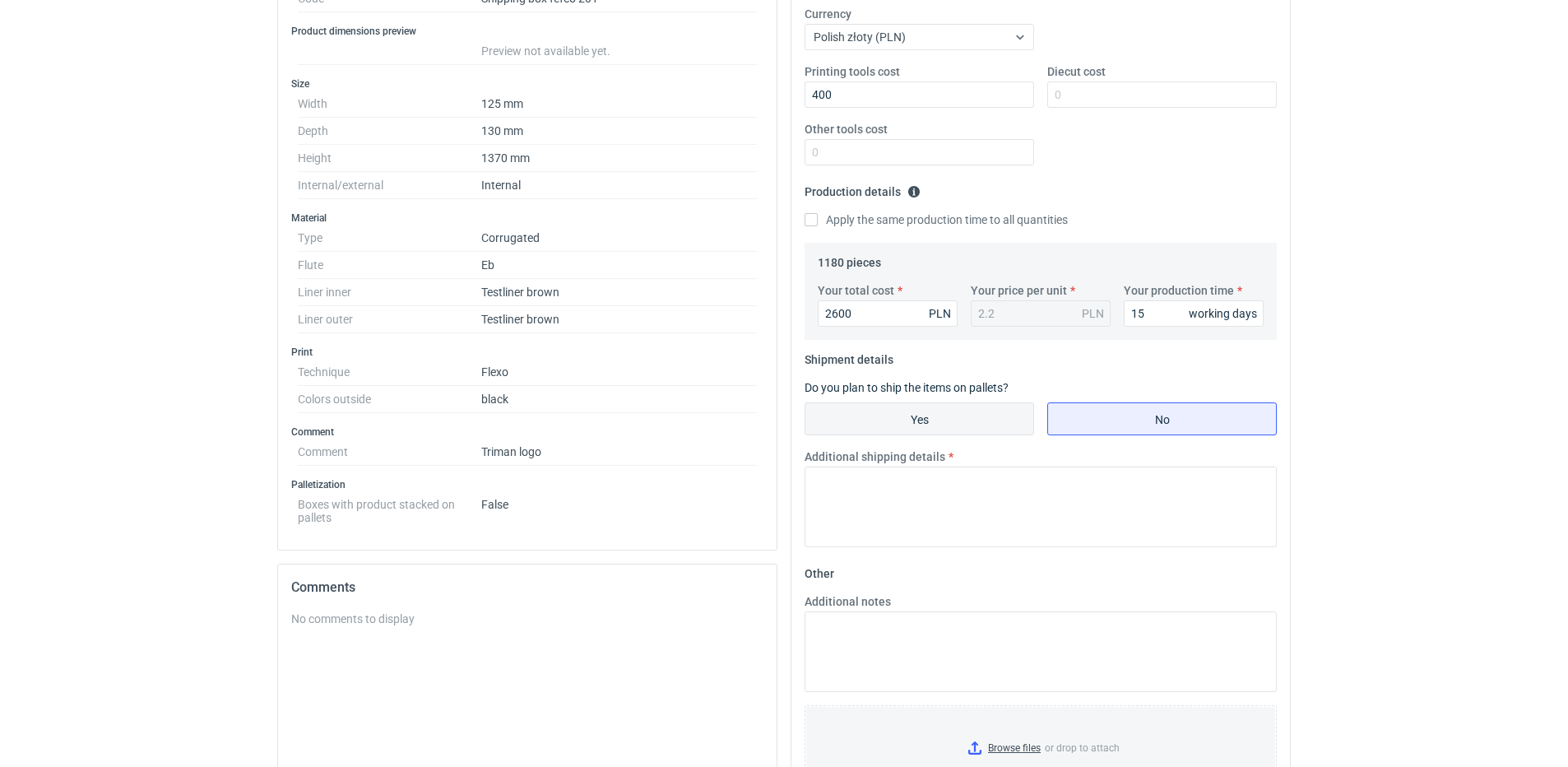
click at [981, 415] on input "Yes" at bounding box center [919, 419] width 228 height 31
radio input "true"
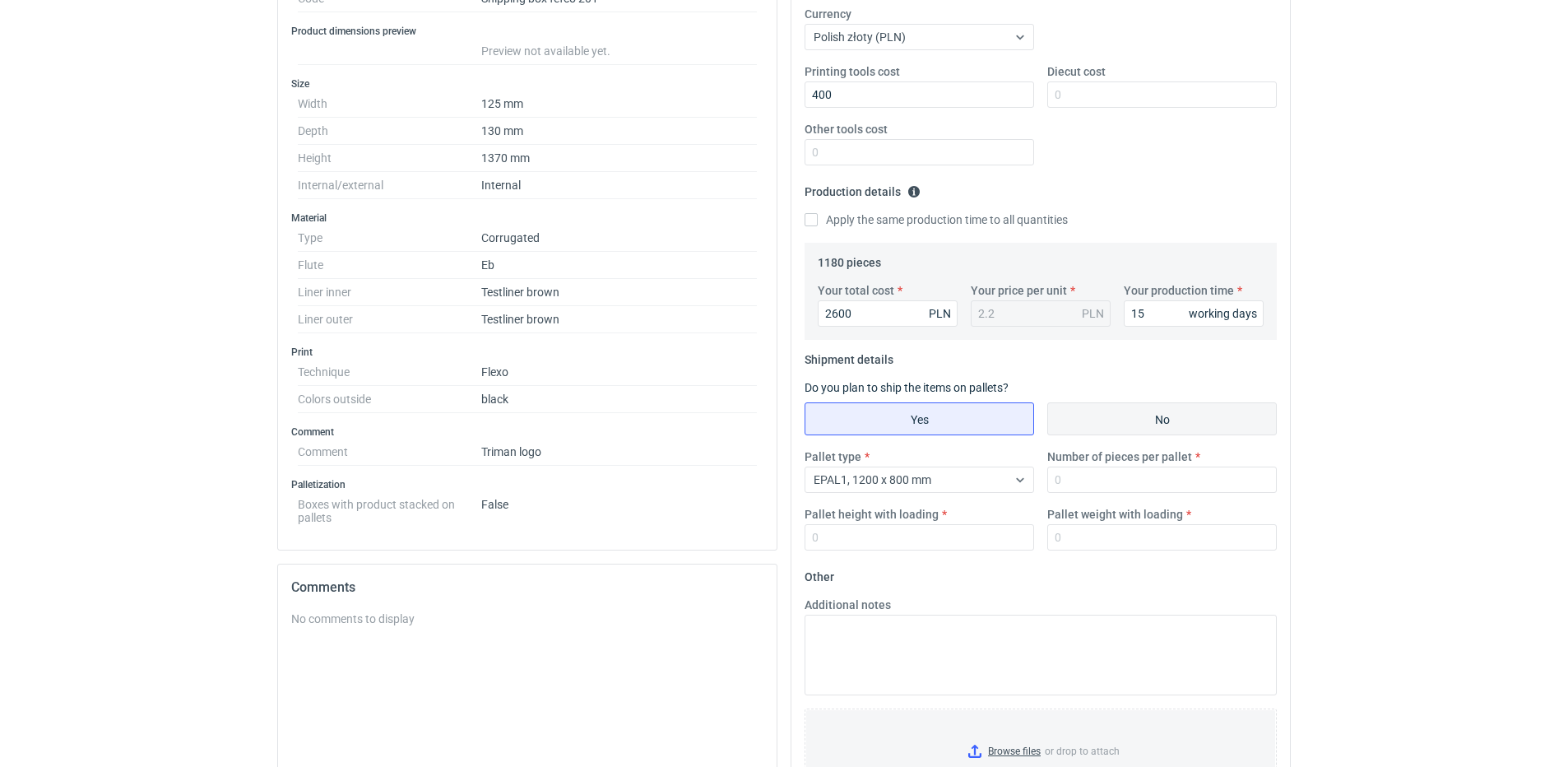
click at [1166, 409] on input "No" at bounding box center [1163, 419] width 228 height 31
radio input "true"
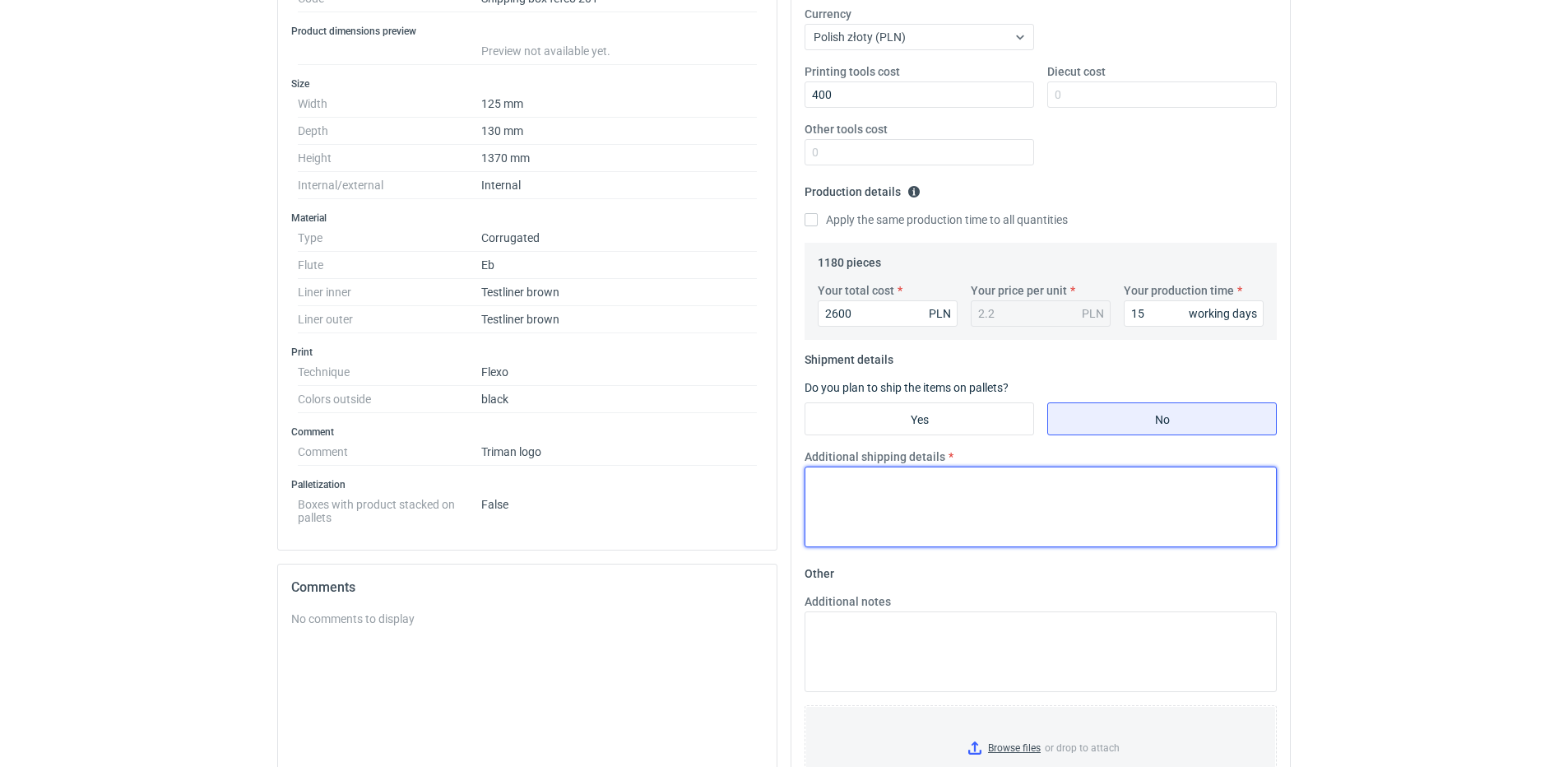
click at [947, 486] on textarea "Additional shipping details" at bounding box center [1040, 507] width 472 height 81
type textarea "p"
click at [892, 480] on textarea "Paleta 1550x1000 Ilość" at bounding box center [1040, 507] width 472 height 81
click at [873, 496] on textarea "Paleta 1550x1200 Ilość" at bounding box center [1040, 507] width 472 height 81
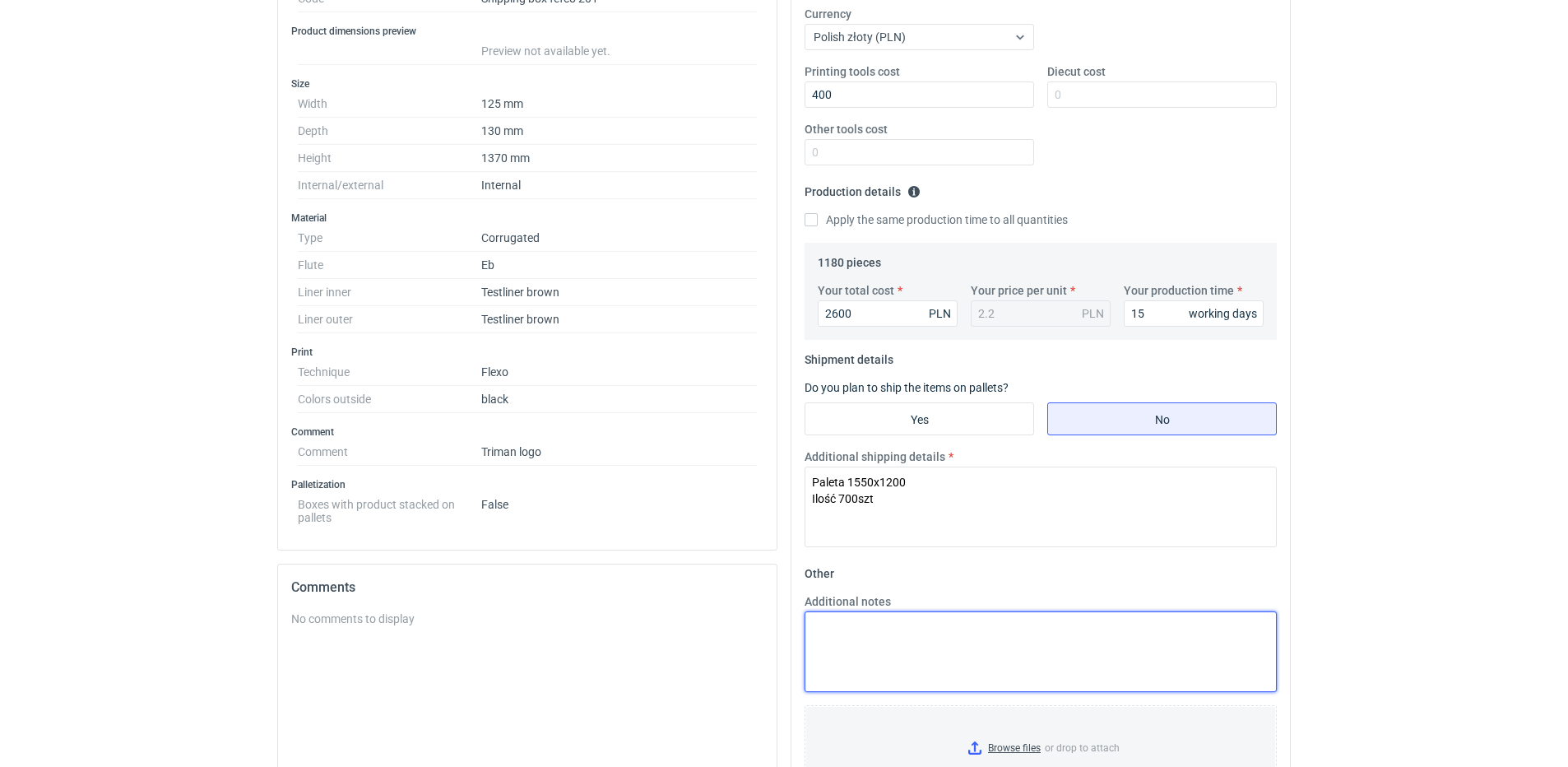
click at [1011, 644] on textarea "Additional notes" at bounding box center [1040, 651] width 472 height 81
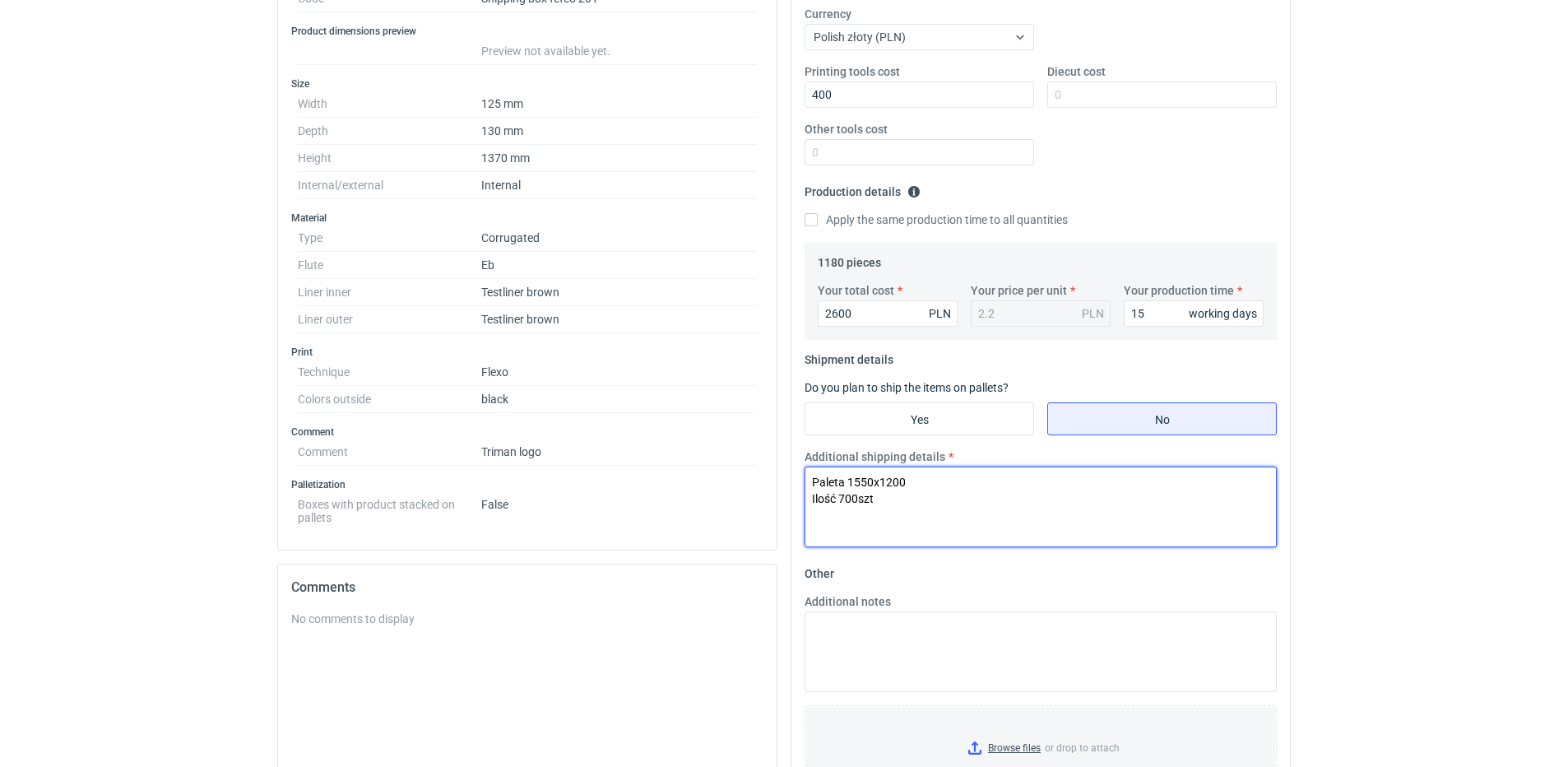
click at [944, 507] on textarea "Paleta 1550x1200 Ilość 700szt" at bounding box center [1040, 507] width 472 height 81
click at [910, 522] on textarea "Paleta 1550x1200 Ilość 700szt Waga" at bounding box center [1040, 507] width 472 height 81
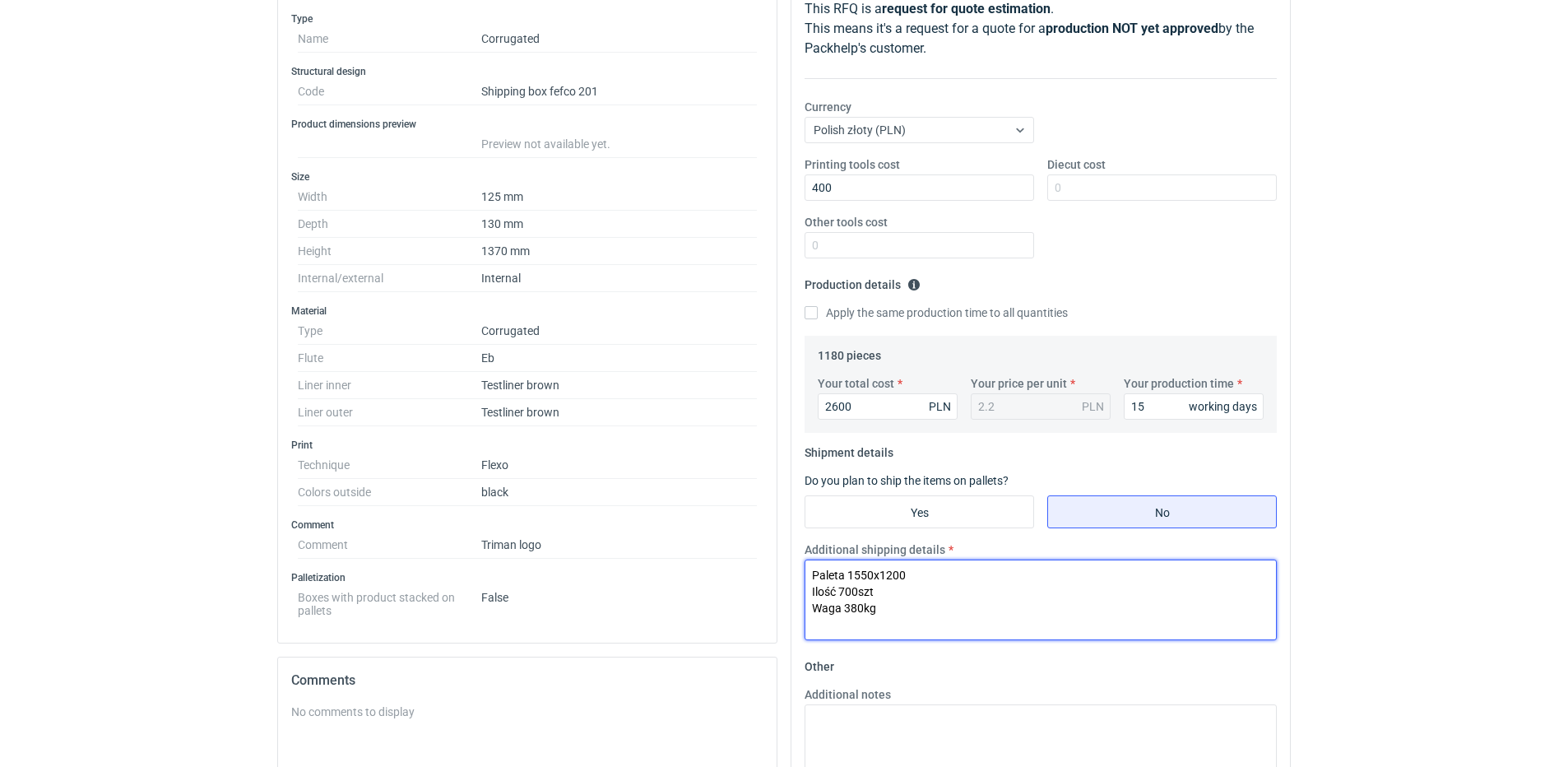
scroll to position [0, 0]
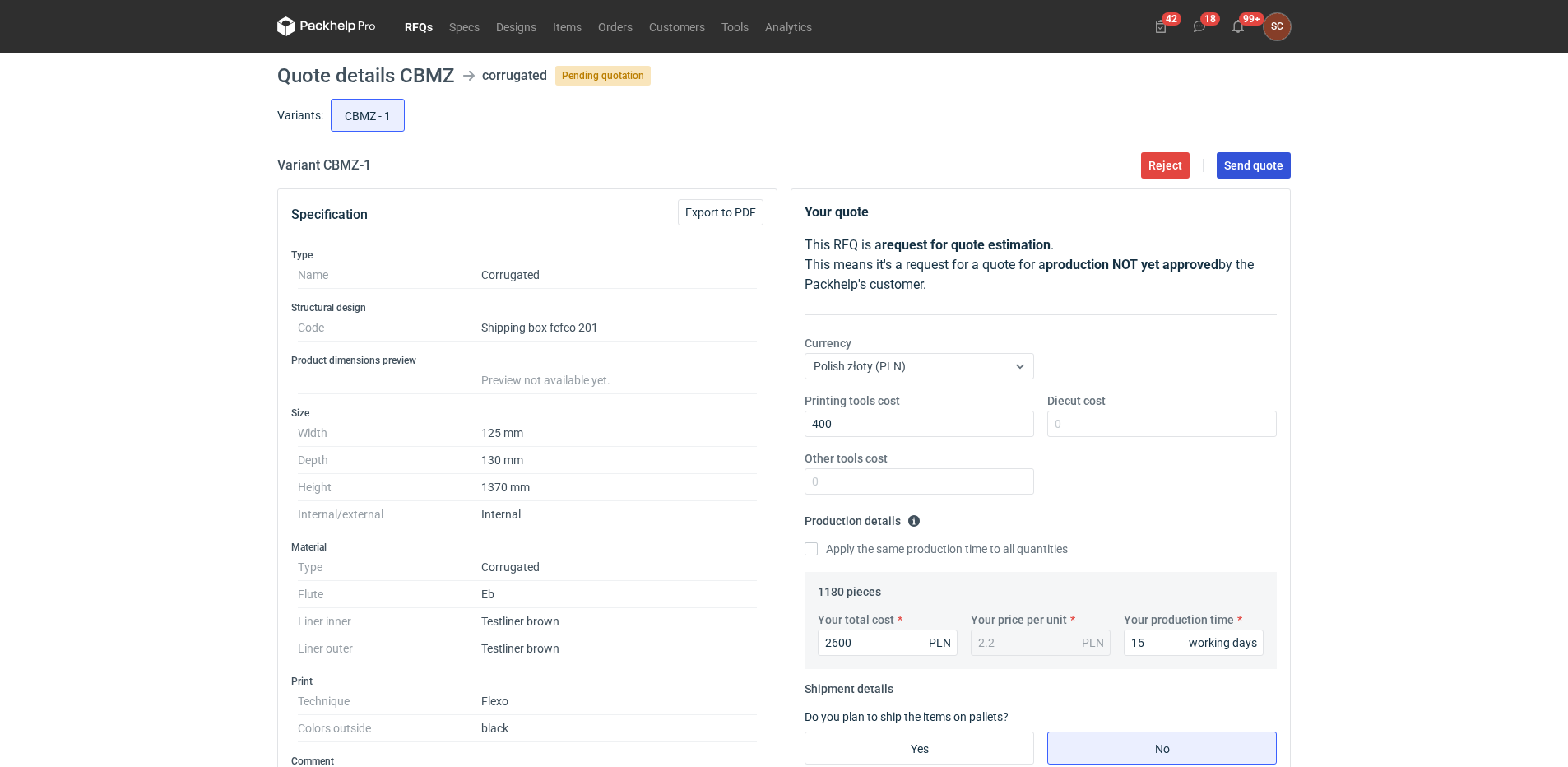
type textarea "Paleta 1550x1200 Ilość 700szt Waga 380kg"
click at [1255, 172] on button "Send quote" at bounding box center [1254, 165] width 74 height 26
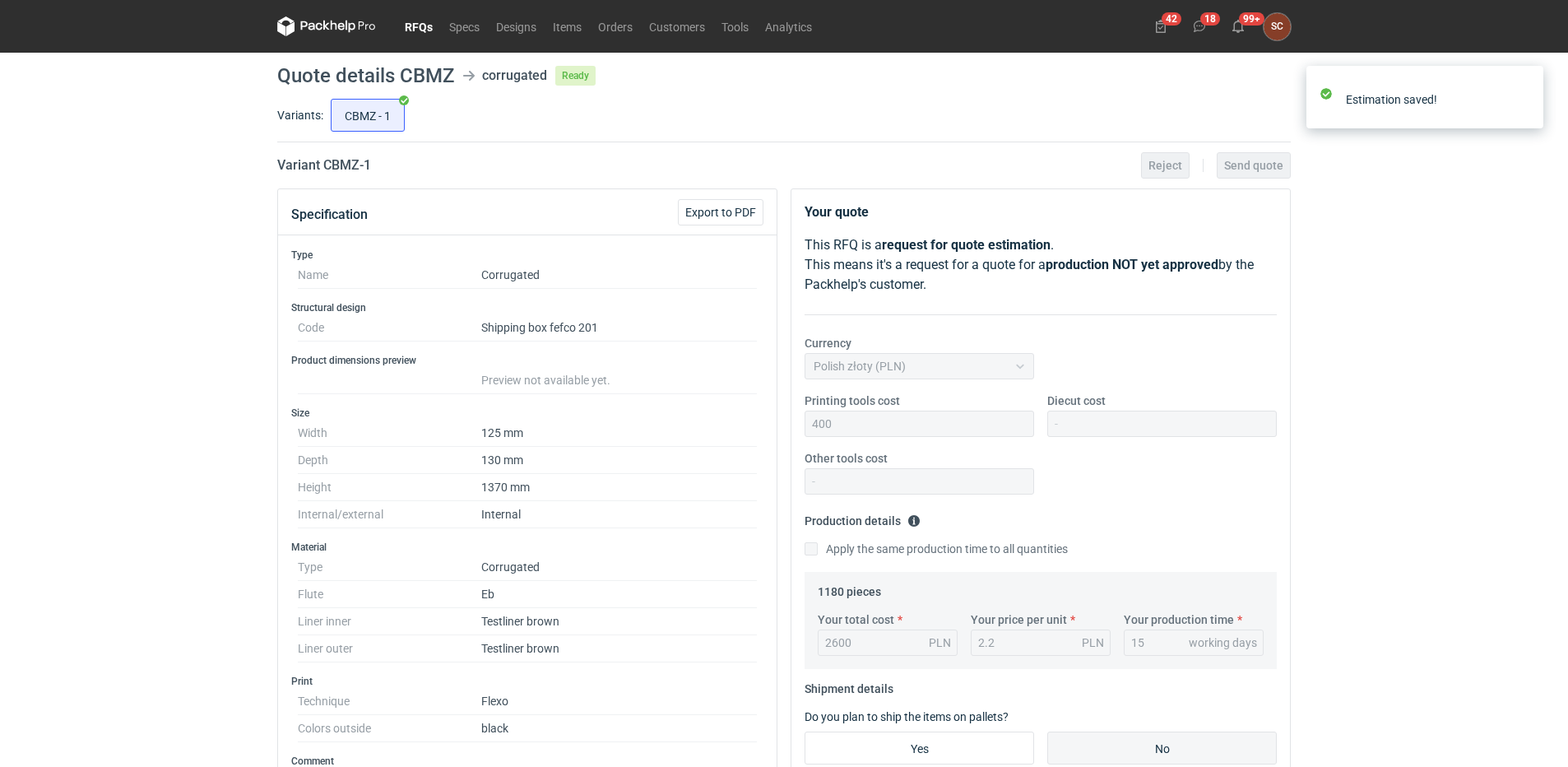
click at [415, 28] on link "RFQs" at bounding box center [419, 26] width 44 height 20
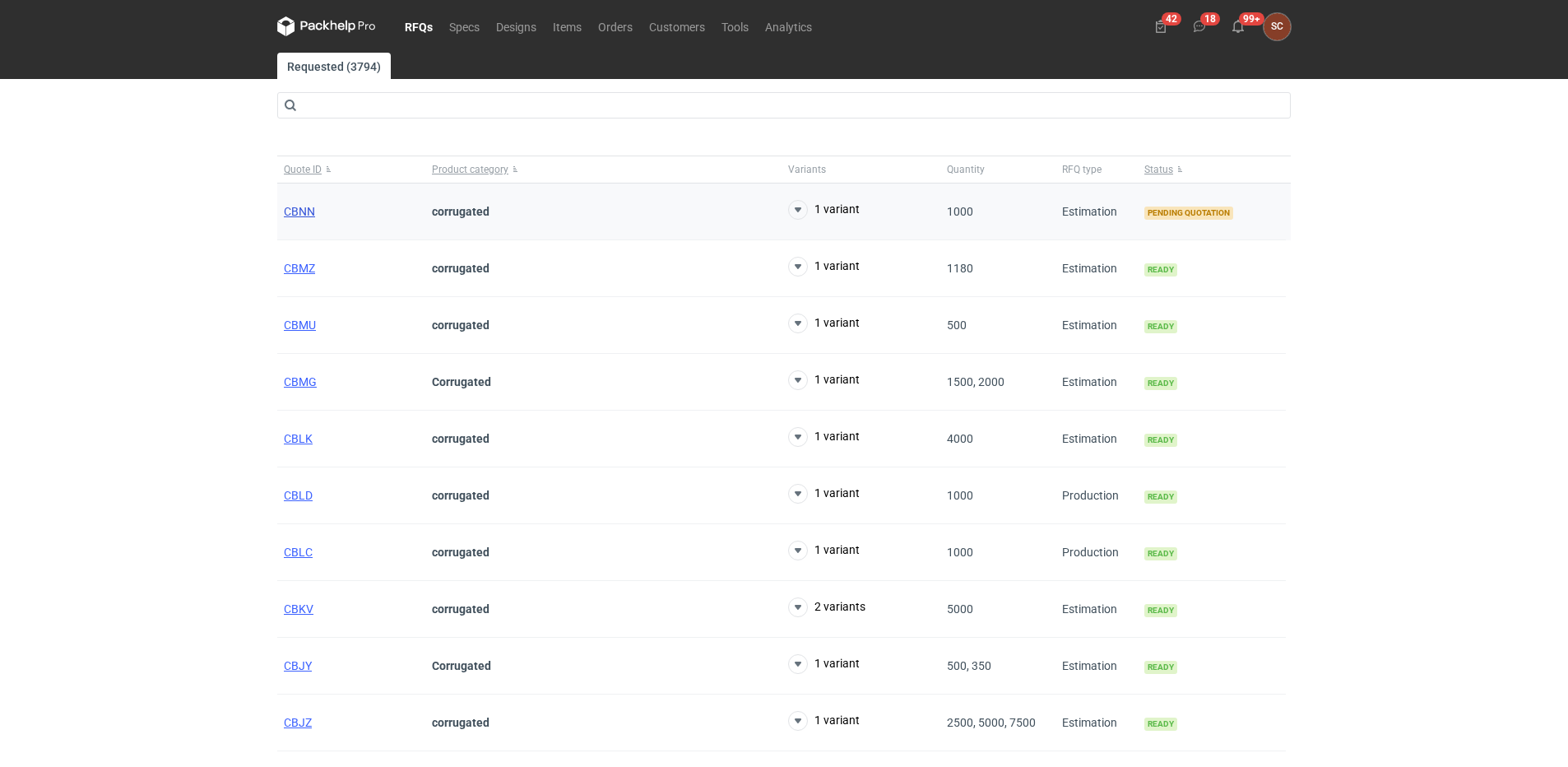
click at [293, 211] on span "CBNN" at bounding box center [299, 211] width 31 height 13
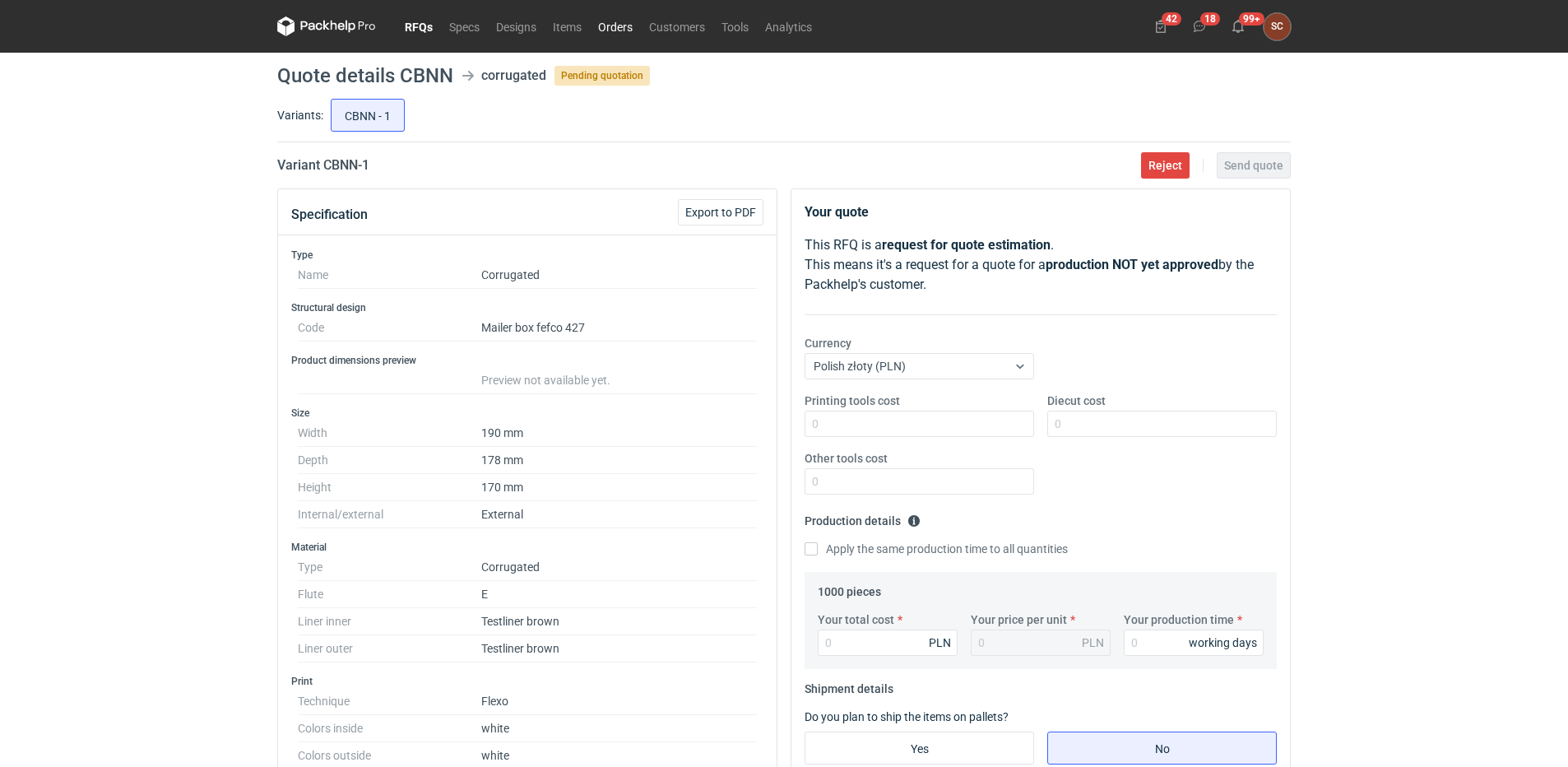
click at [603, 26] on link "Orders" at bounding box center [615, 26] width 51 height 20
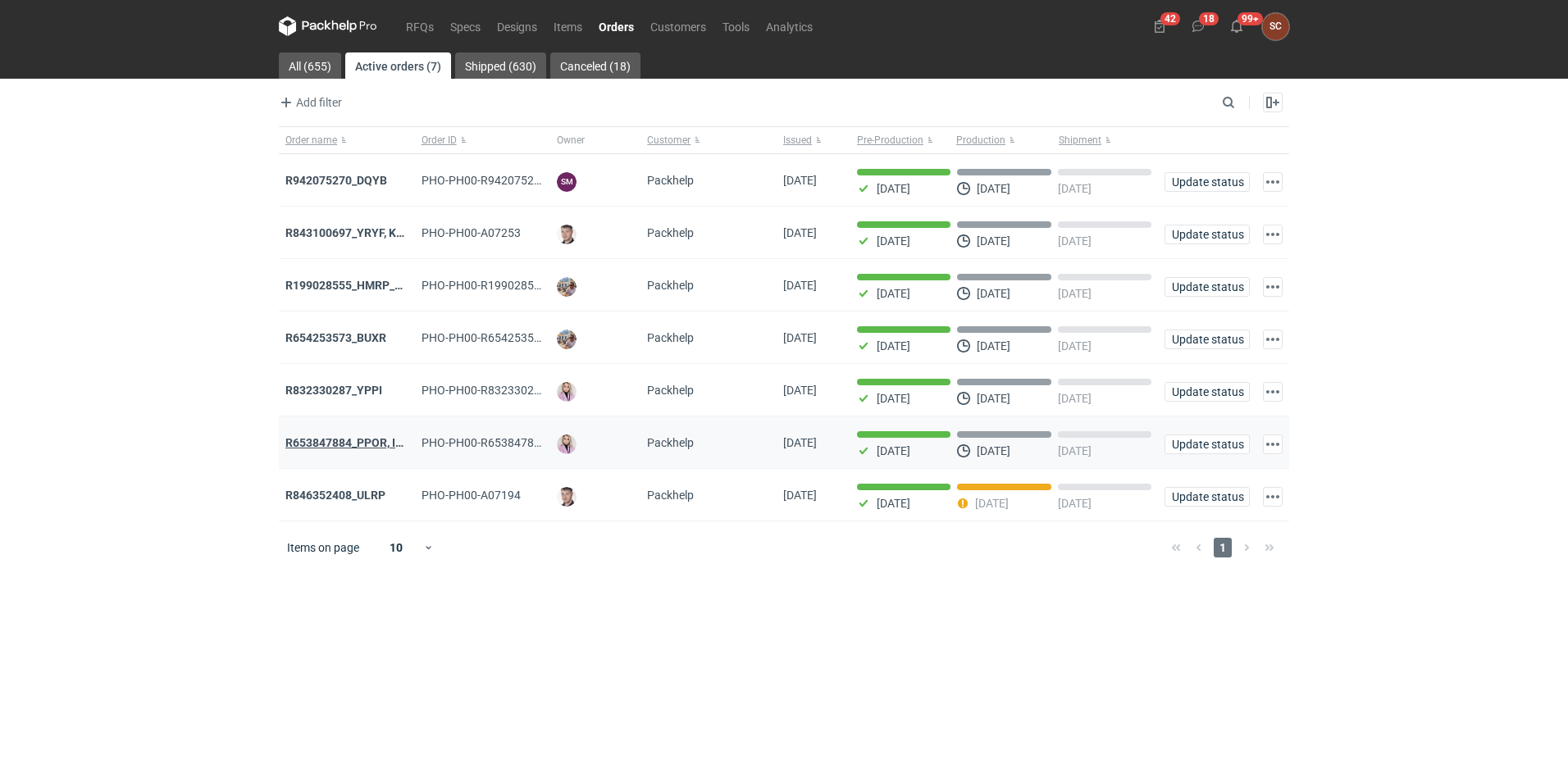
click at [367, 448] on strong "R653847884_PPOR, IDRT, RRRT" at bounding box center [367, 442] width 165 height 13
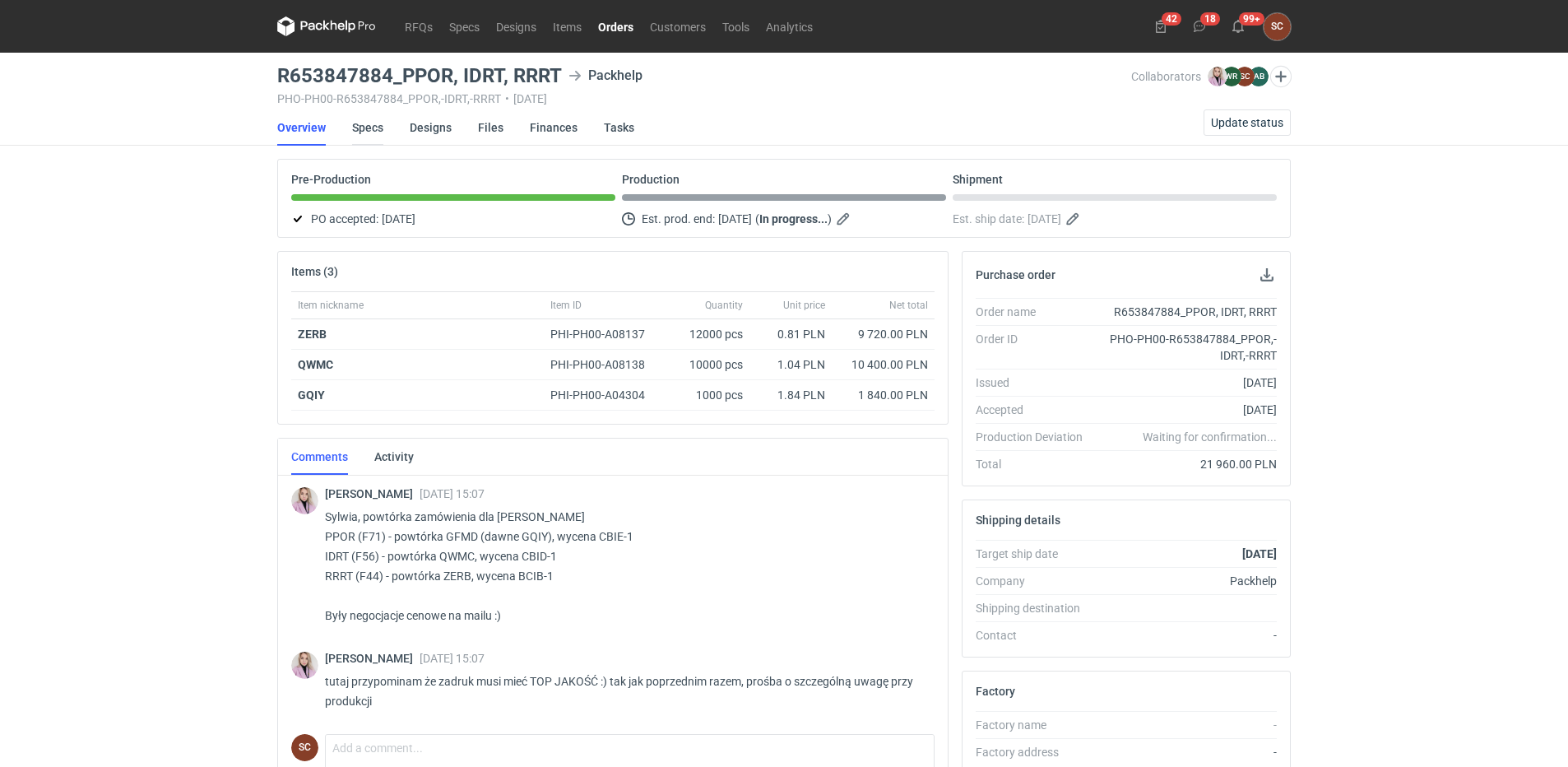
click at [363, 128] on link "Specs" at bounding box center [368, 128] width 31 height 37
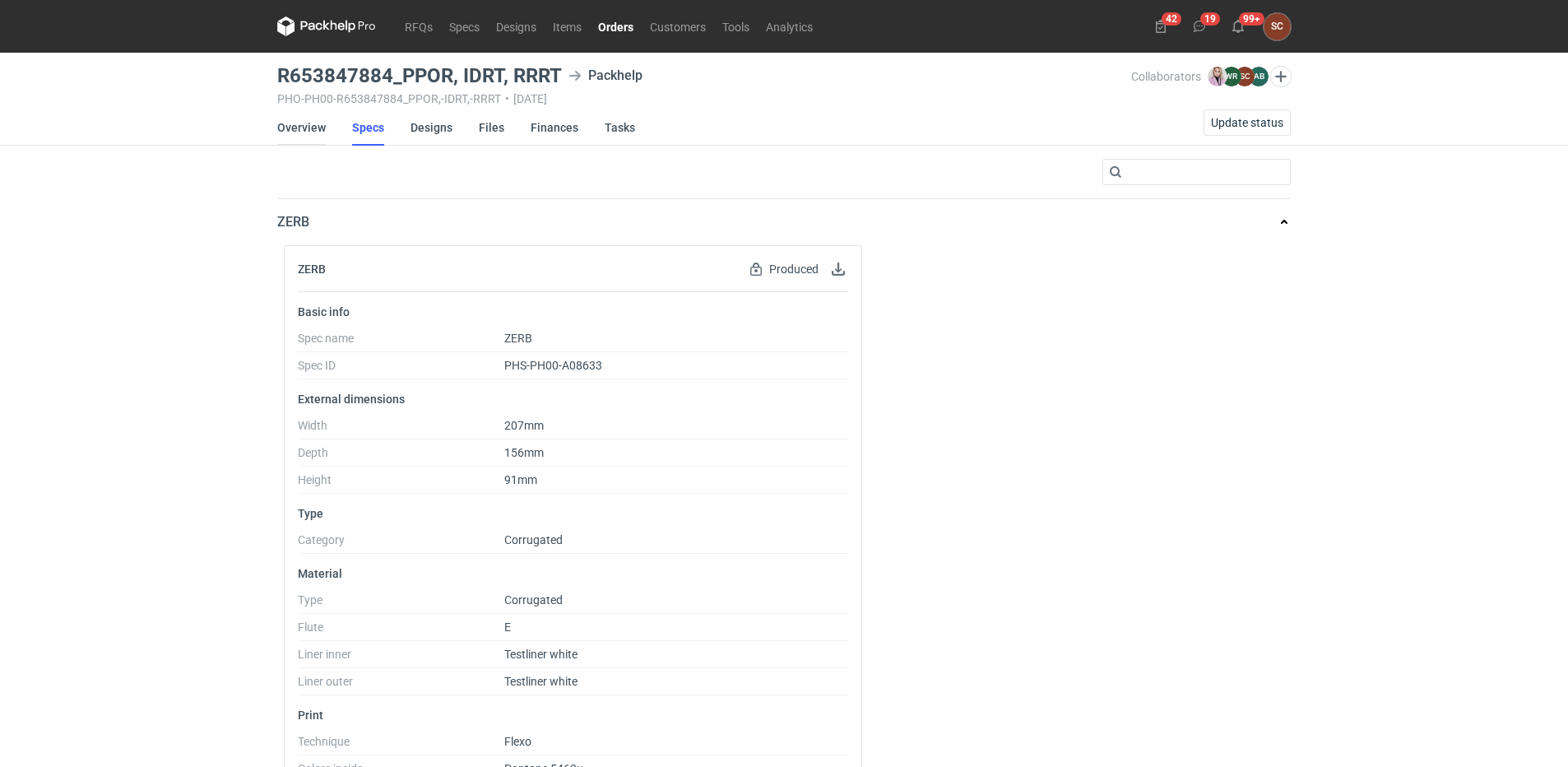
click at [290, 130] on link "Overview" at bounding box center [301, 128] width 49 height 37
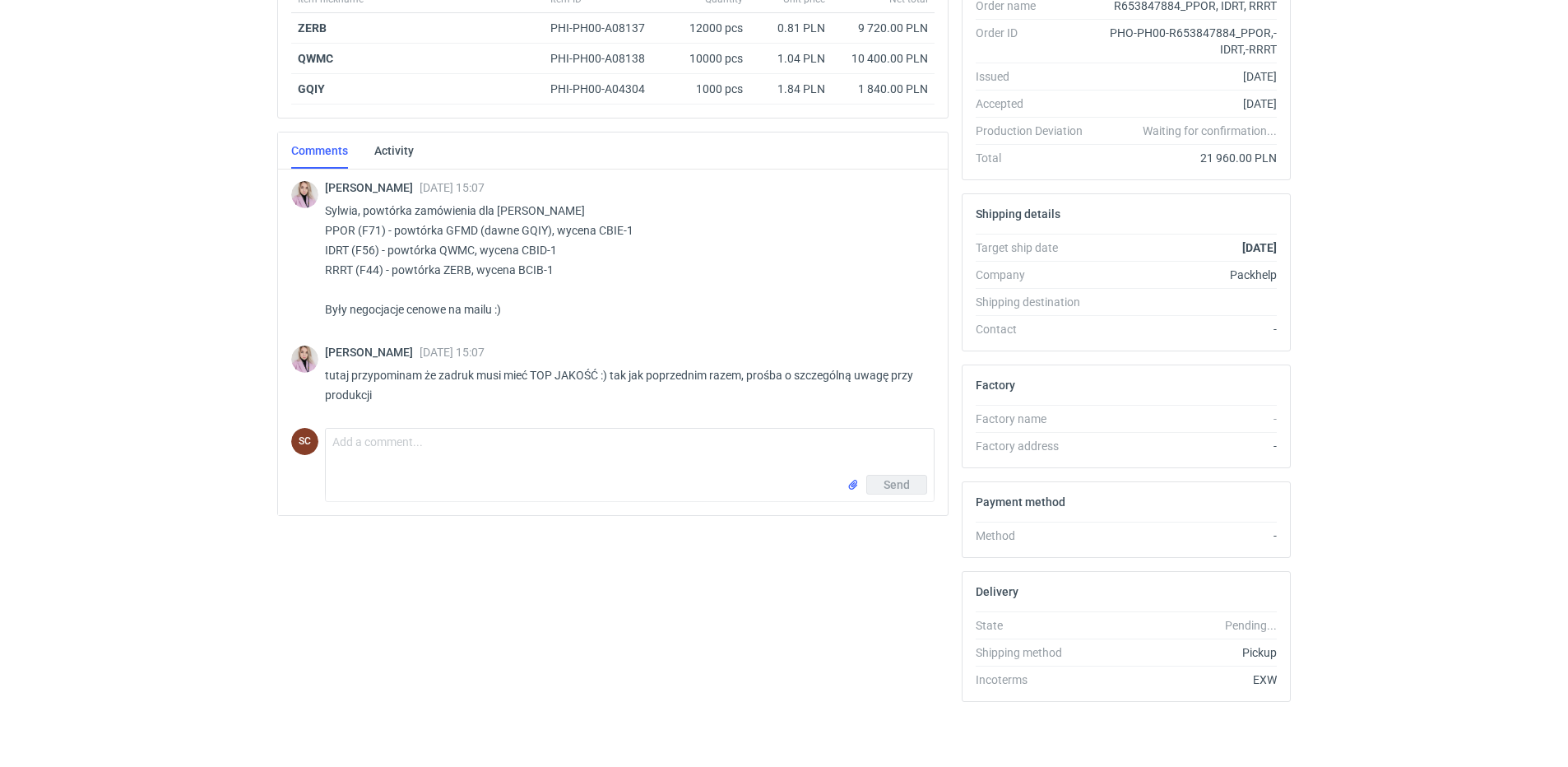
scroll to position [307, 0]
click at [405, 451] on textarea "Comment message" at bounding box center [630, 451] width 608 height 46
type textarea "Klaudia, temat ZERB"
click at [854, 483] on input "file" at bounding box center [853, 484] width 13 height 17
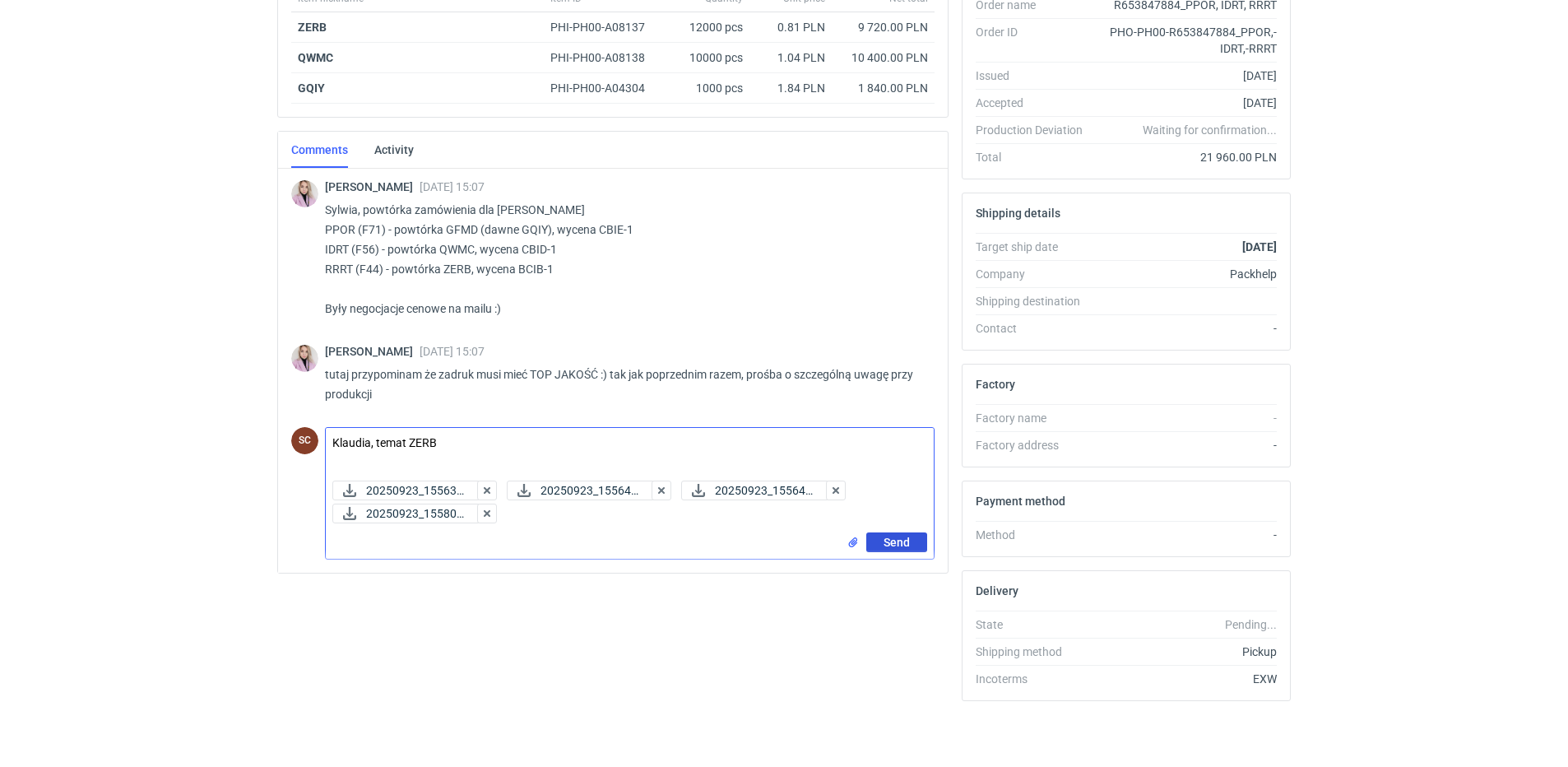
click at [899, 540] on span "Send" at bounding box center [896, 542] width 26 height 12
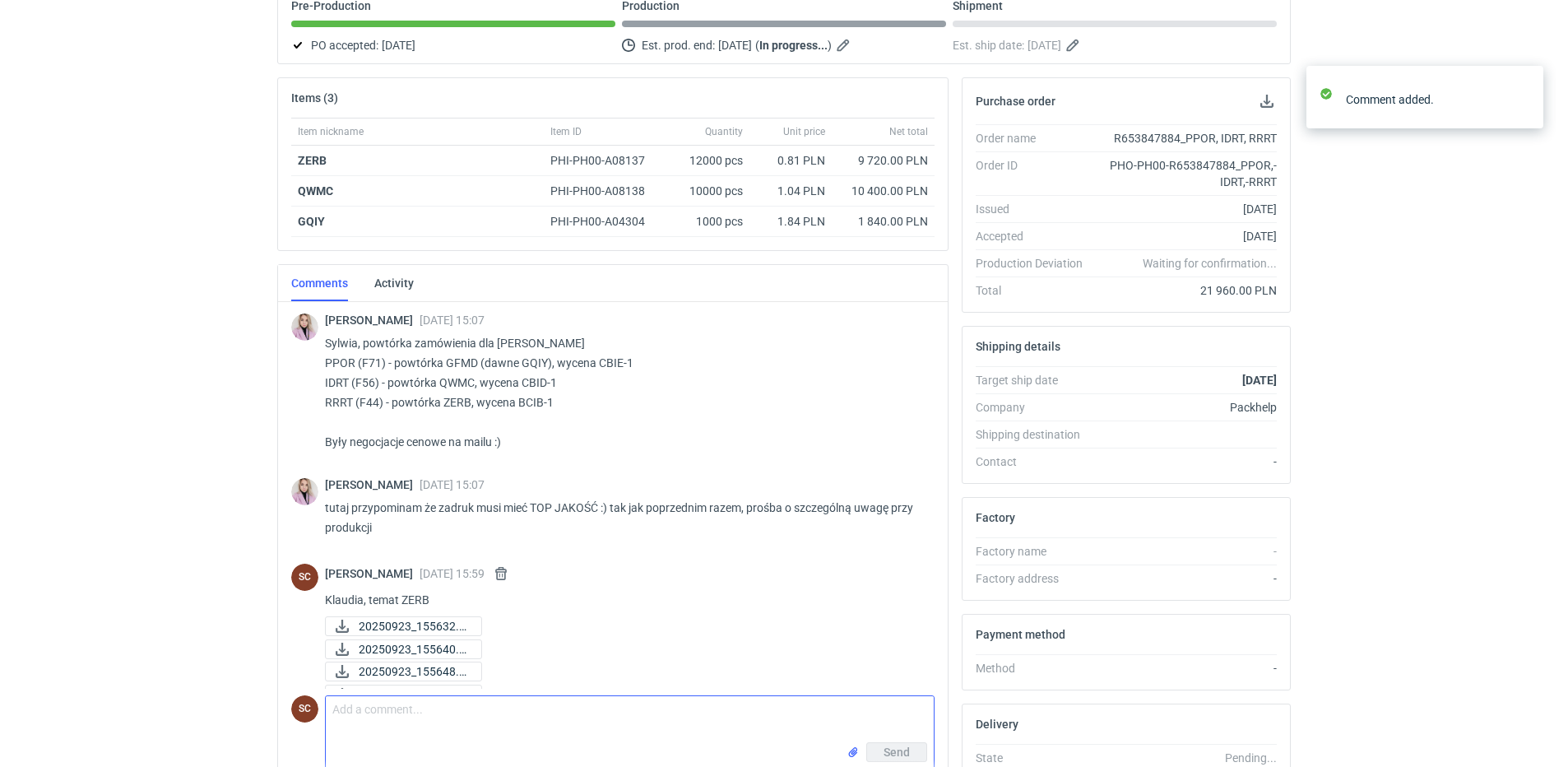
scroll to position [0, 0]
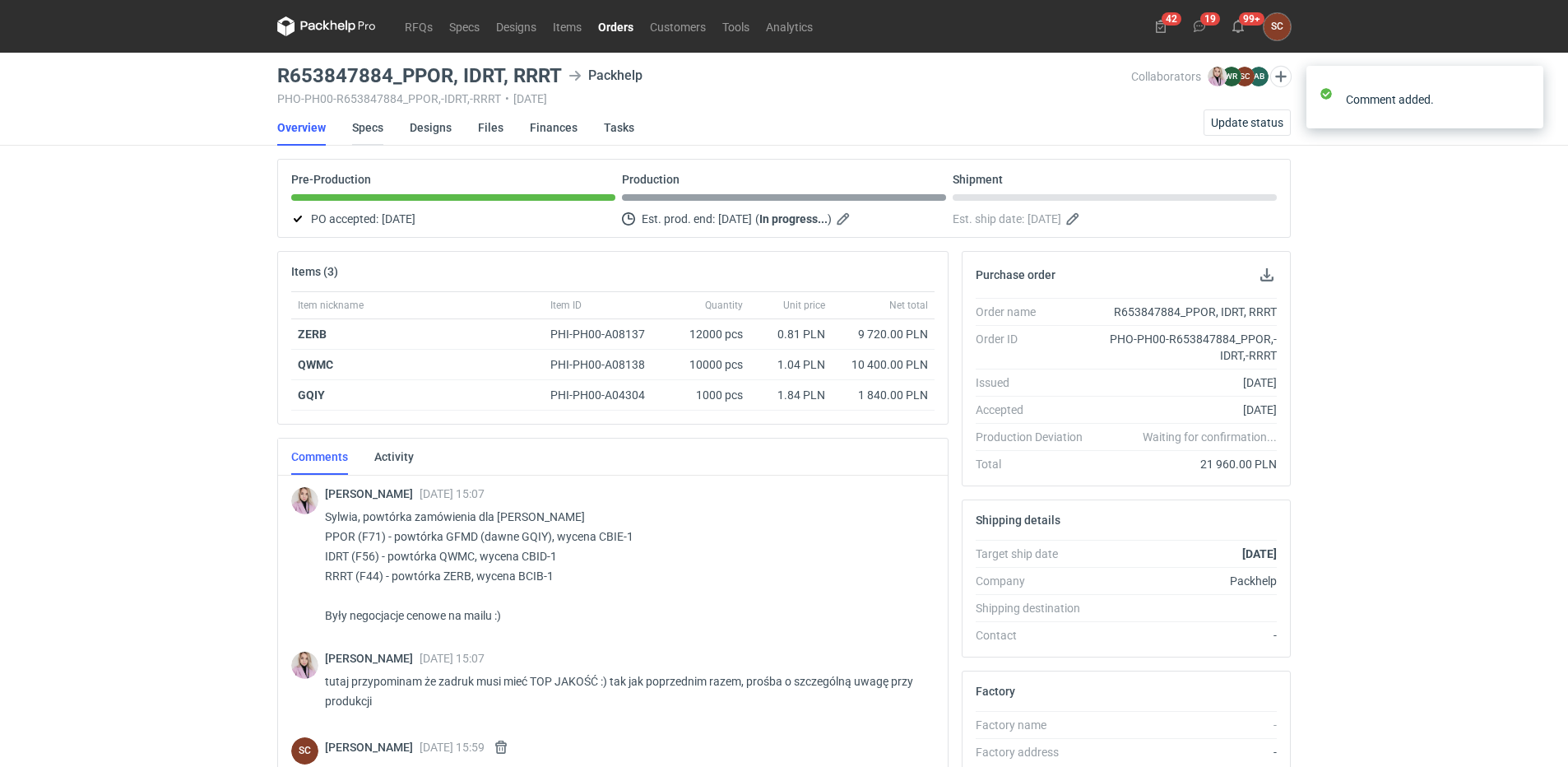
click at [370, 131] on link "Specs" at bounding box center [368, 128] width 31 height 37
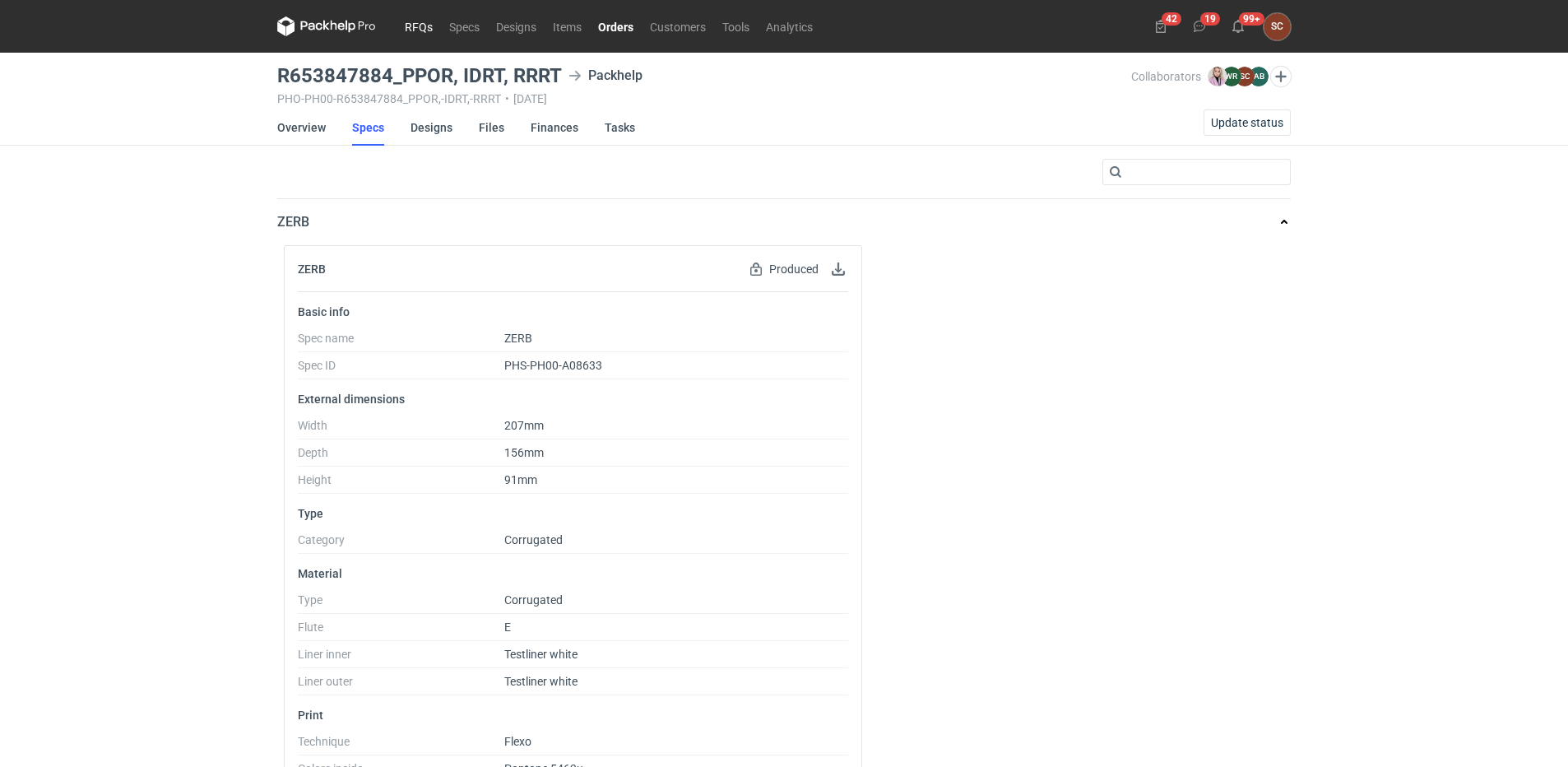
click at [423, 25] on link "RFQs" at bounding box center [419, 26] width 44 height 20
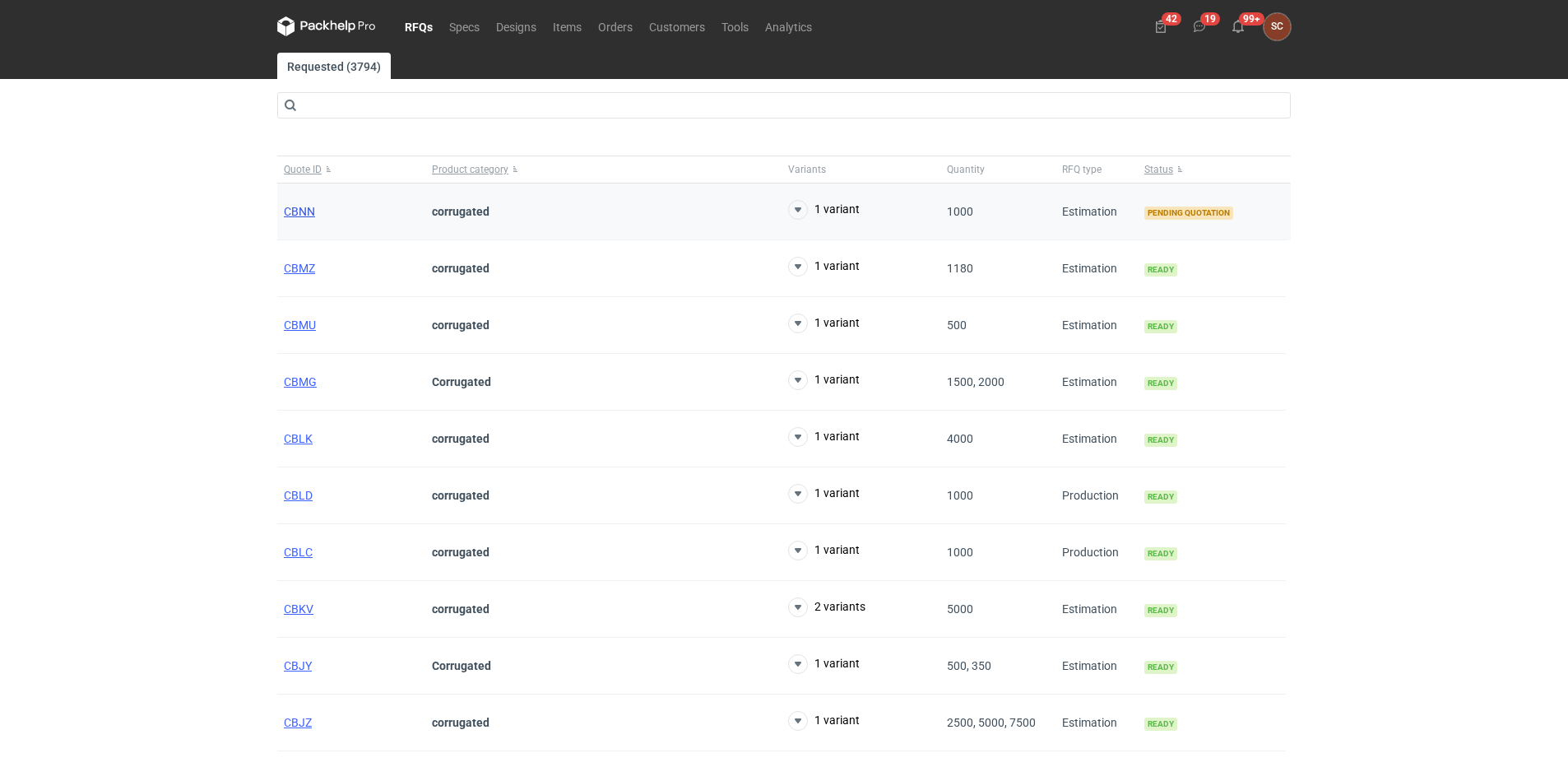
click at [307, 212] on span "CBNN" at bounding box center [299, 211] width 31 height 13
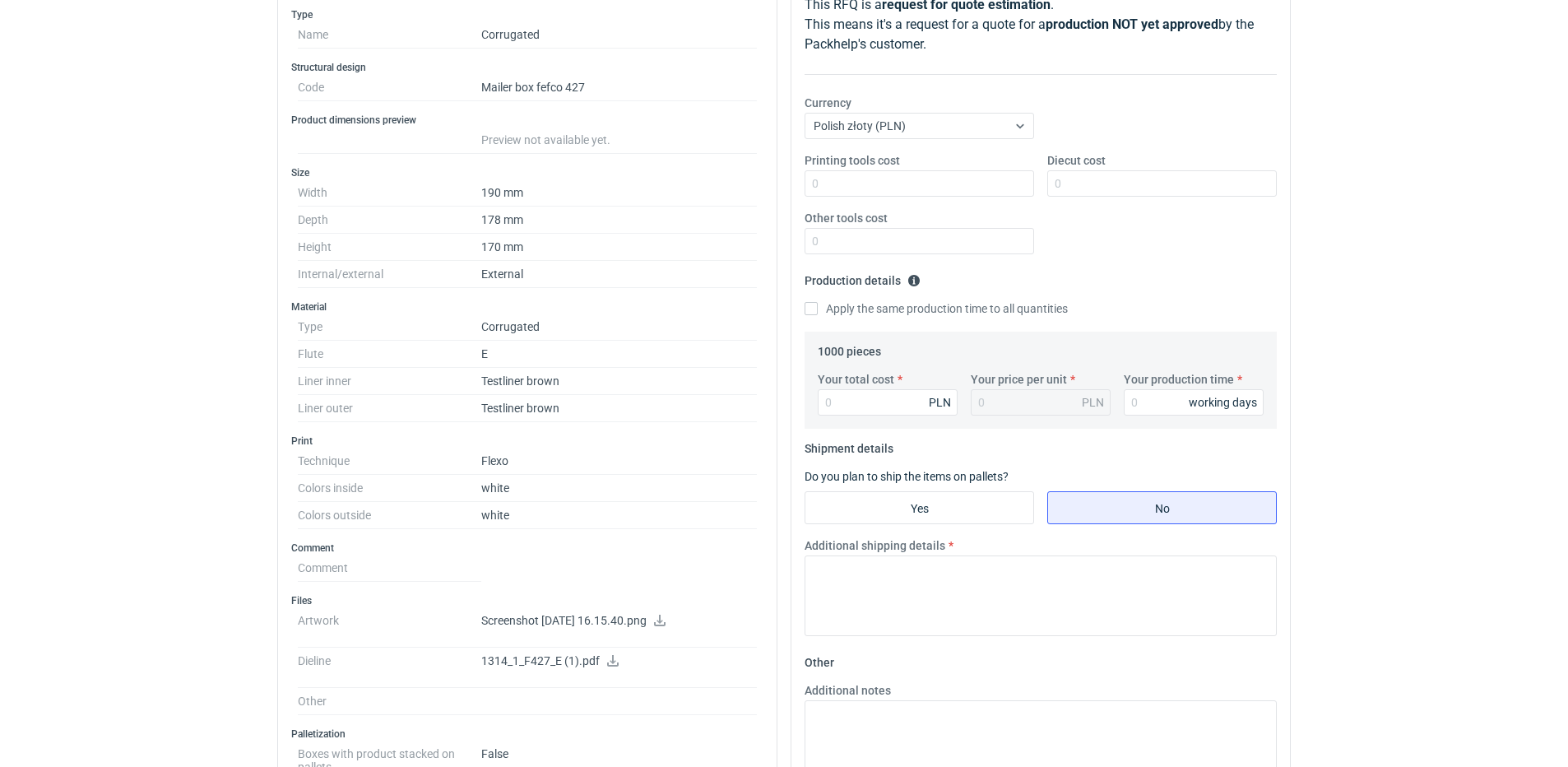
scroll to position [247, 0]
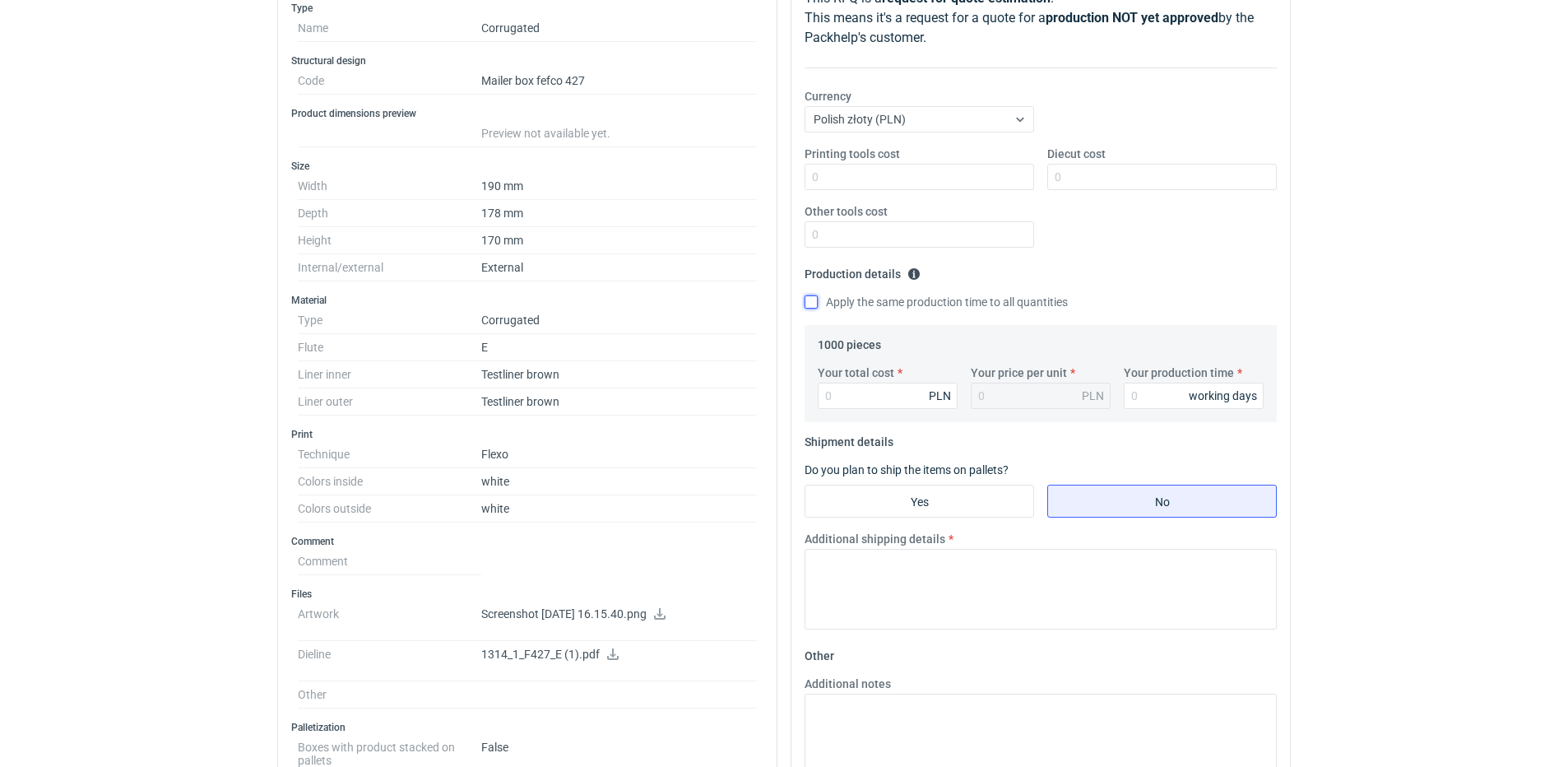
click at [811, 296] on input "Apply the same production time to all quantities" at bounding box center [810, 301] width 13 height 13
checkbox input "true"
click at [1142, 388] on input "Your production time" at bounding box center [1193, 395] width 140 height 26
type input "10"
click at [869, 407] on input "Your total cost" at bounding box center [888, 395] width 140 height 26
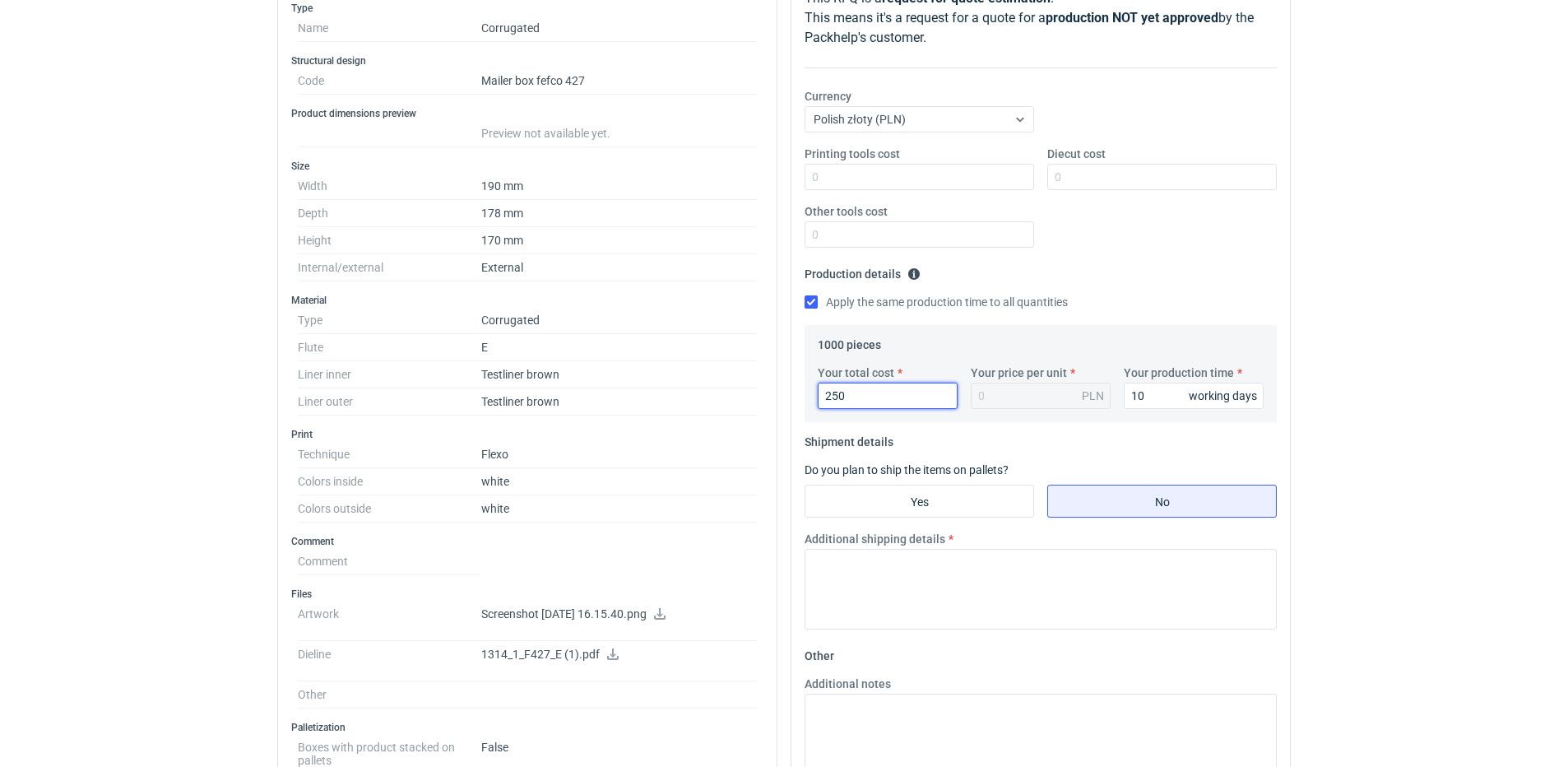
type input "2500"
type input "2.5"
type input "2500"
click at [606, 656] on icon at bounding box center [612, 655] width 13 height 12
click at [1006, 499] on input "Yes" at bounding box center [919, 501] width 228 height 31
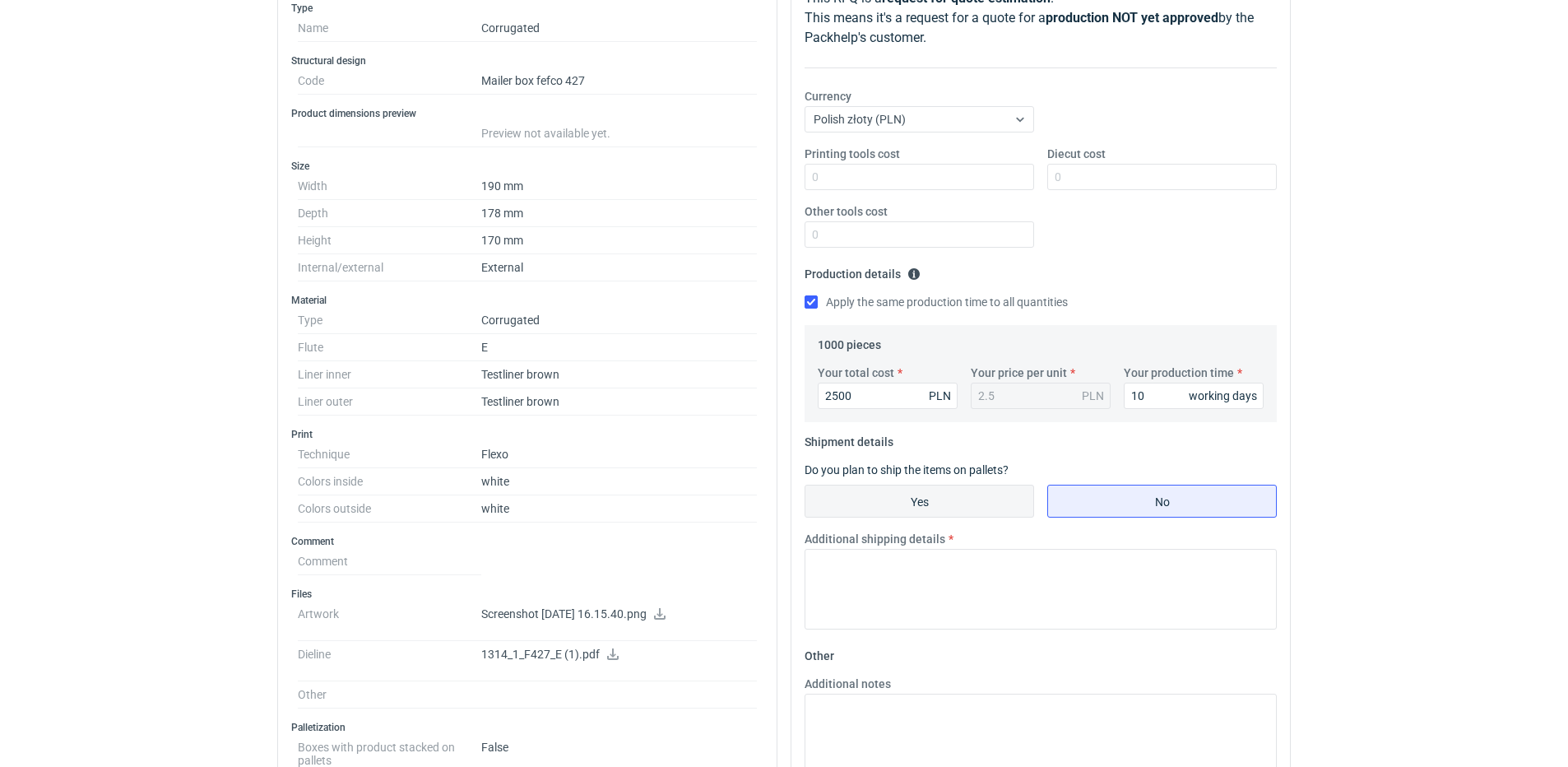
radio input "true"
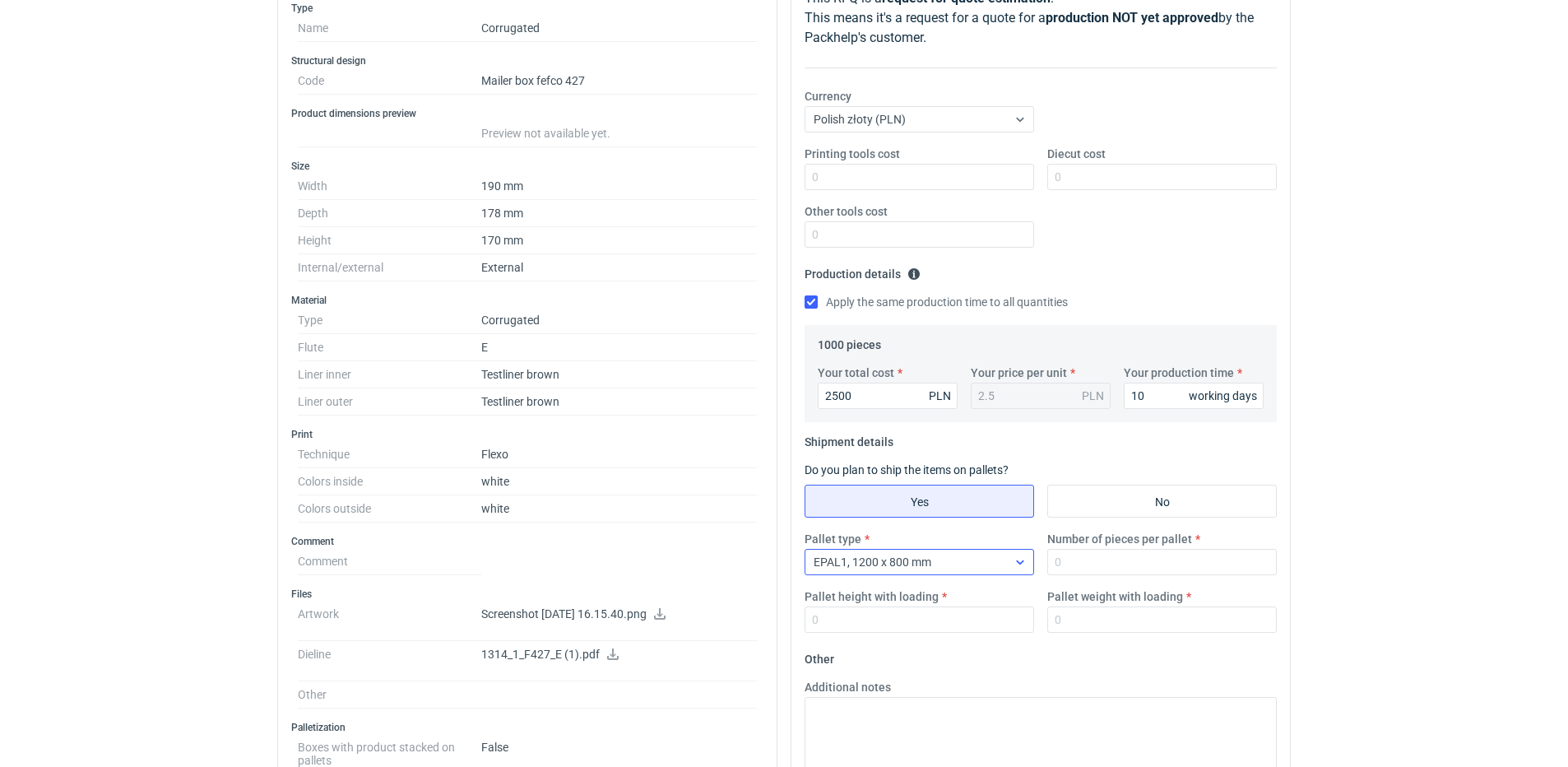
click at [1010, 556] on div at bounding box center [1020, 561] width 26 height 13
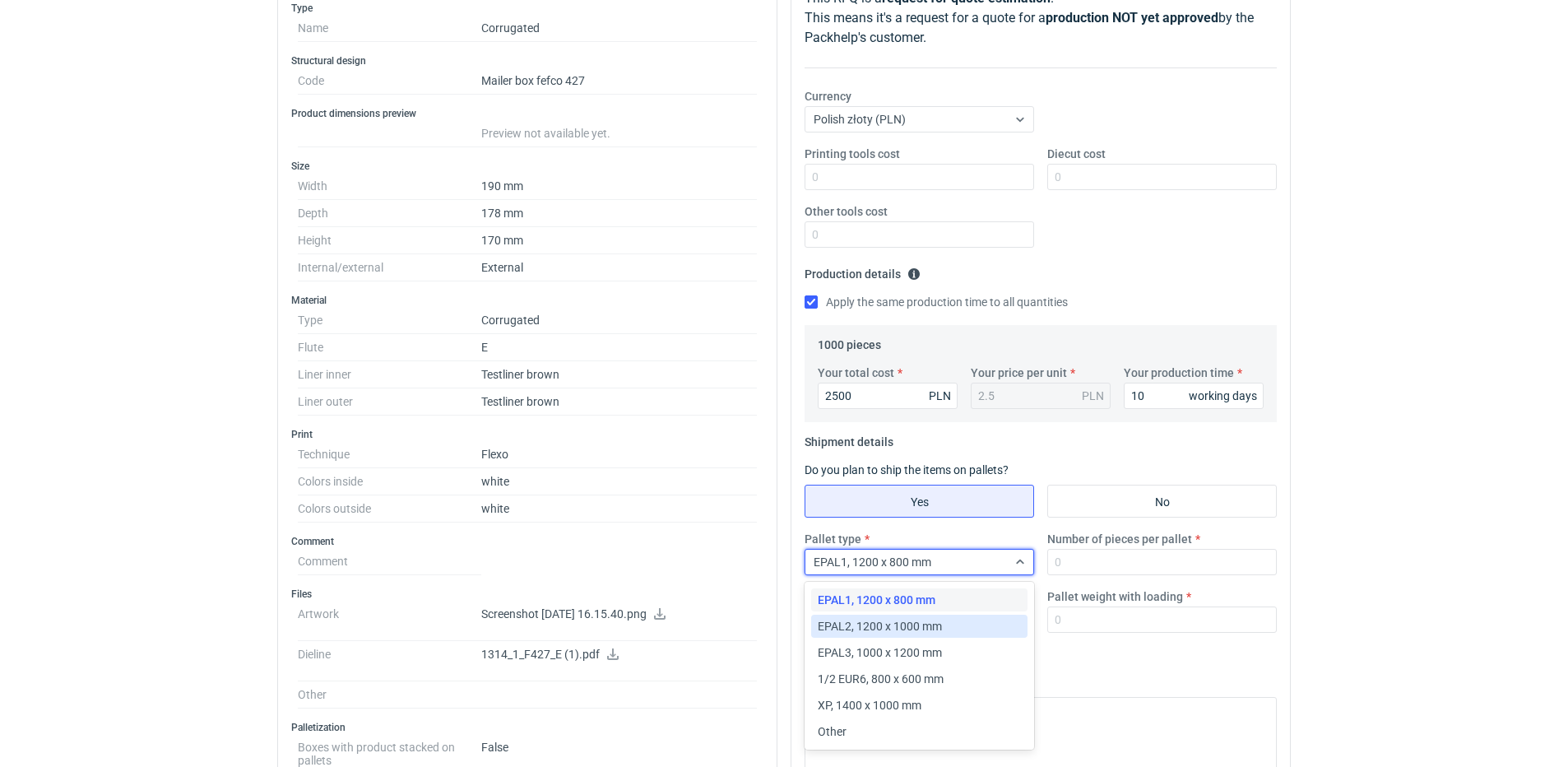
click at [965, 630] on div "EPAL2, 1200 x 1000 mm" at bounding box center [919, 626] width 203 height 16
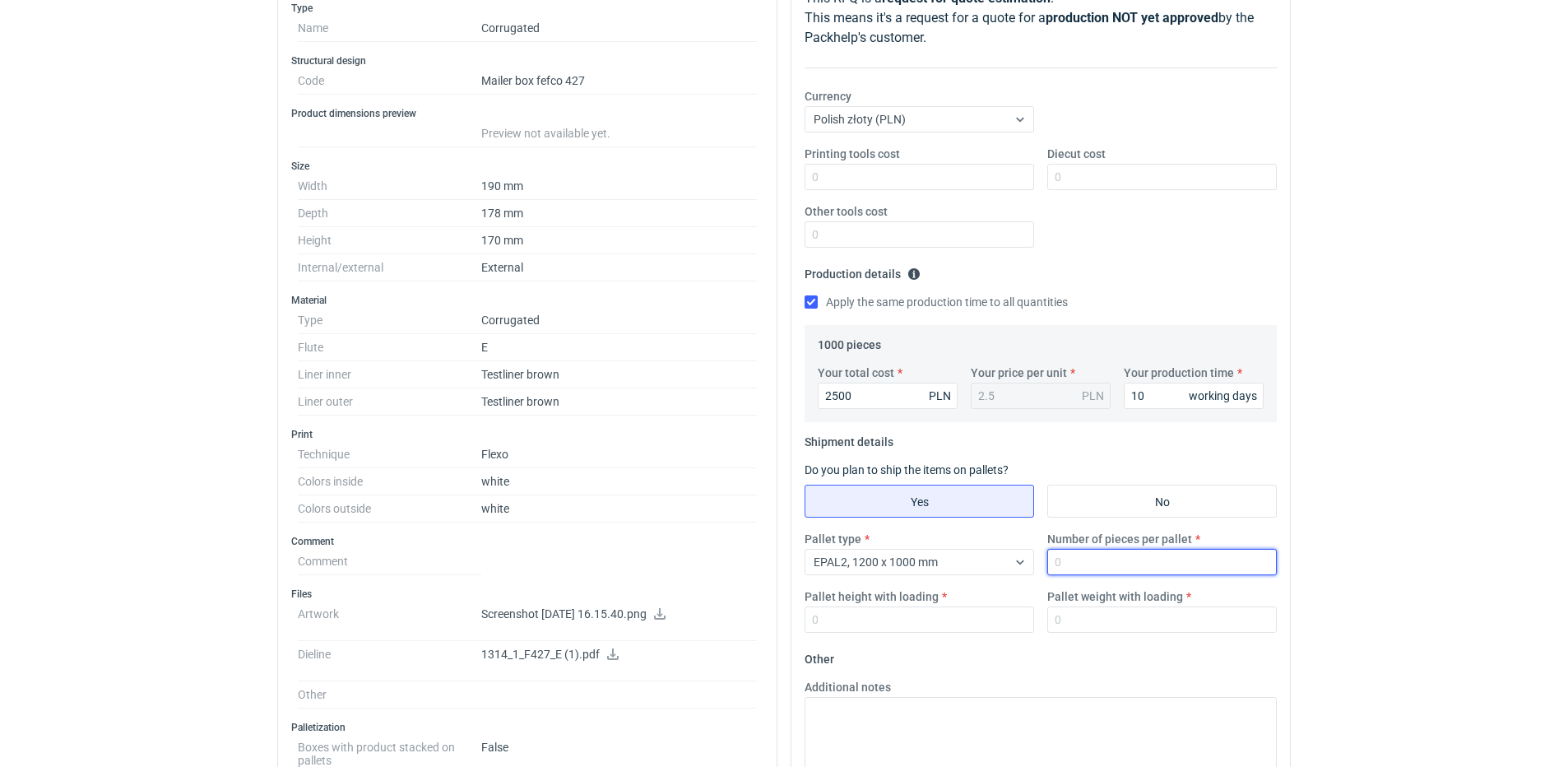
click at [1123, 559] on input "Number of pieces per pallet" at bounding box center [1163, 562] width 230 height 26
type input "1000"
click at [964, 613] on input "Pallet height with loading" at bounding box center [919, 619] width 230 height 26
type input "1800"
click at [1248, 627] on input "Pallet weight with loading" at bounding box center [1163, 619] width 230 height 26
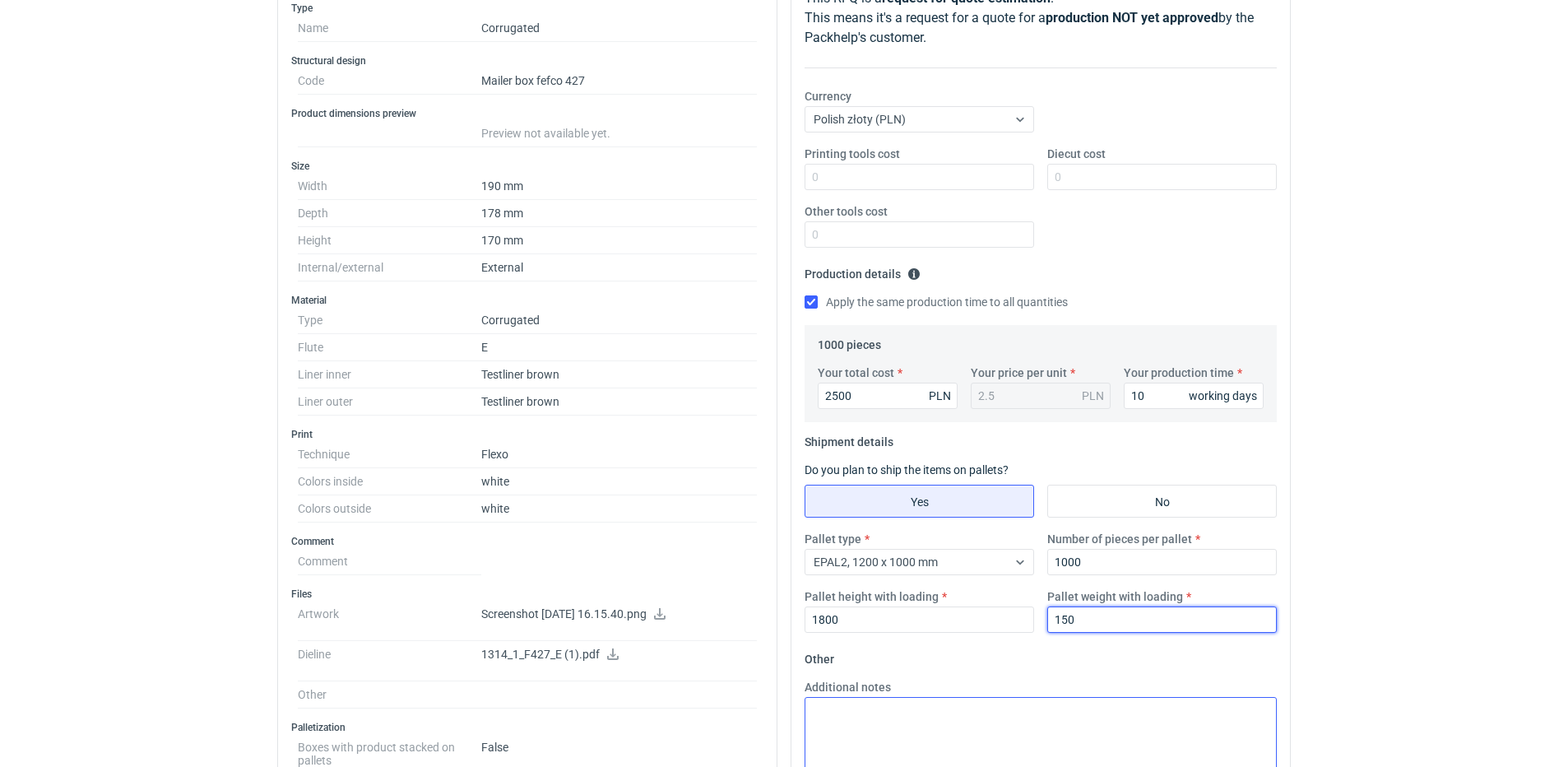
type input "150"
click at [1017, 717] on textarea "Additional notes" at bounding box center [1040, 737] width 472 height 81
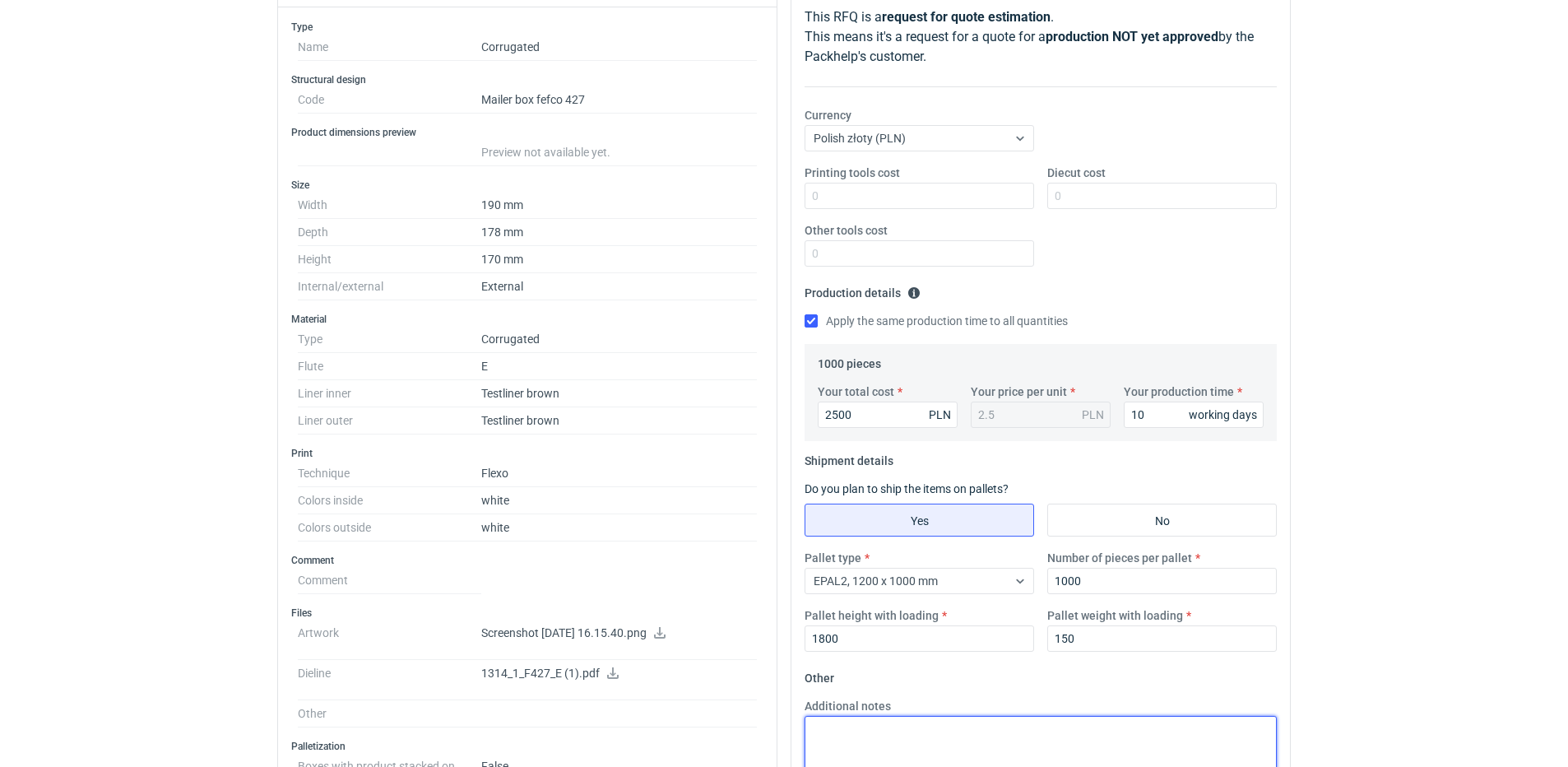
scroll to position [0, 0]
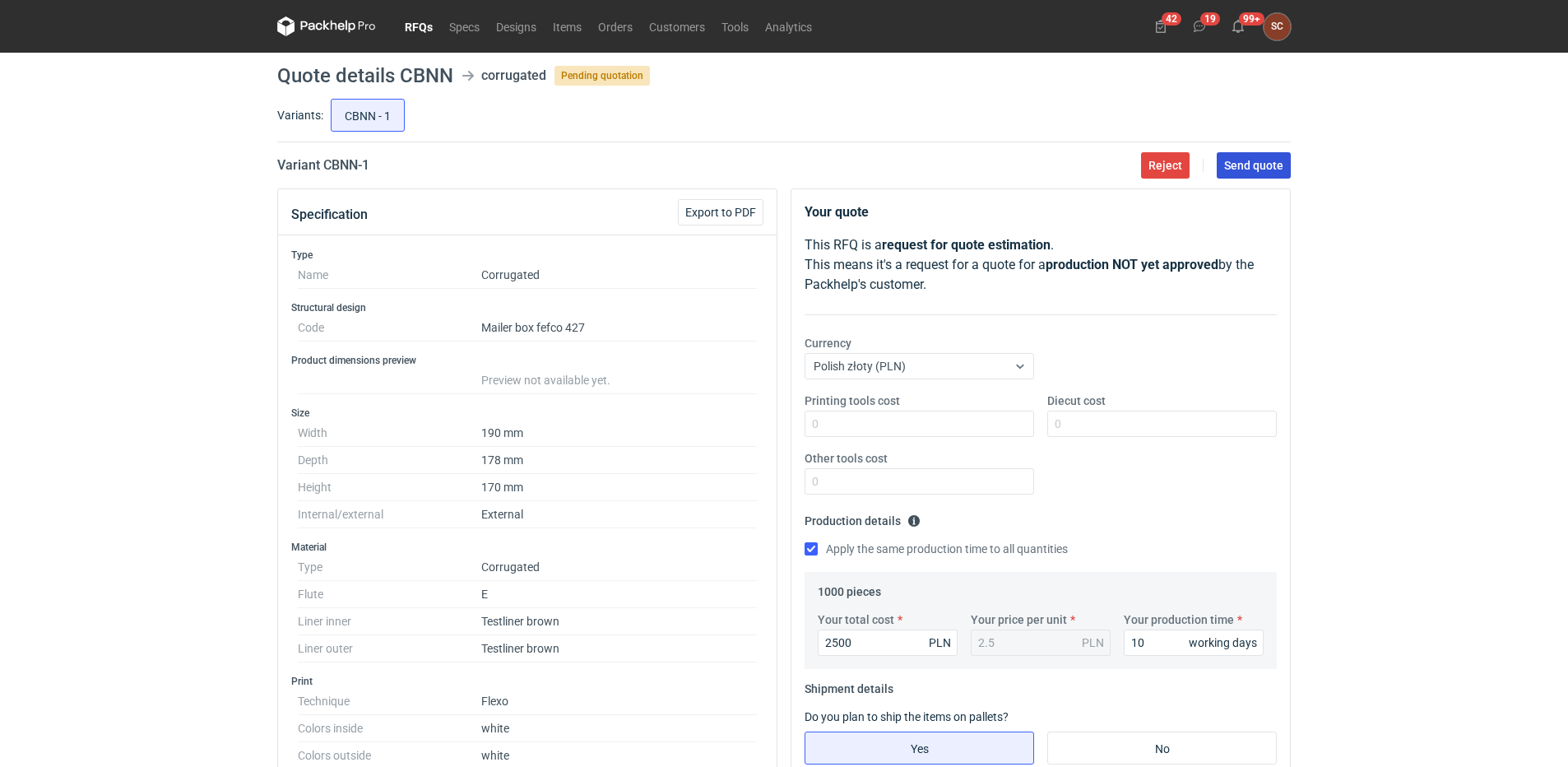
click at [1233, 169] on span "Send quote" at bounding box center [1254, 166] width 60 height 12
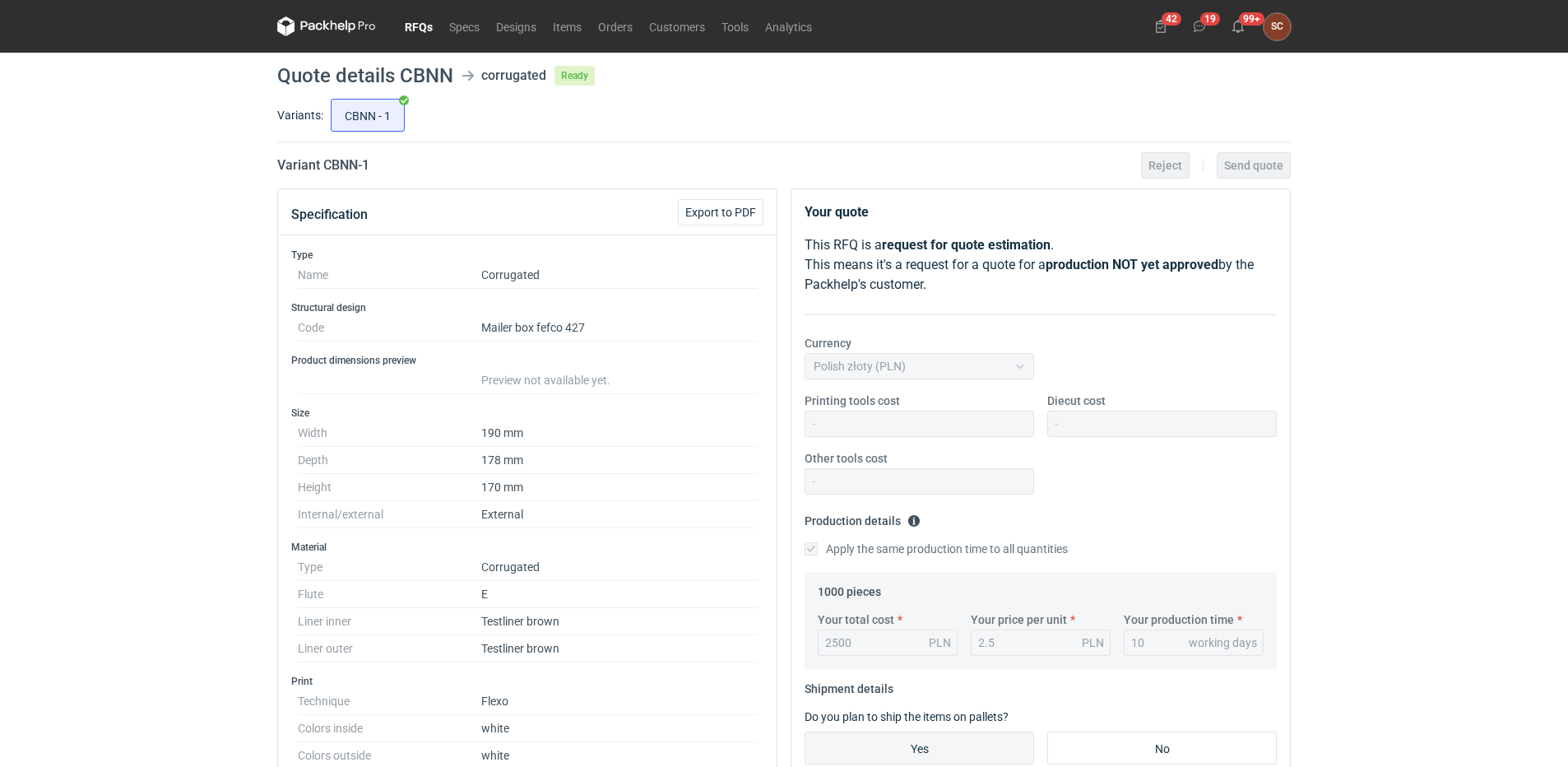
click at [392, 19] on nav "RFQs Specs Designs Items Orders Customers Tools Analytics" at bounding box center [549, 26] width 543 height 53
click at [421, 27] on link "RFQs" at bounding box center [419, 26] width 44 height 20
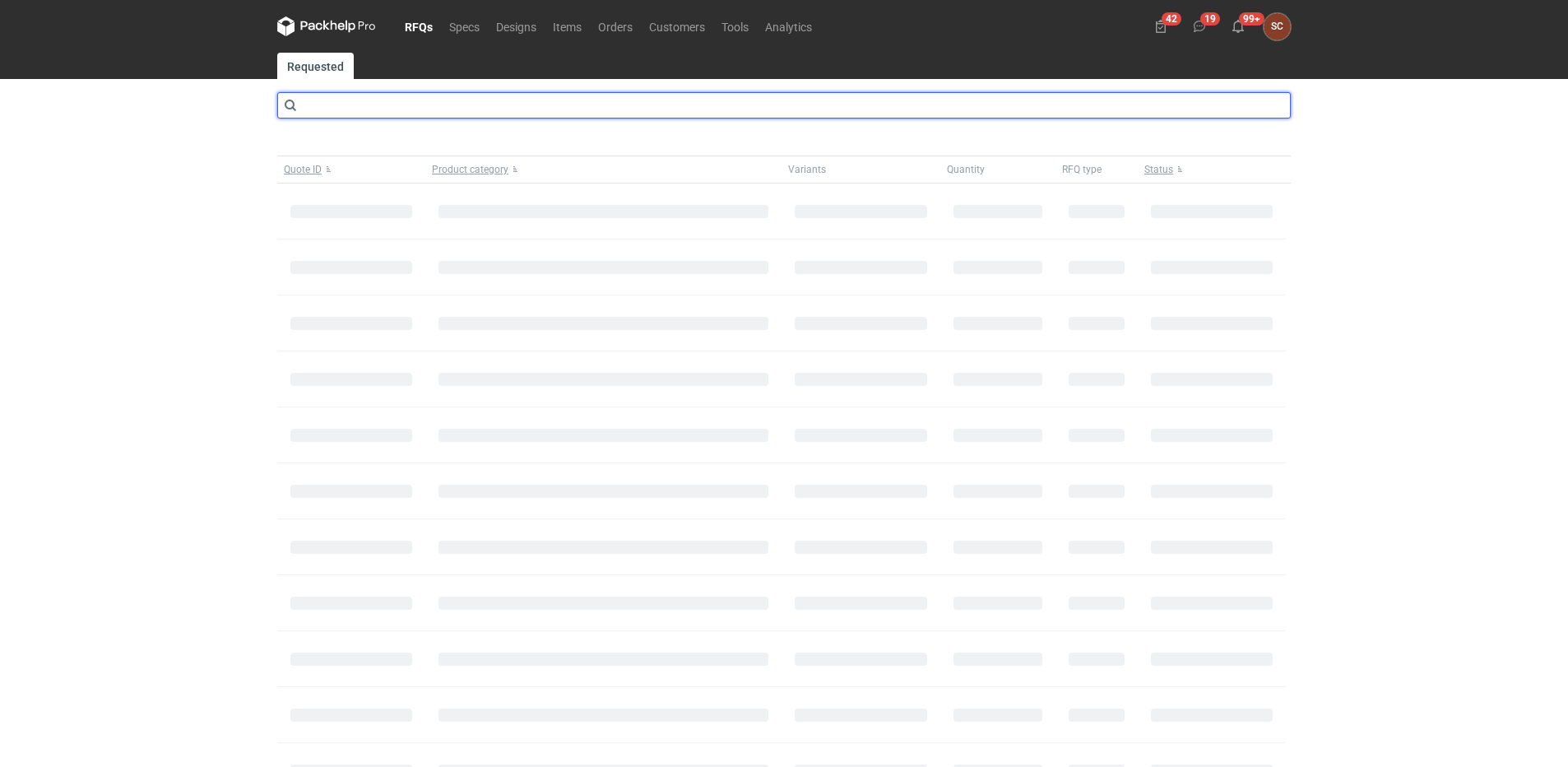
click at [354, 106] on input "text" at bounding box center [784, 105] width 1014 height 26
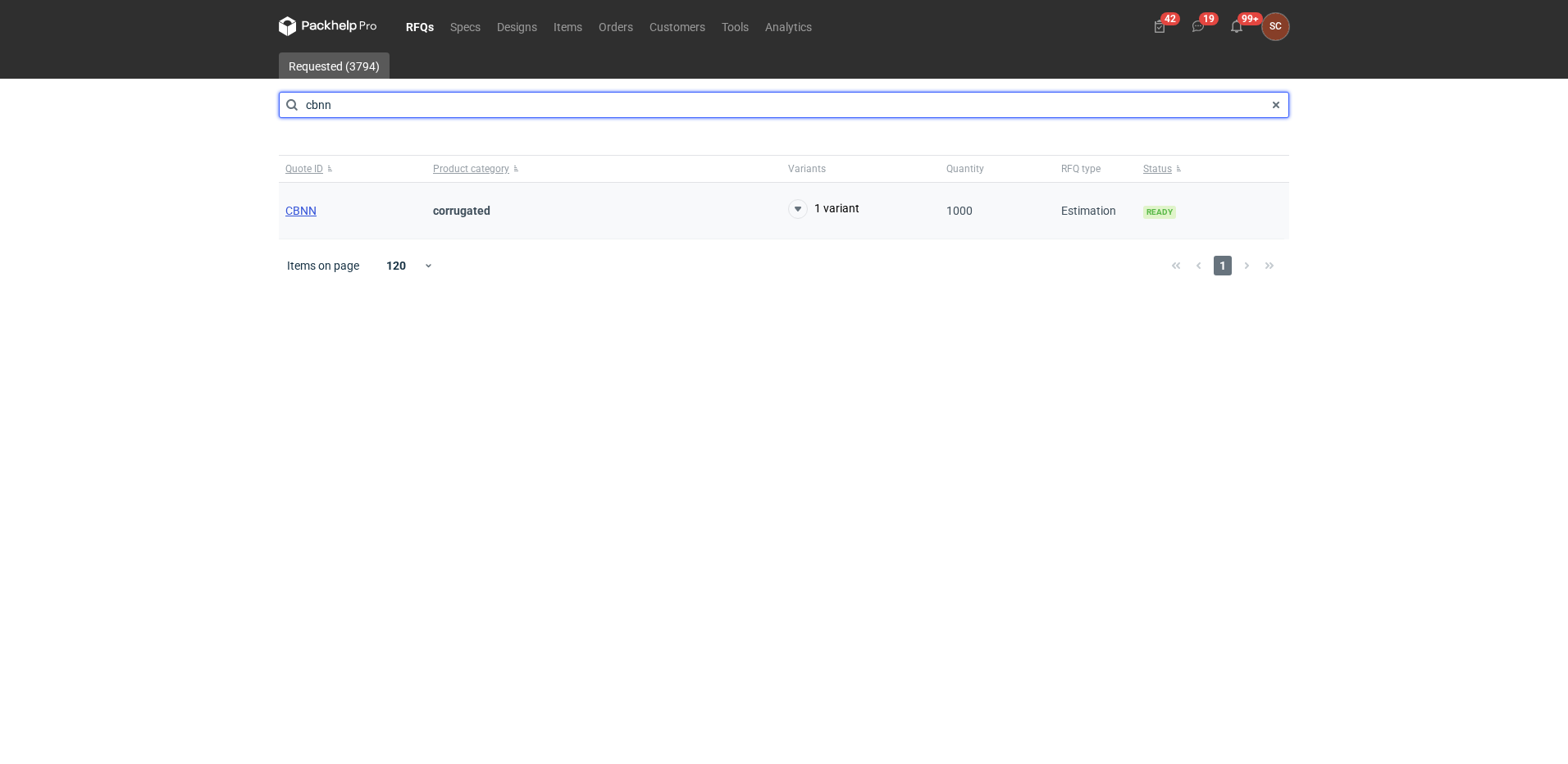
type input "cbnn"
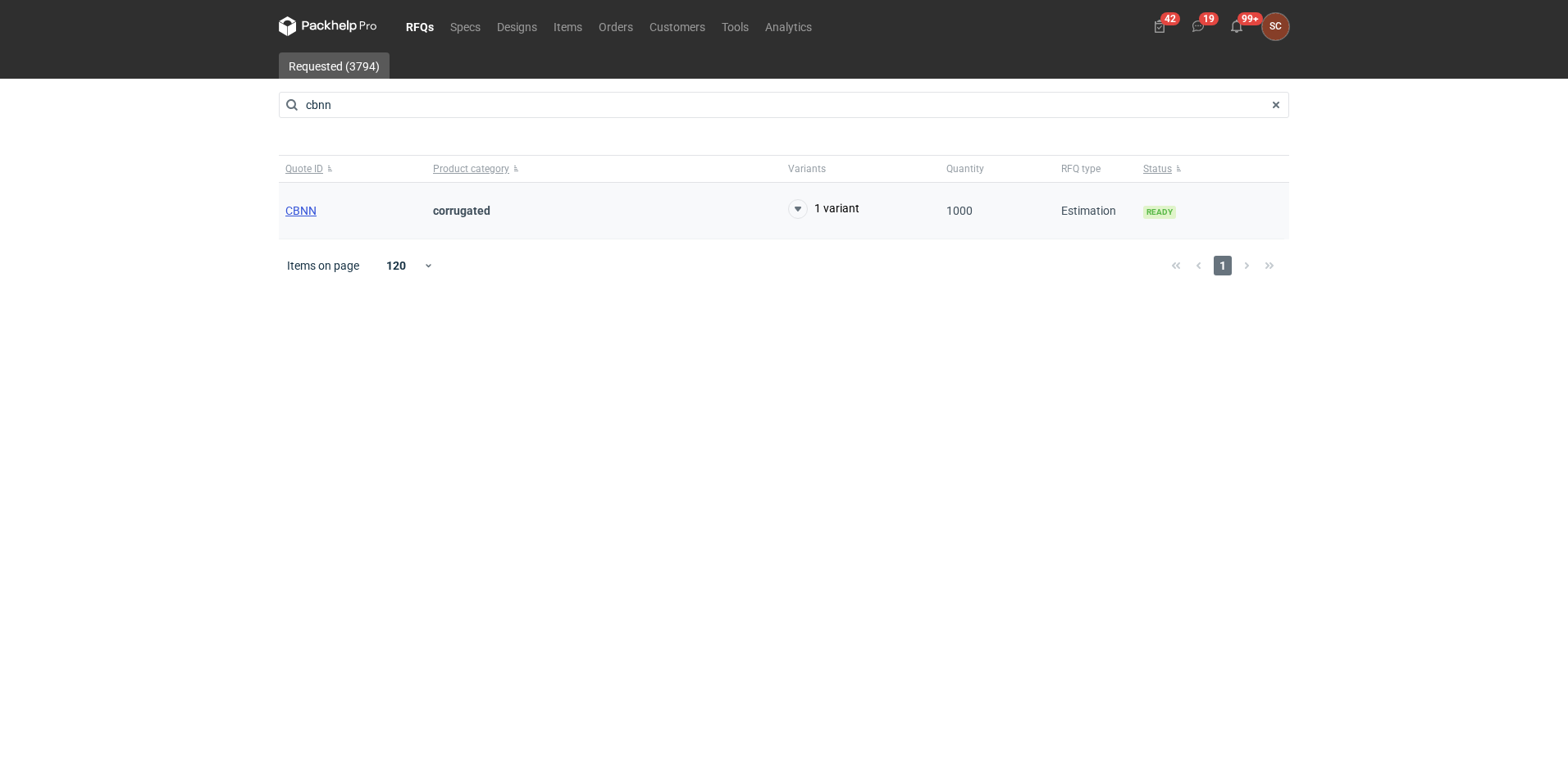
click at [296, 211] on span "CBNN" at bounding box center [300, 210] width 31 height 13
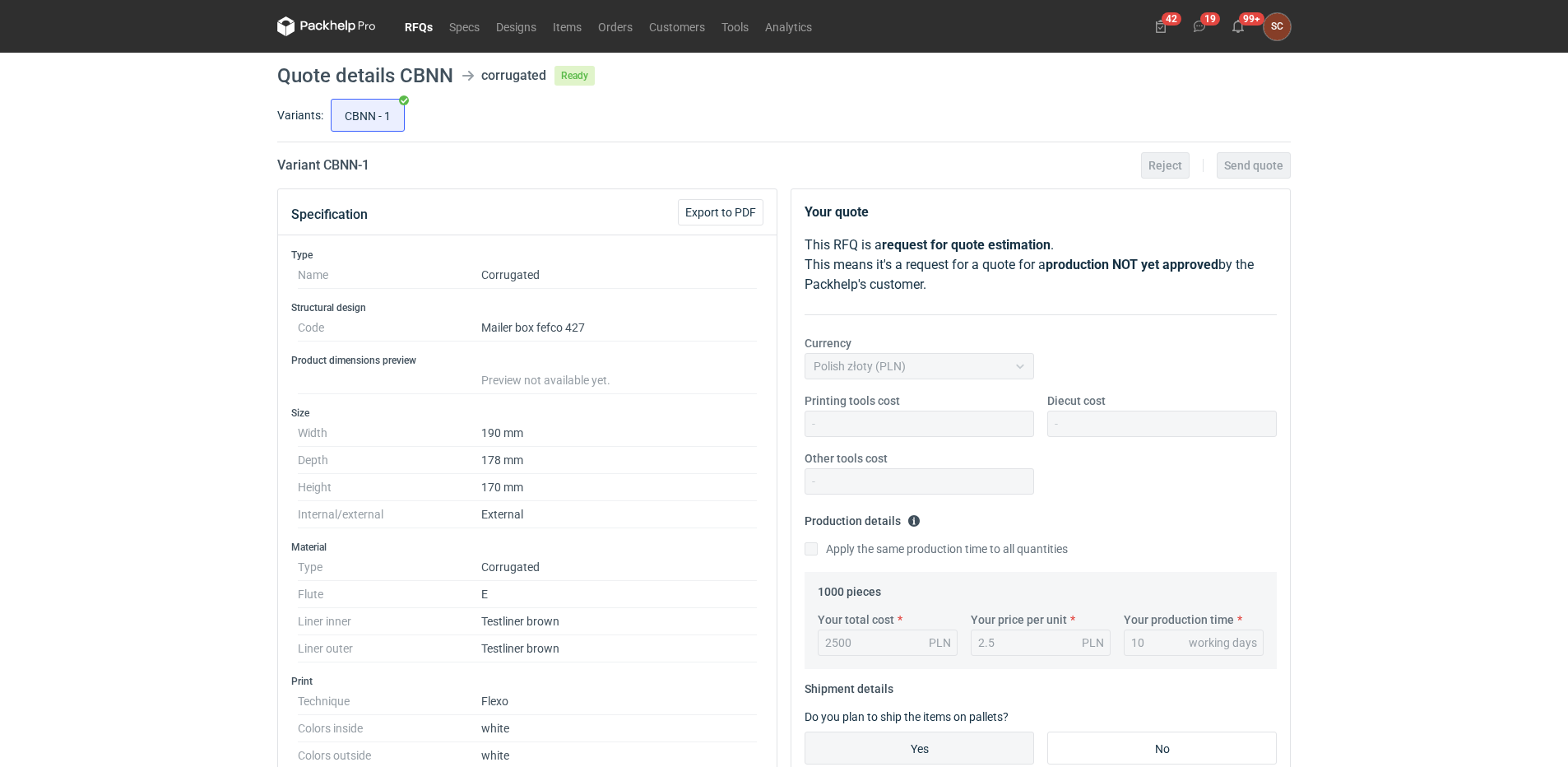
click at [398, 27] on link "RFQs" at bounding box center [419, 26] width 44 height 20
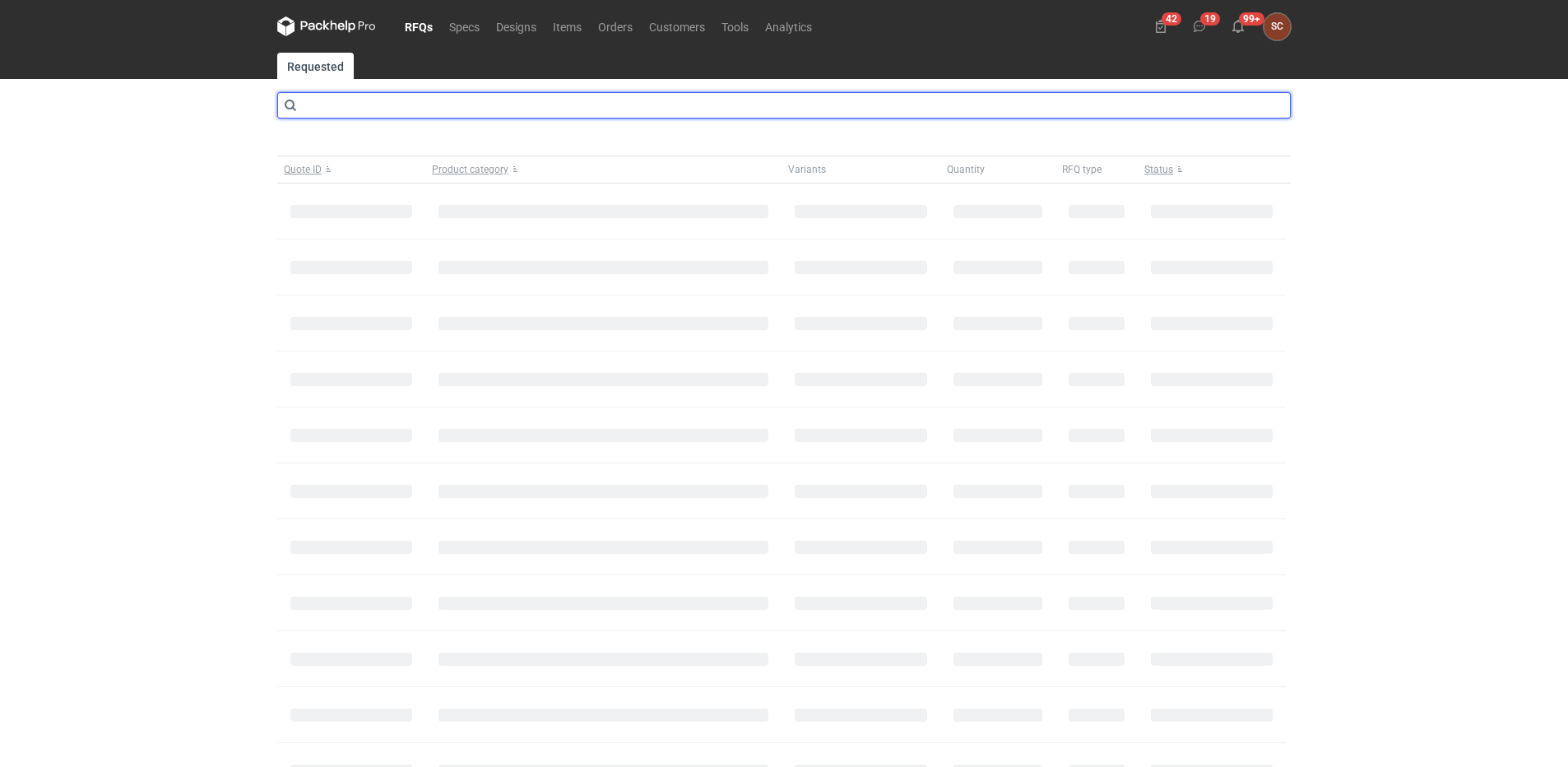
click at [395, 108] on input "text" at bounding box center [784, 105] width 1014 height 26
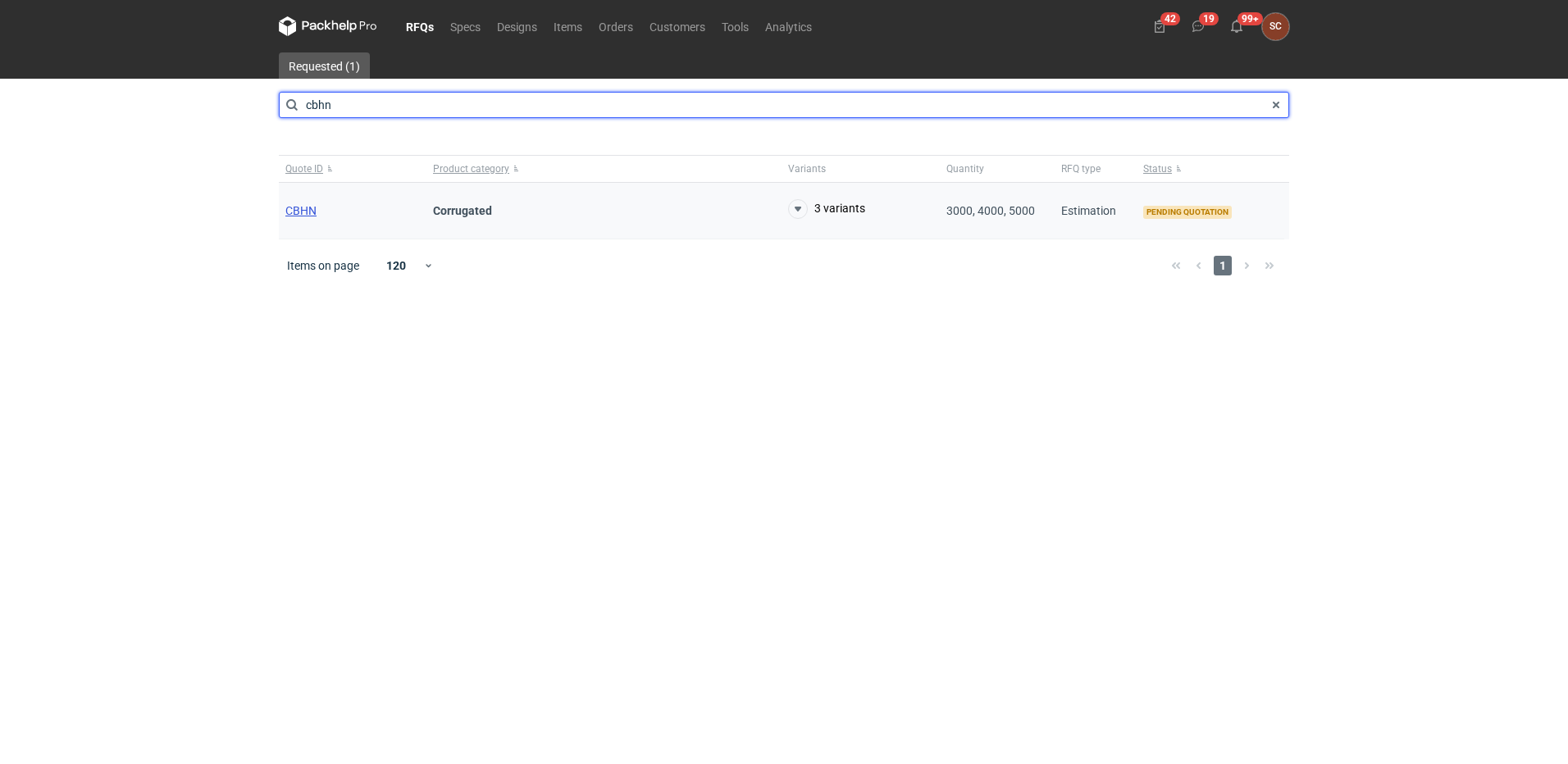
type input "cbhn"
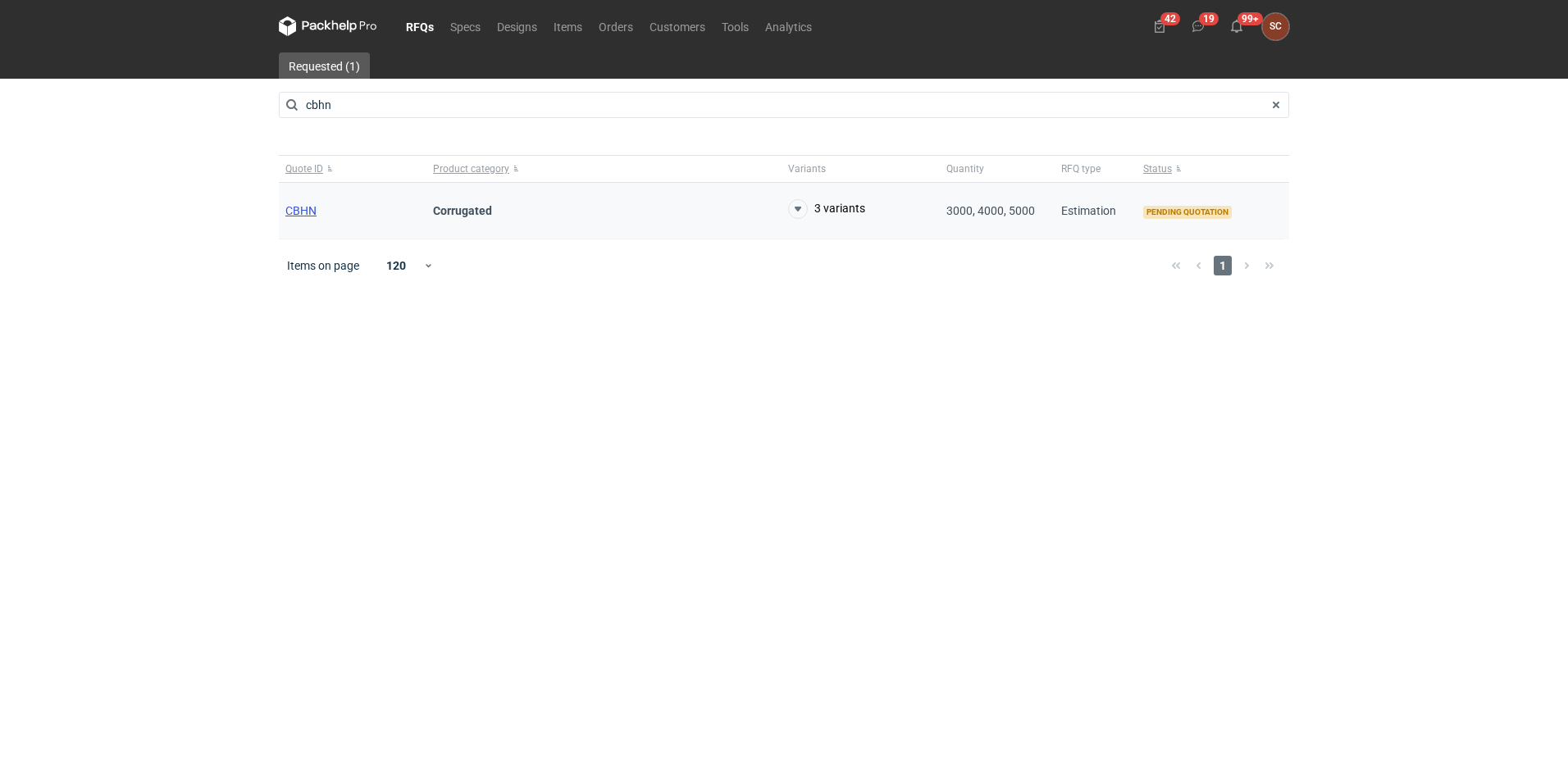
click at [305, 204] on span "CBHN" at bounding box center [300, 210] width 31 height 13
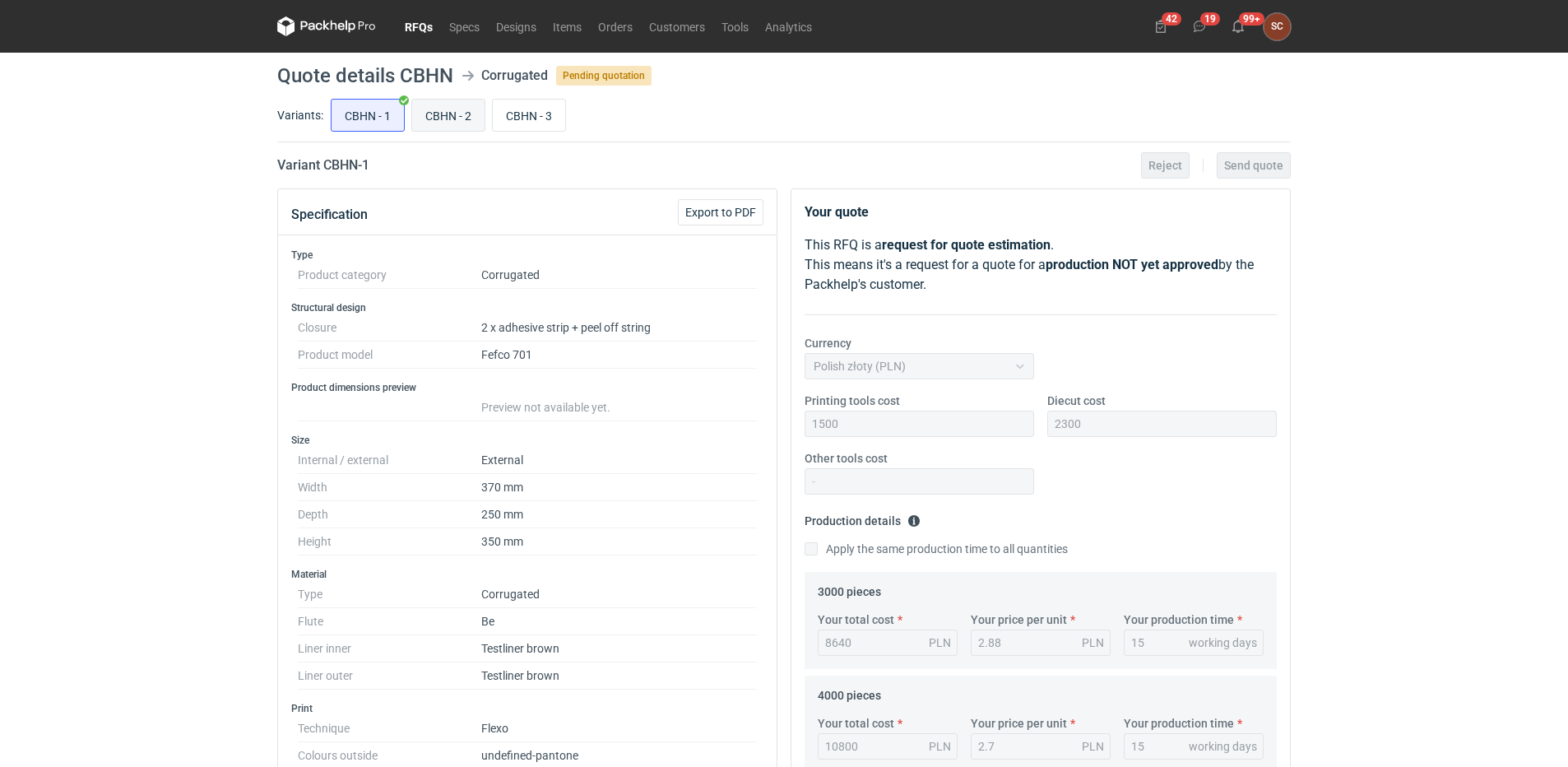
click at [442, 119] on input "CBHN - 2" at bounding box center [448, 115] width 72 height 31
radio input "true"
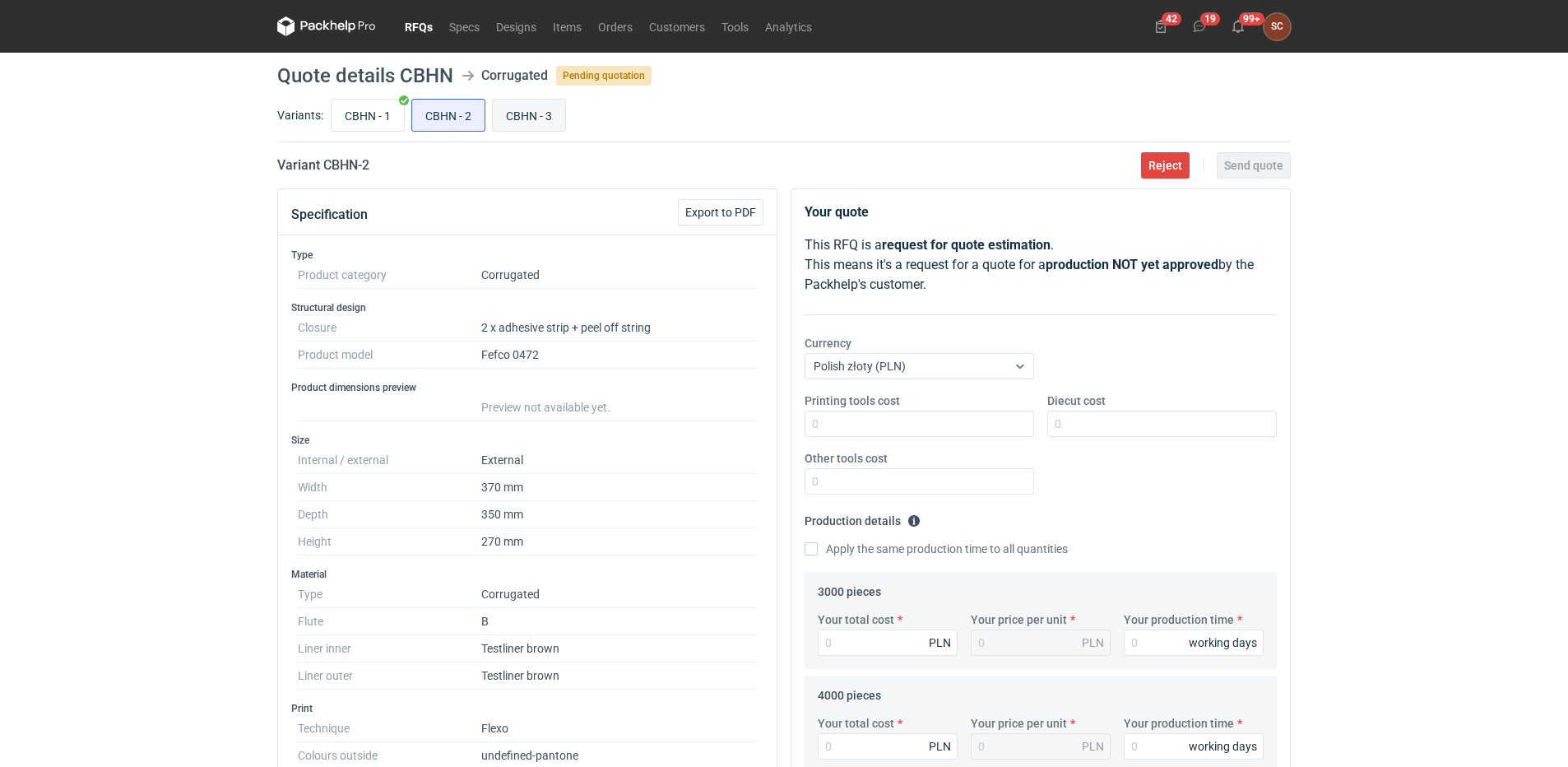
click at [532, 117] on input "CBHN - 3" at bounding box center [529, 115] width 72 height 31
radio input "true"
click at [418, 30] on link "RFQs" at bounding box center [419, 26] width 44 height 20
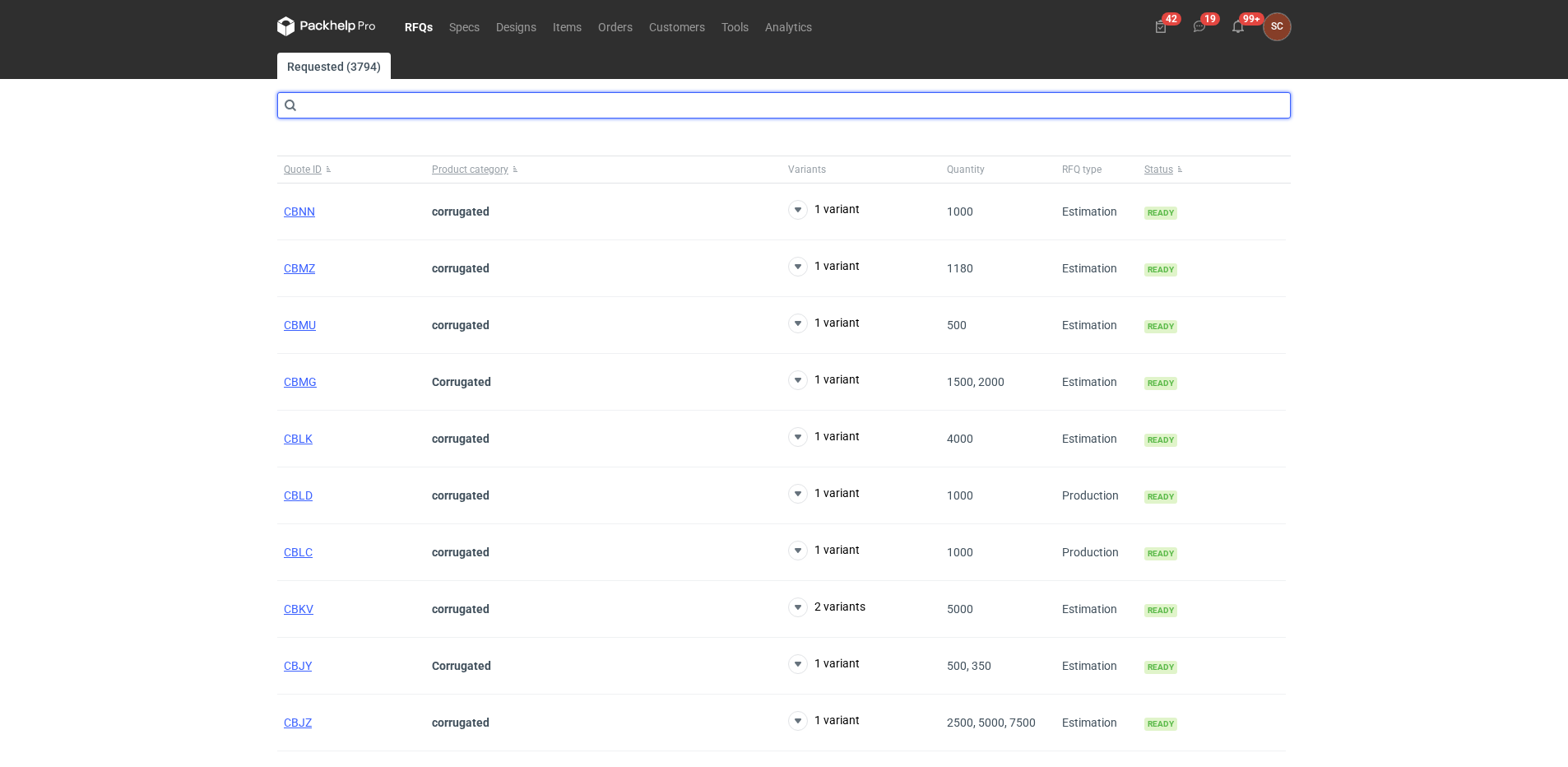
click at [385, 99] on input "text" at bounding box center [784, 105] width 1014 height 26
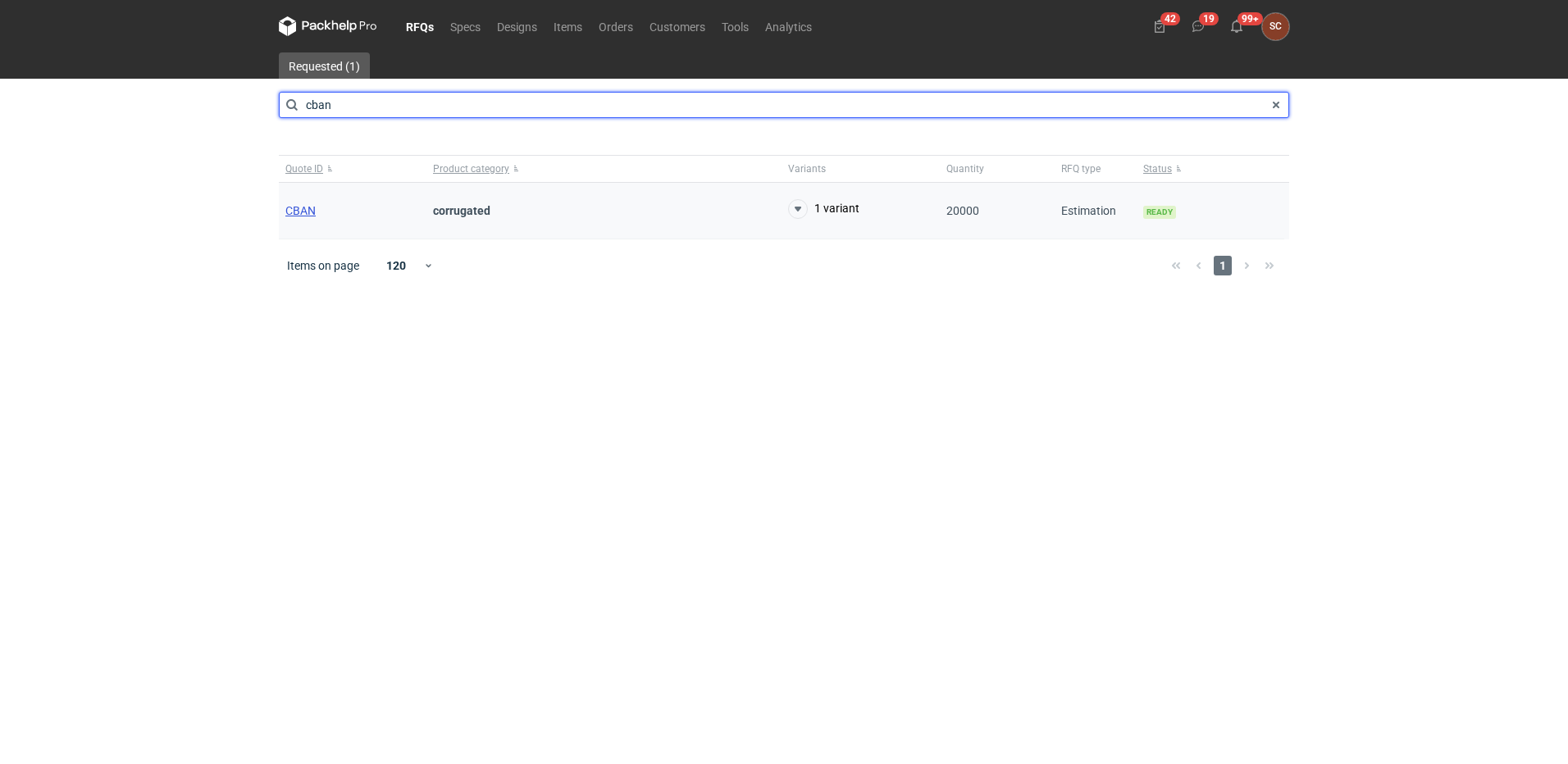
type input "cban"
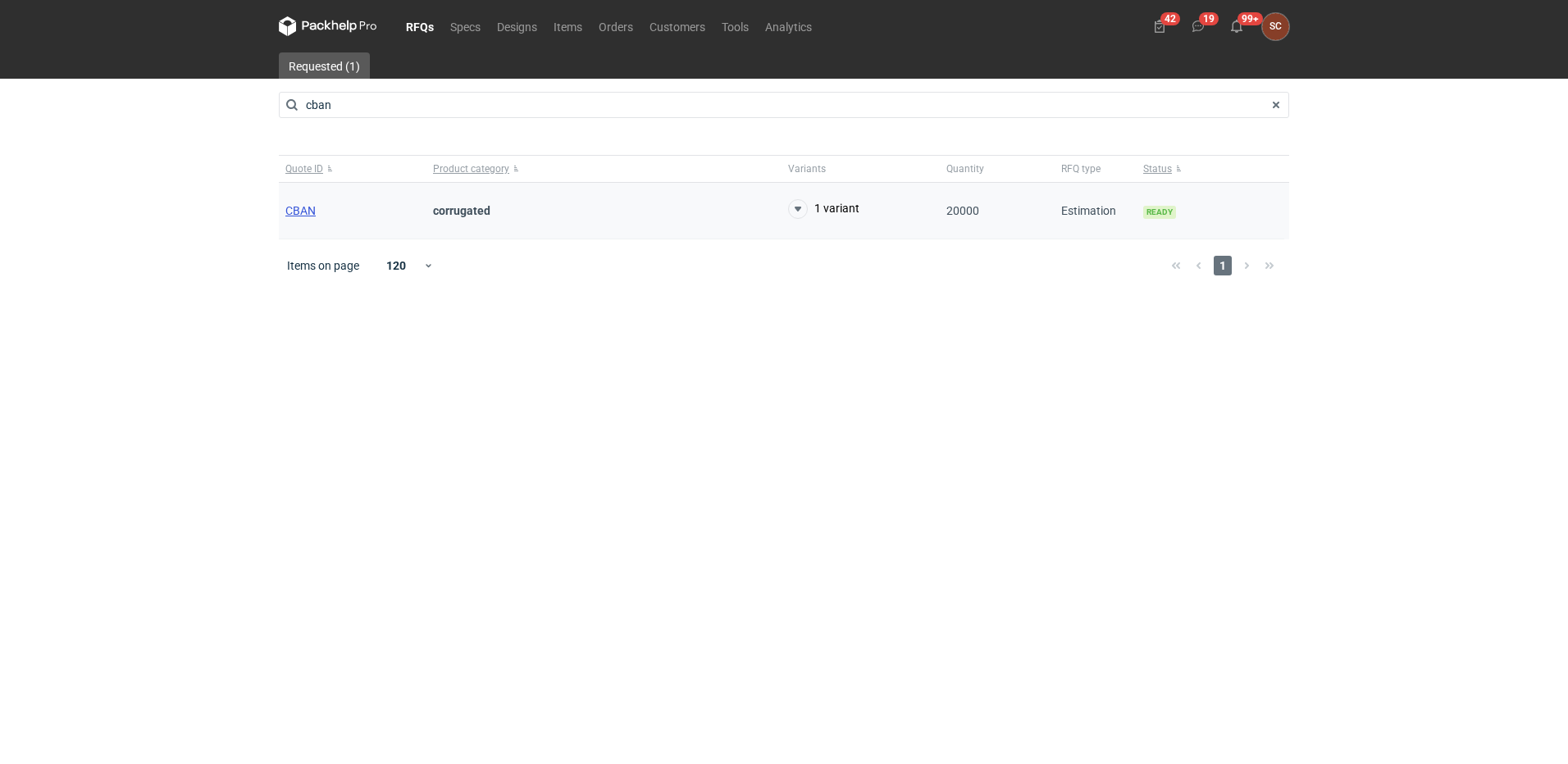
click at [310, 210] on span "CBAN" at bounding box center [300, 210] width 31 height 13
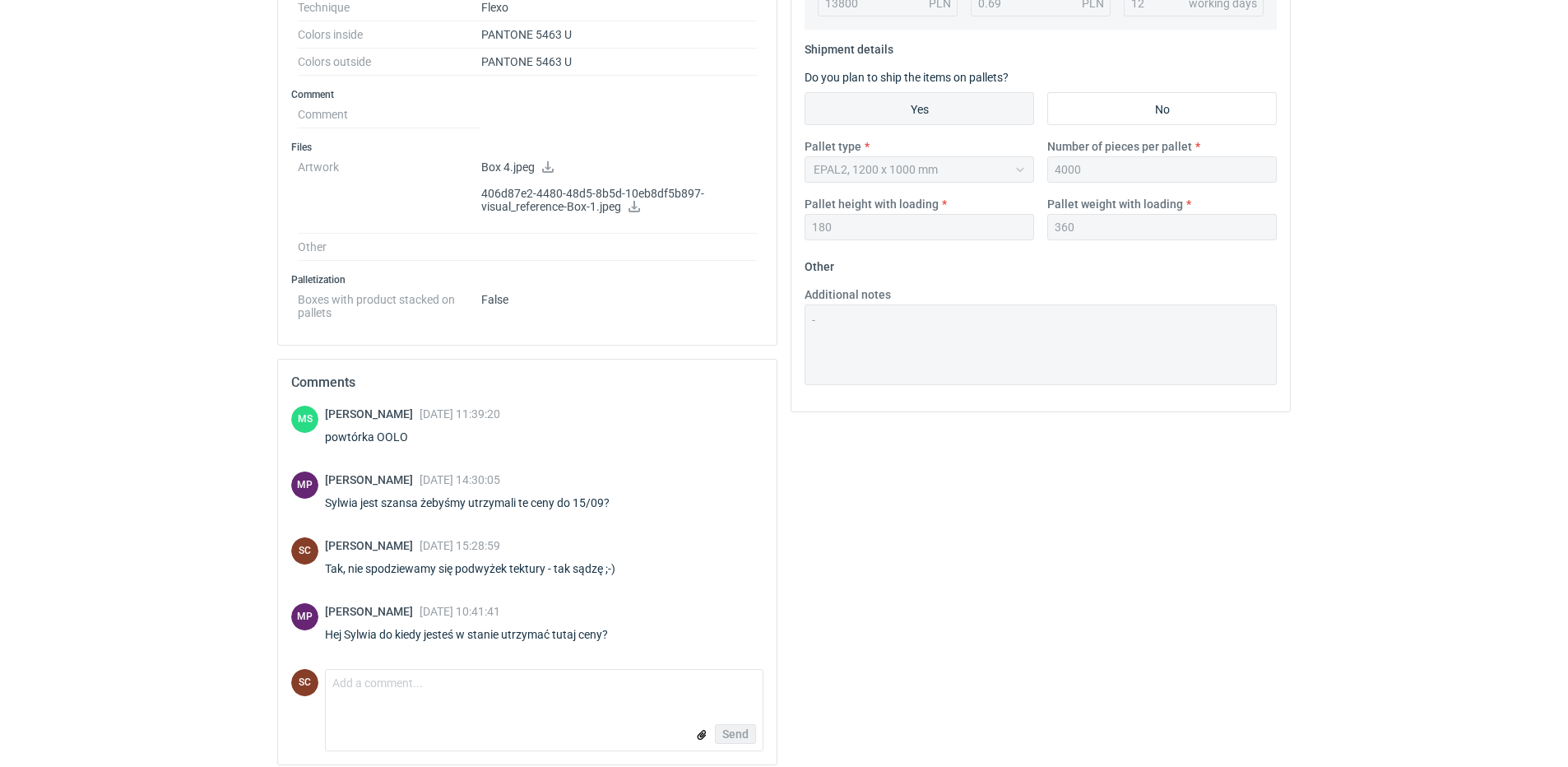
scroll to position [651, 0]
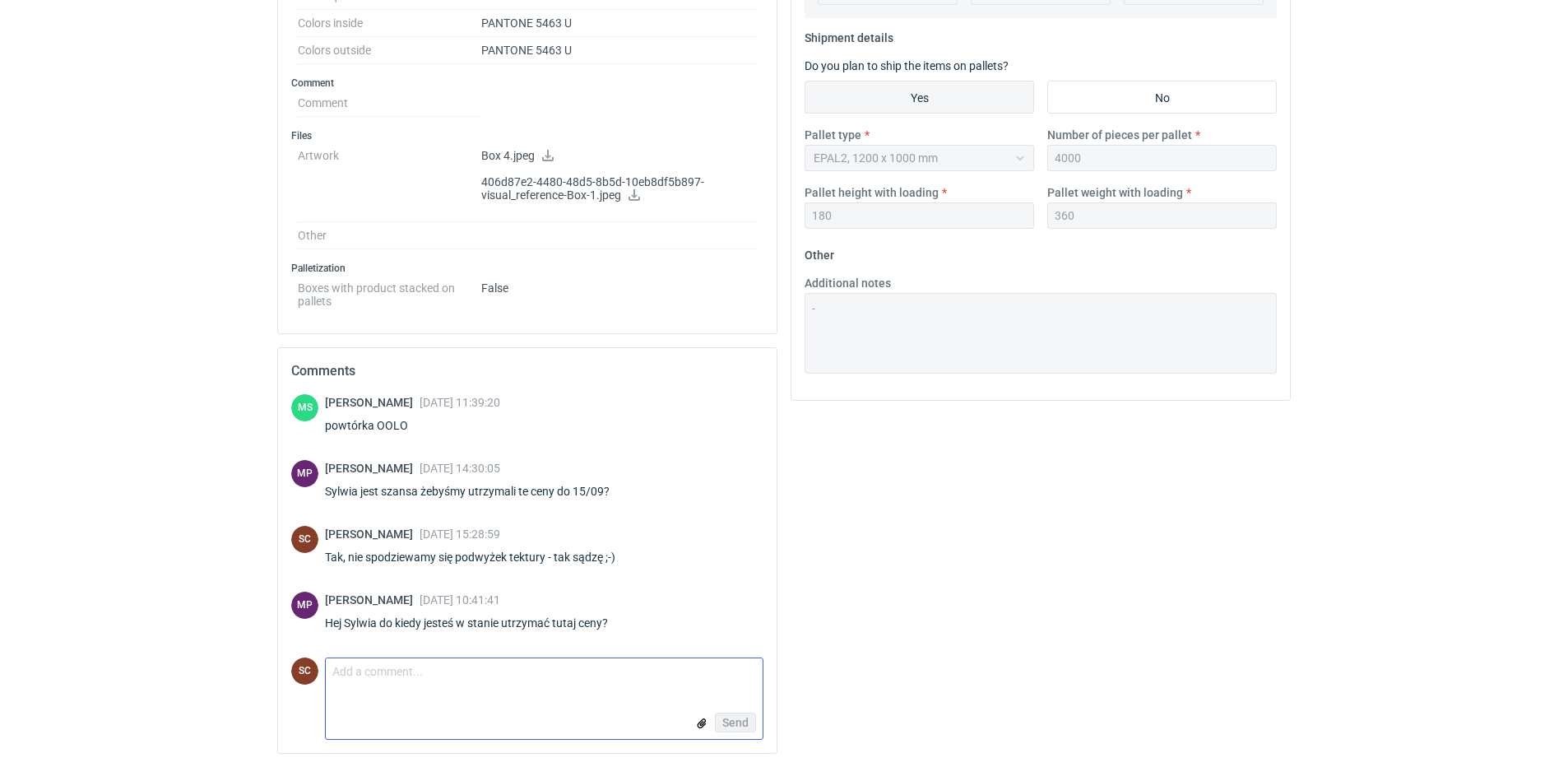
click at [407, 676] on textarea "Comment message" at bounding box center [544, 675] width 437 height 35
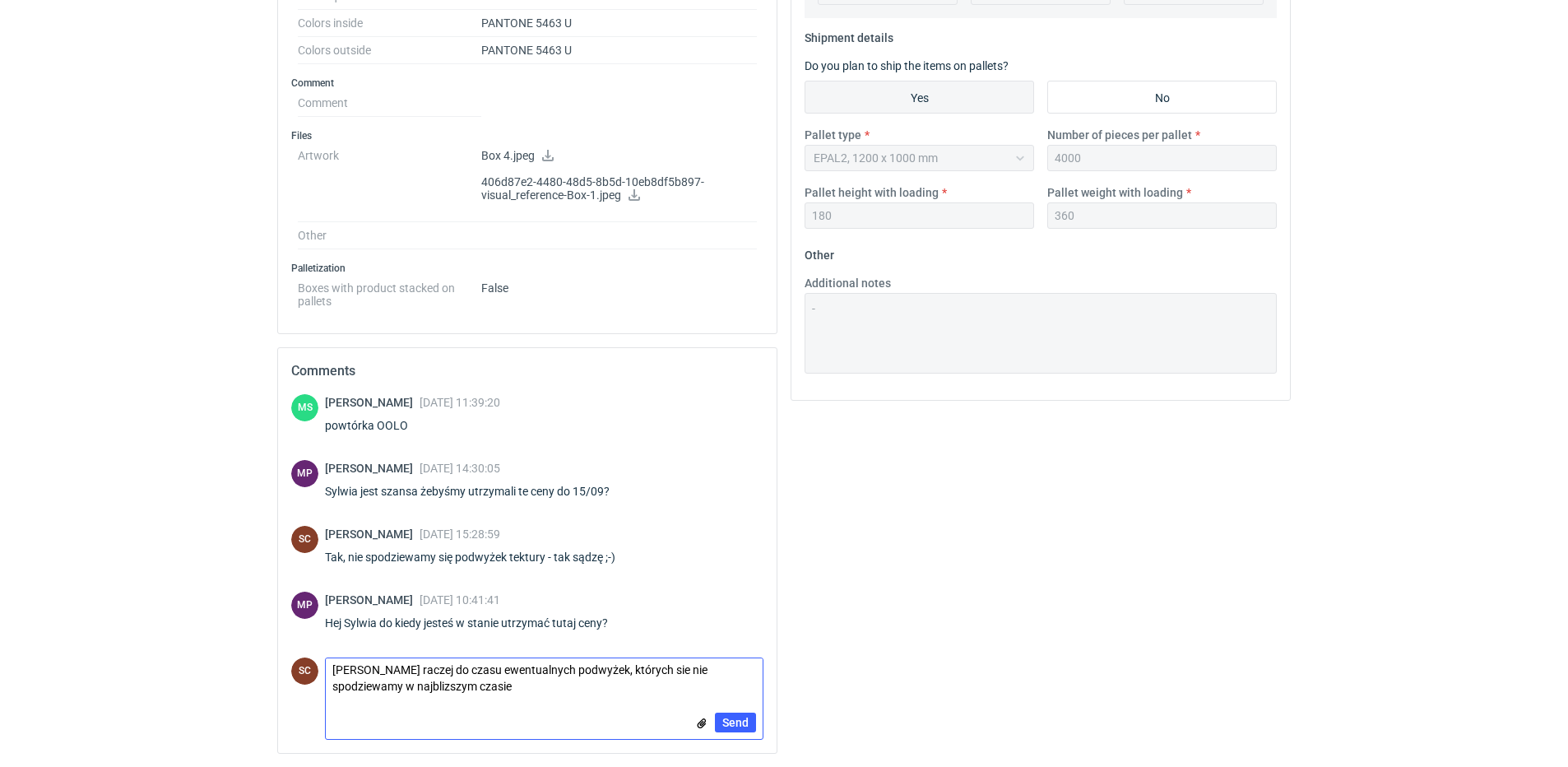
scroll to position [0, 0]
click at [575, 670] on textarea "[PERSON_NAME] raczej do czasu ewentualnych podwyżek, których sie nie spodziewam…" at bounding box center [544, 681] width 437 height 46
click at [452, 686] on textarea "[PERSON_NAME] raczej do czasu ewentualnych podwyżek tektury, których sie nie sp…" at bounding box center [544, 681] width 437 height 46
click at [565, 679] on textarea "[PERSON_NAME] raczej do czasu ewentualnych podwyżek tektury, których sie nie sp…" at bounding box center [544, 681] width 437 height 46
click at [560, 692] on textarea "[PERSON_NAME] raczej do czasu ewentualnych podwyżek tektury, których sie nie sp…" at bounding box center [544, 681] width 437 height 46
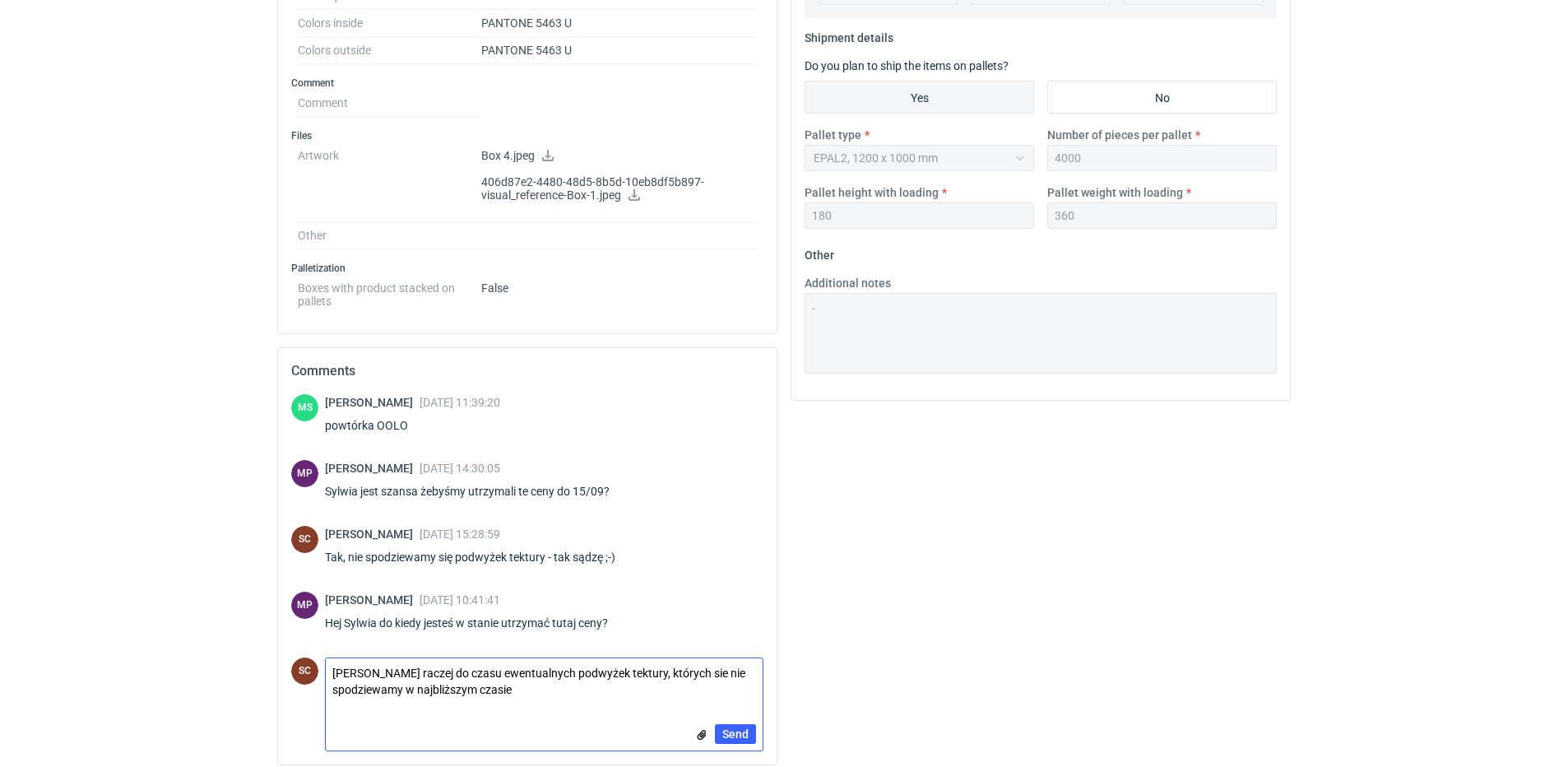
click at [561, 695] on textarea "[PERSON_NAME] raczej do czasu ewentualnych podwyżek tektury, których sie nie sp…" at bounding box center [544, 681] width 437 height 46
drag, startPoint x: 672, startPoint y: 672, endPoint x: 715, endPoint y: 676, distance: 43.2
click at [672, 673] on textarea "[PERSON_NAME] raczej do czasu ewentualnych podwyżek tektury, których sie nie sp…" at bounding box center [544, 681] width 437 height 46
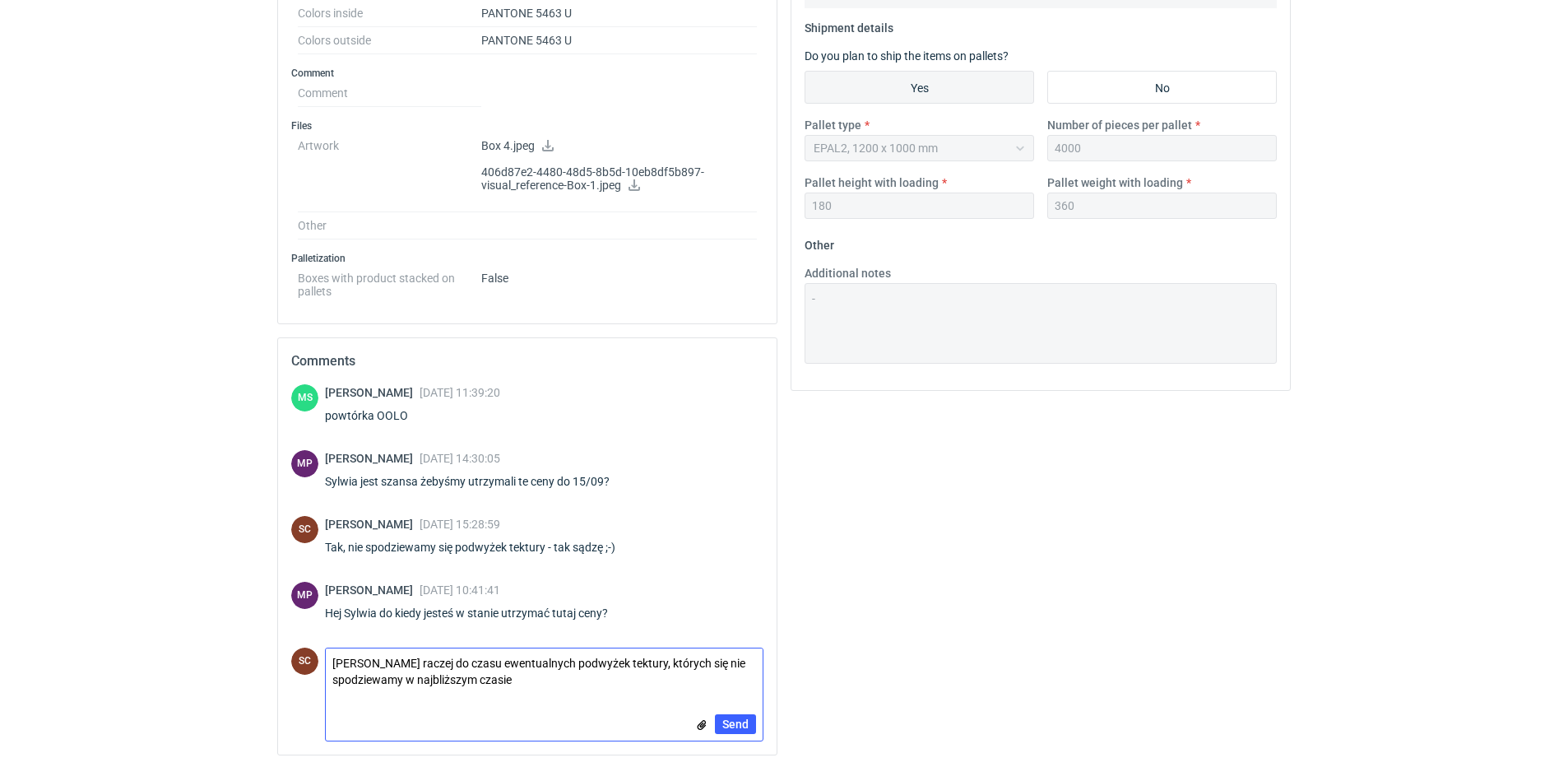
scroll to position [662, 0]
click at [587, 672] on textarea "[PERSON_NAME] raczej do czasu ewentualnych podwyżek tektury, których się nie sp…" at bounding box center [544, 670] width 437 height 46
type textarea "[PERSON_NAME] raczej do czasu ewentualnych podwyżek tektury, których się nie sp…"
click at [731, 721] on span "Send" at bounding box center [735, 723] width 26 height 12
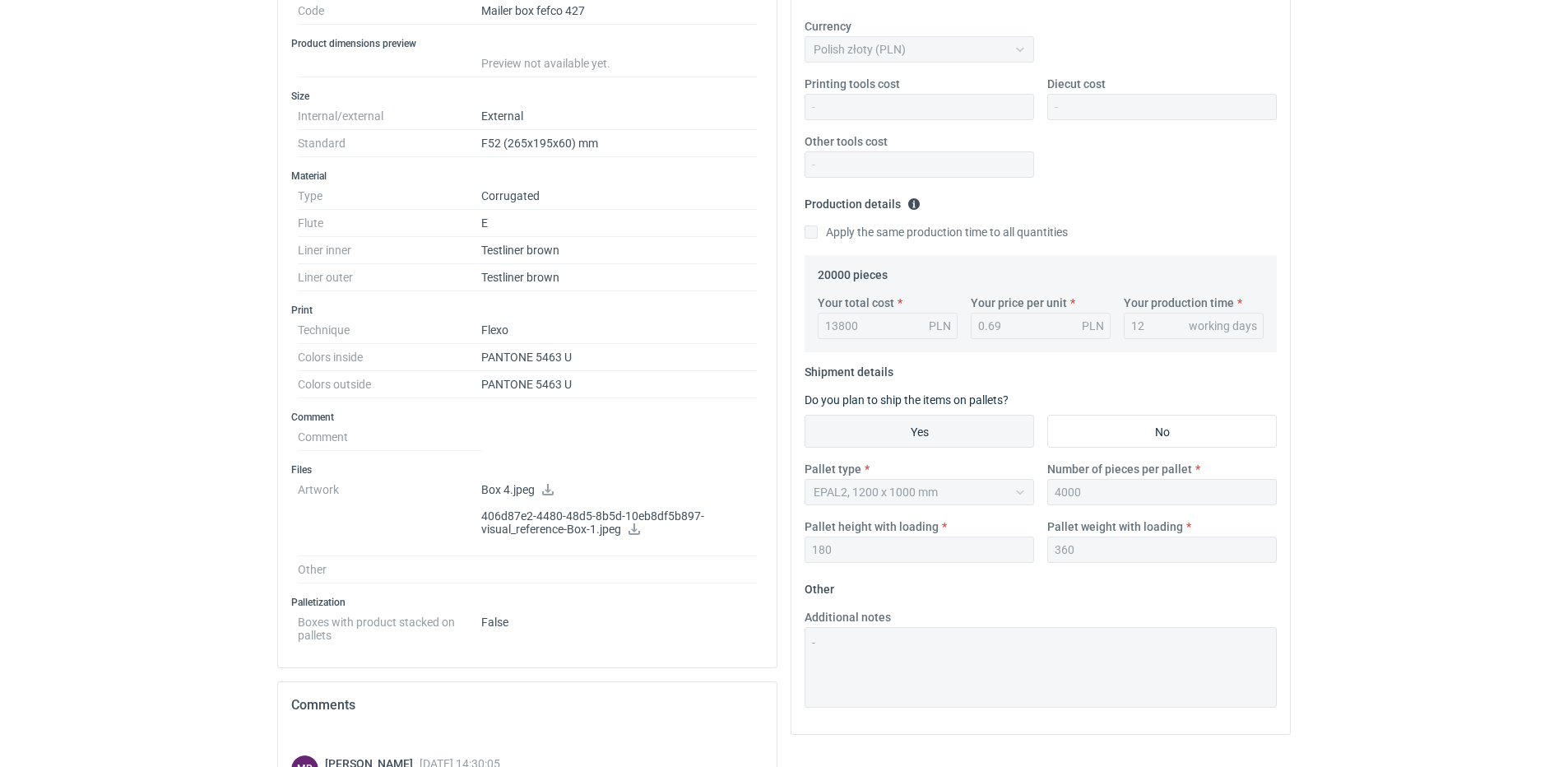
scroll to position [4, 0]
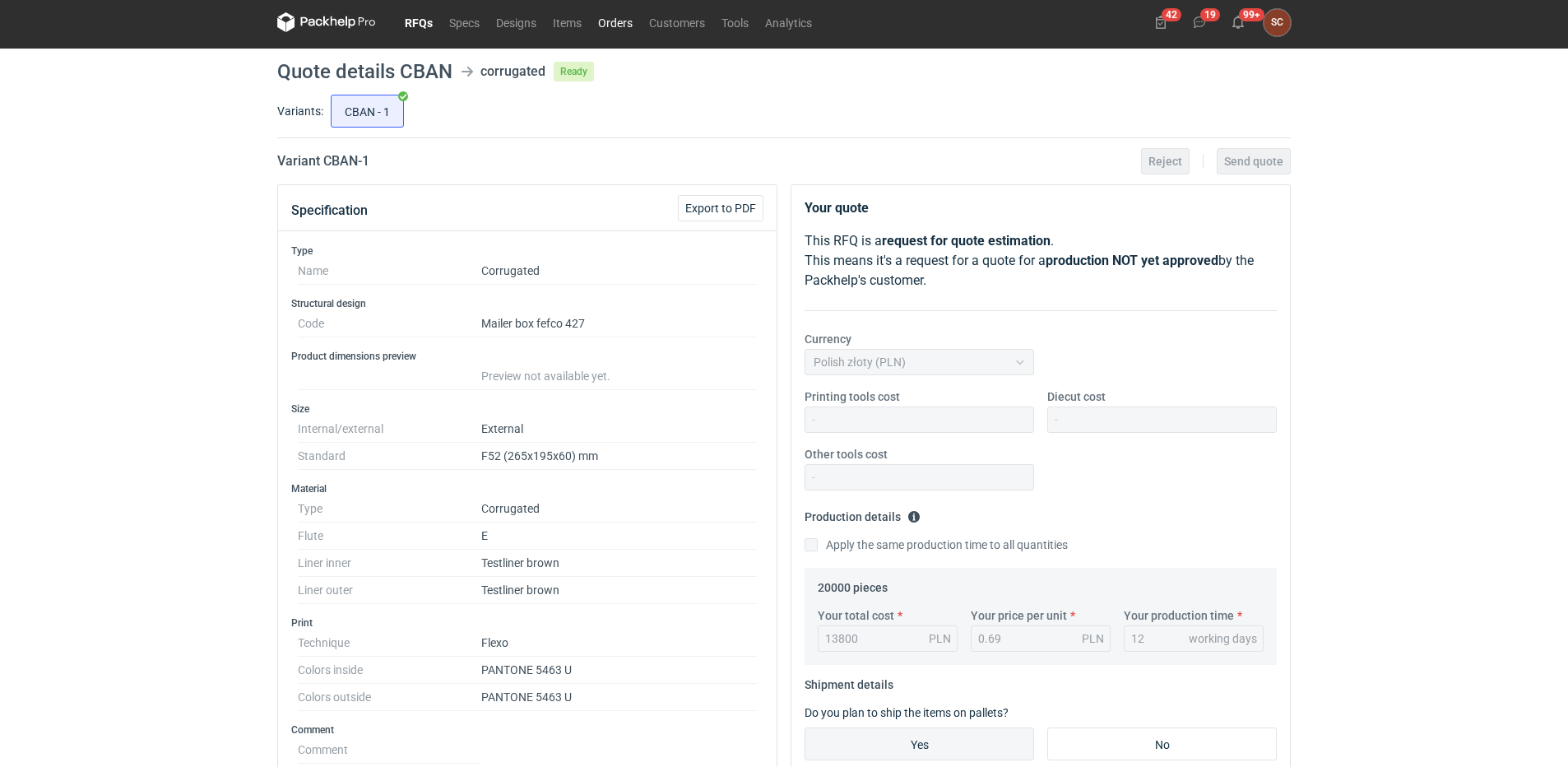
click at [601, 18] on link "Orders" at bounding box center [615, 21] width 51 height 20
